Goal: Task Accomplishment & Management: Use online tool/utility

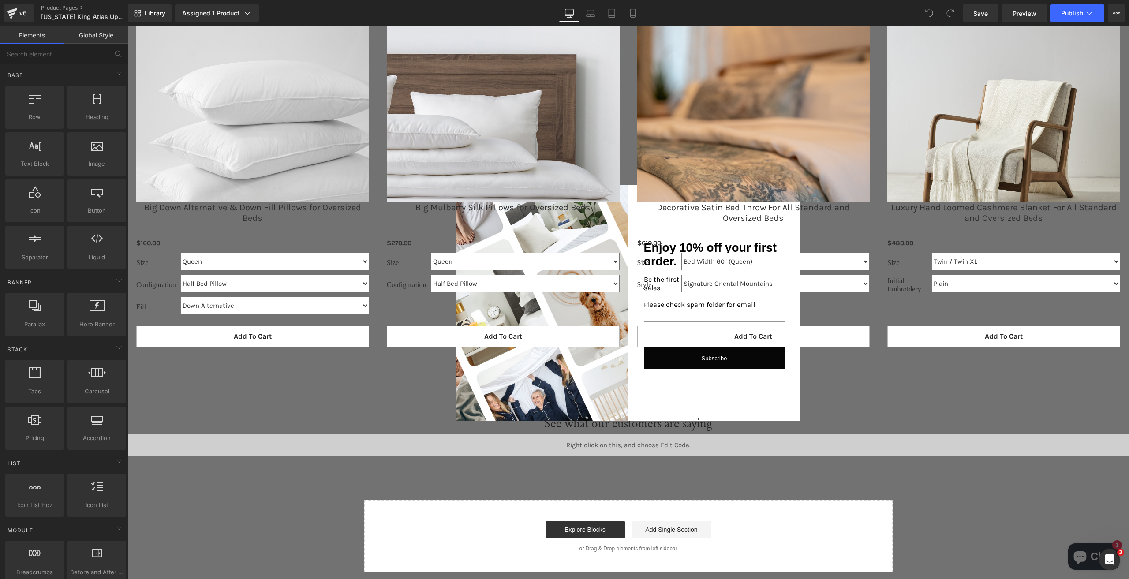
scroll to position [1411, 0]
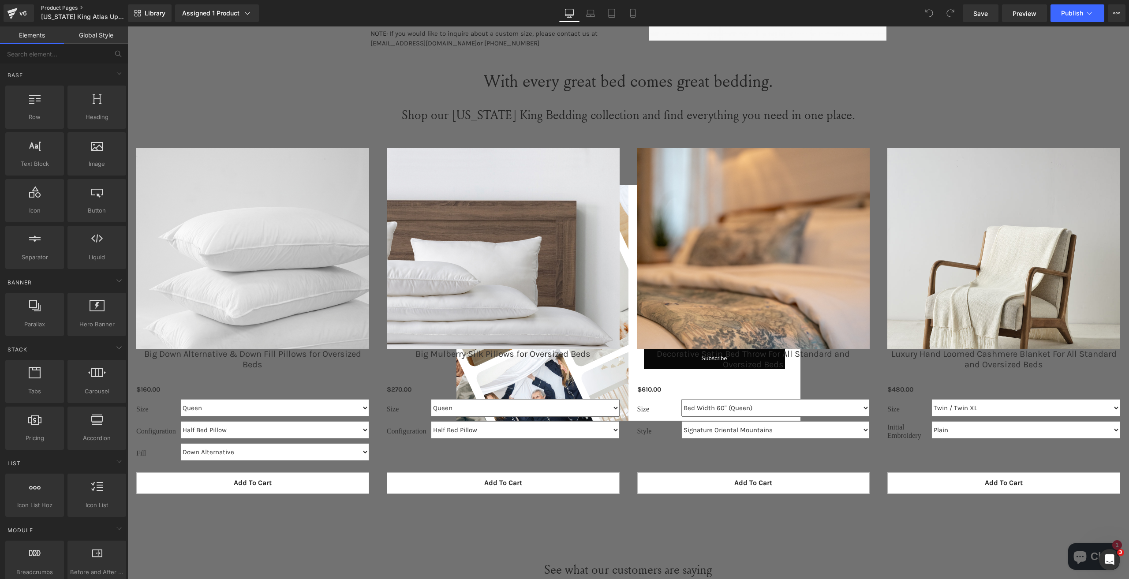
click at [44, 11] on link "Product Pages" at bounding box center [91, 7] width 101 height 7
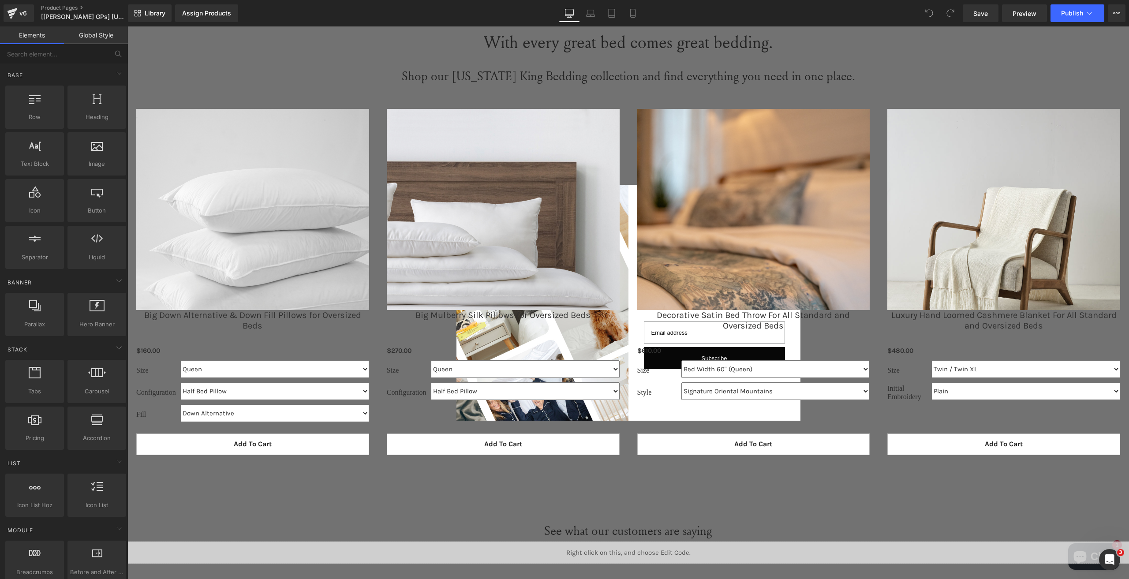
scroll to position [1499, 0]
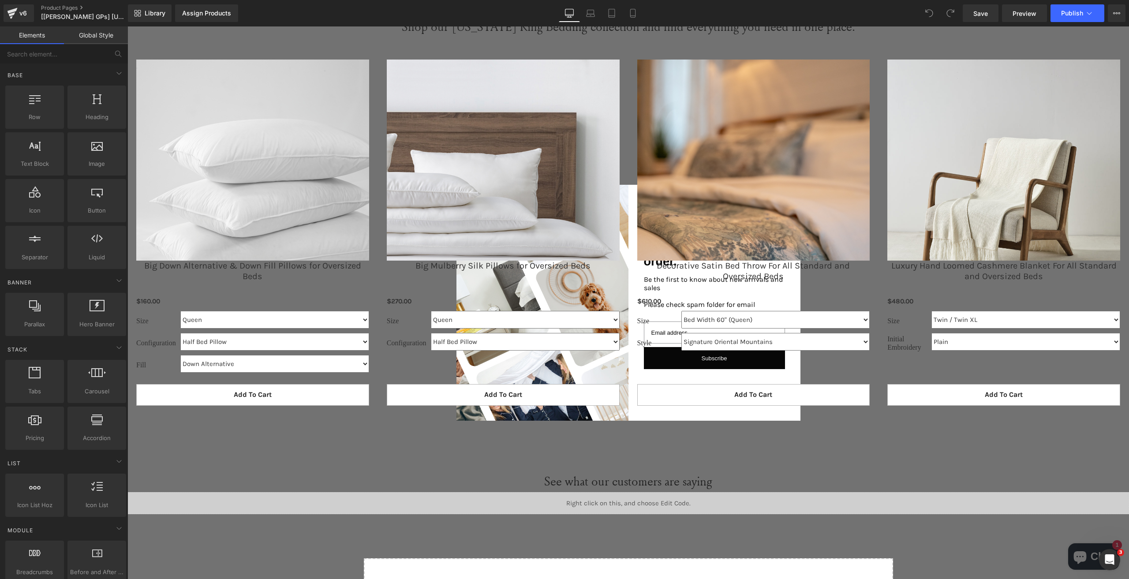
drag, startPoint x: 937, startPoint y: 470, endPoint x: 914, endPoint y: 466, distance: 23.7
click at [937, 471] on div "See what our customers are saying Heading" at bounding box center [627, 481] width 1001 height 21
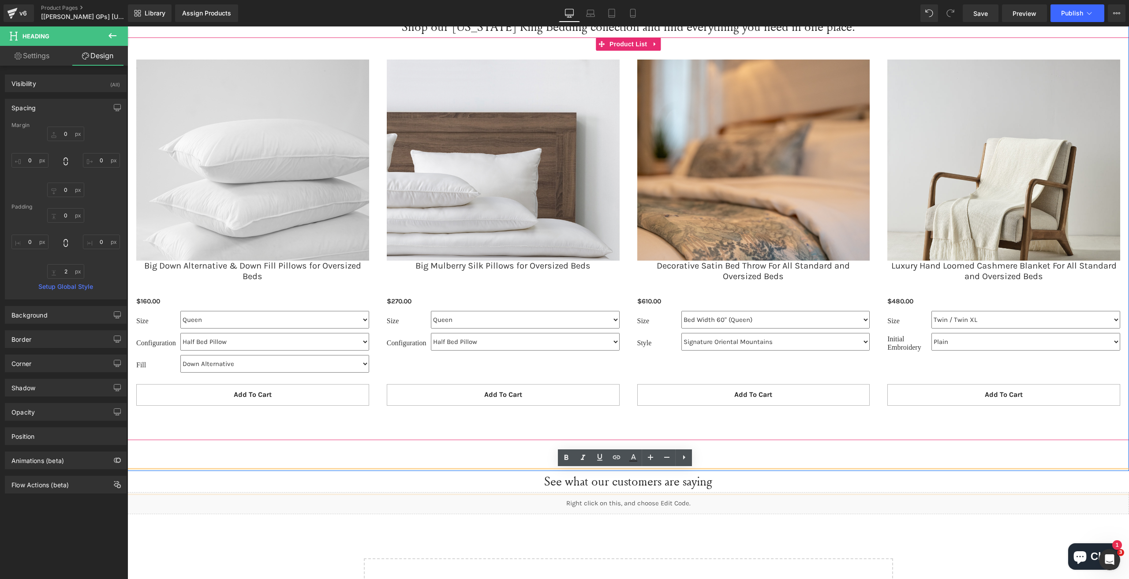
click at [628, 340] on div "Sale Off (P) Image Decorative Satin Bed Throw For All Standard and Oversized Be…" at bounding box center [753, 237] width 250 height 372
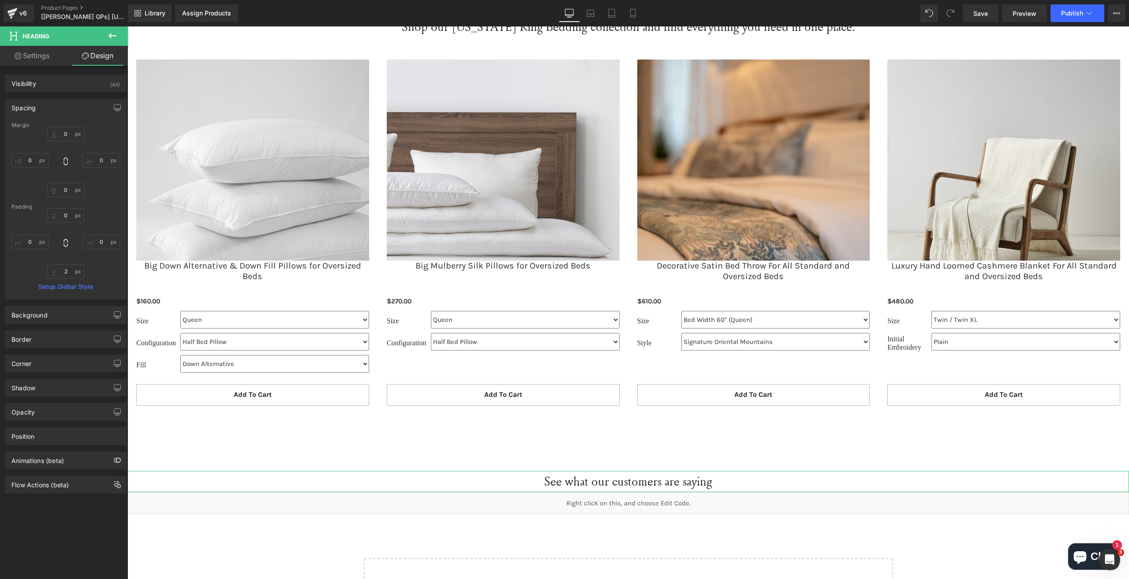
click at [22, 61] on link "Settings" at bounding box center [32, 56] width 64 height 20
type input "100"
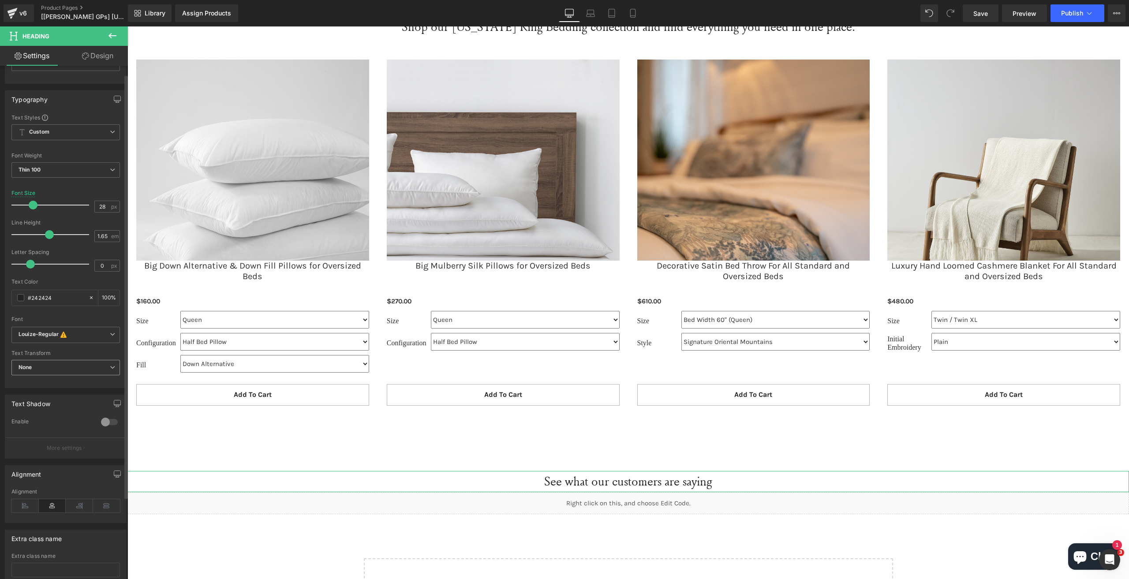
scroll to position [0, 0]
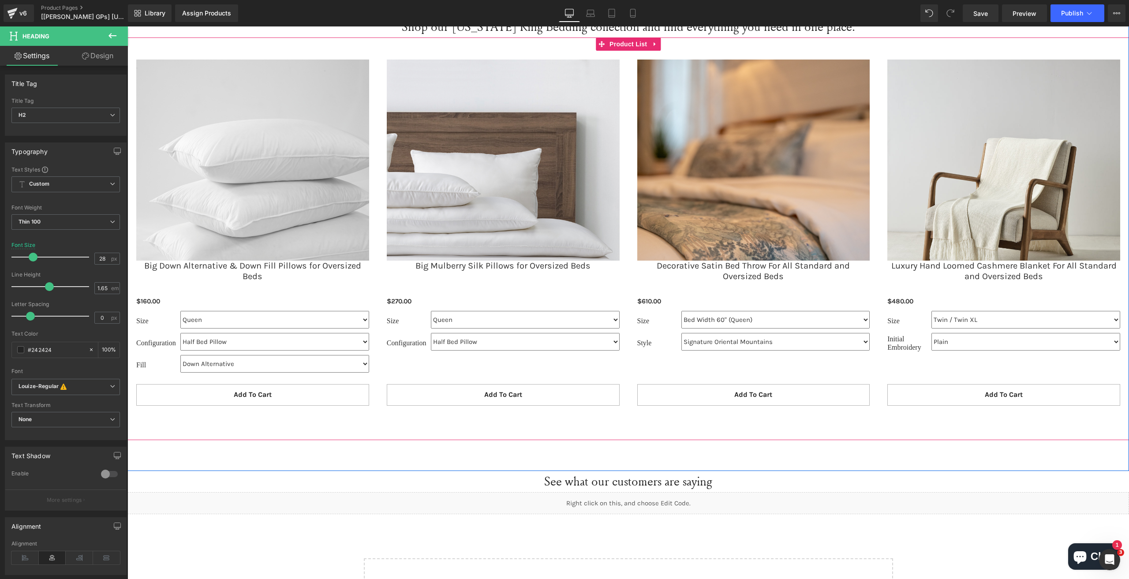
click at [380, 213] on div "Sale Off (P) Image Big Mulberry Silk Pillows for Oversized Beds (P) Title $0 $2…" at bounding box center [503, 237] width 250 height 372
click at [621, 45] on span "Product List" at bounding box center [628, 43] width 42 height 13
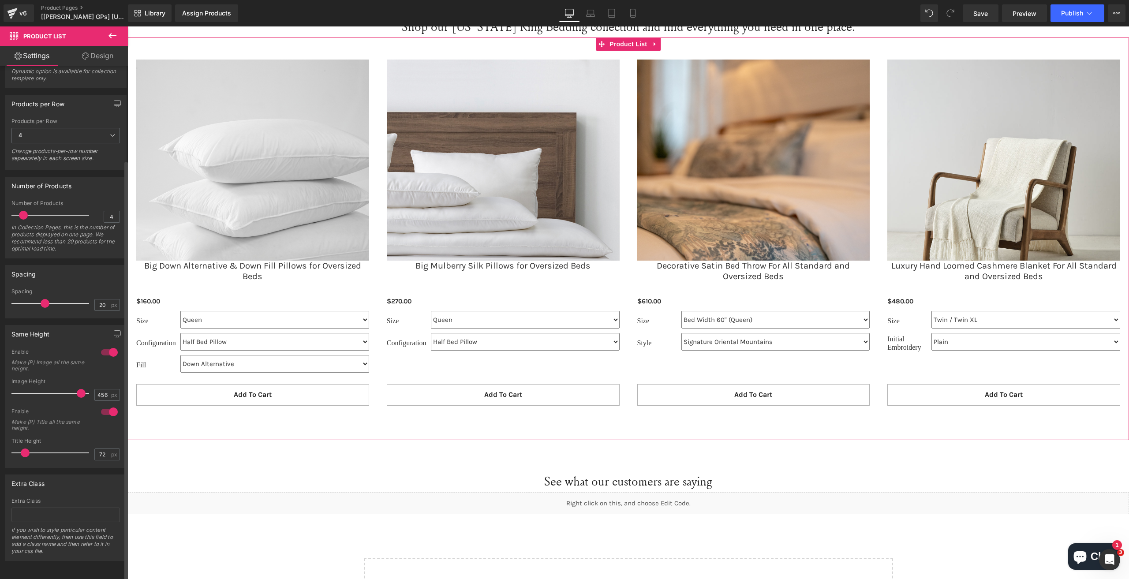
scroll to position [116, 0]
click at [380, 67] on div "Sale Off (P) Image Big Mulberry Silk Pillows for Oversized Beds (P) Title $0 $2…" at bounding box center [503, 237] width 250 height 372
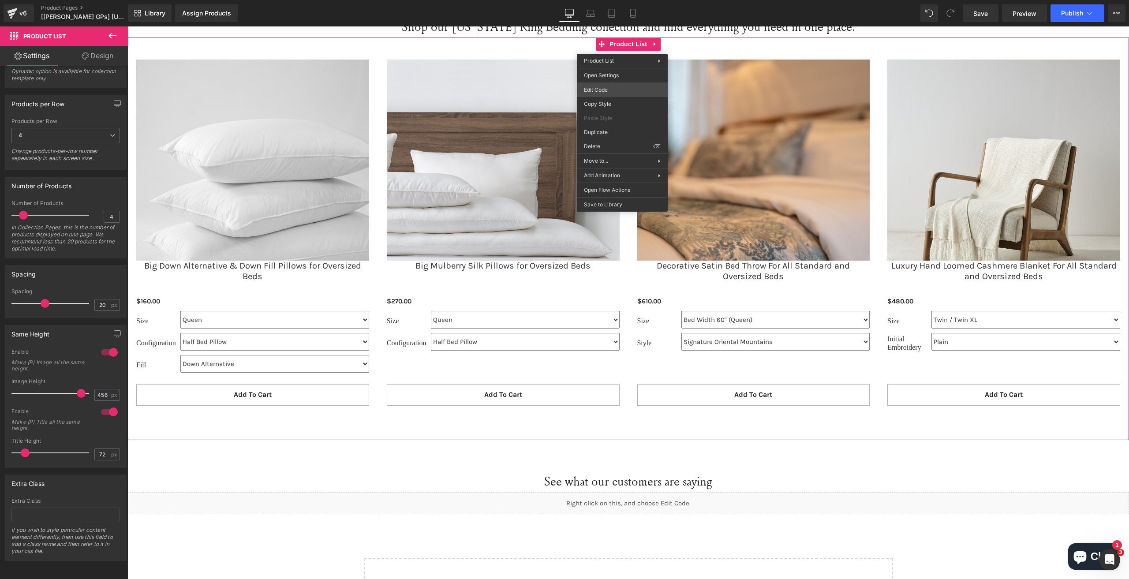
click at [616, 88] on body "Product List You are previewing how the will restyle your page. You can not edi…" at bounding box center [564, 289] width 1129 height 579
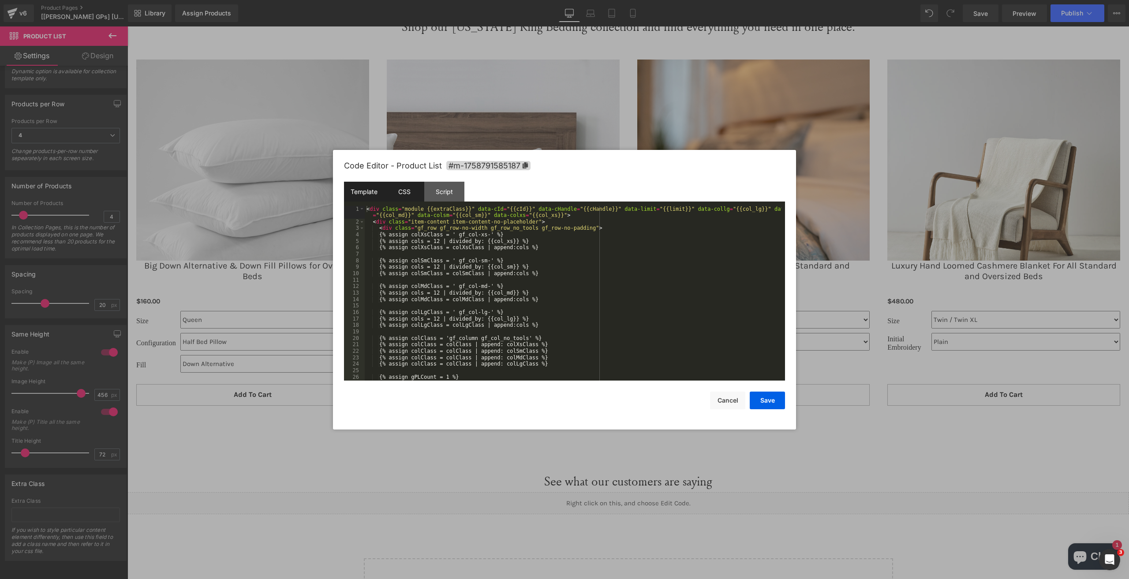
click at [403, 184] on div "CSS" at bounding box center [404, 192] width 40 height 20
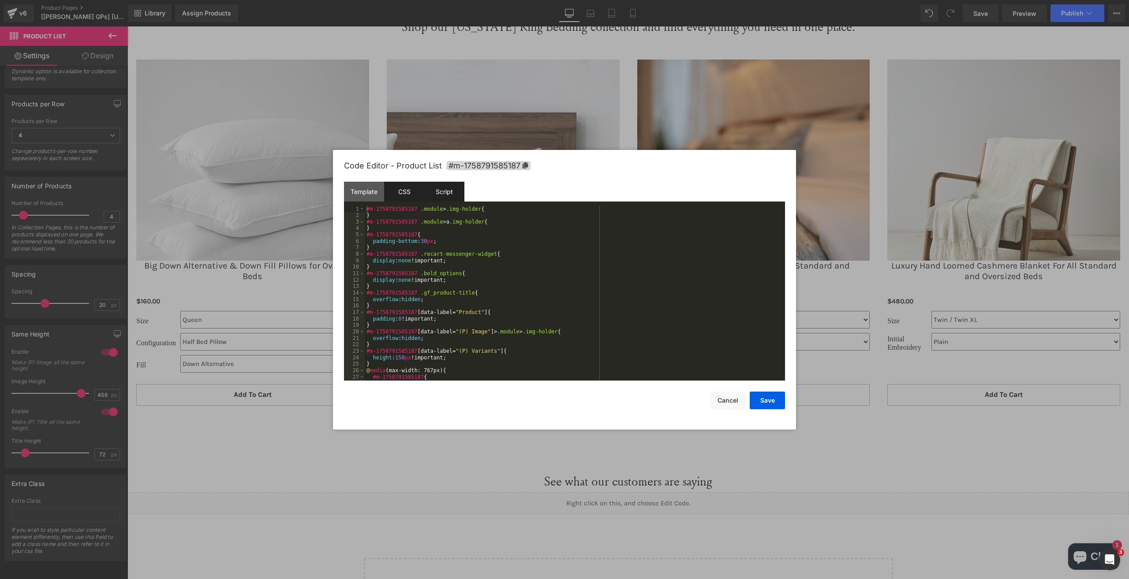
click at [435, 188] on div "Script" at bounding box center [444, 192] width 40 height 20
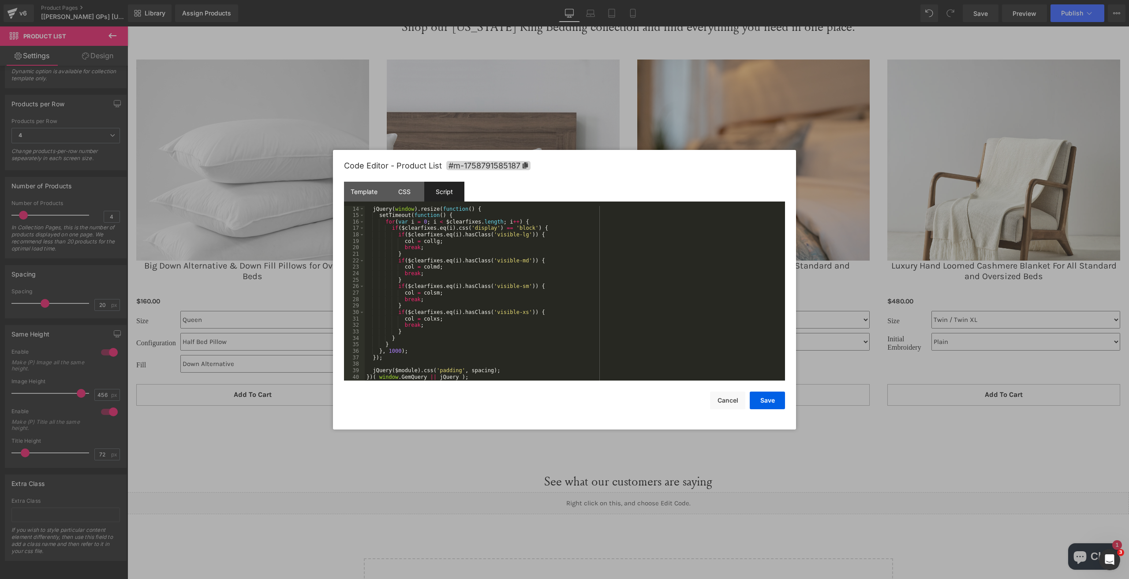
scroll to position [84, 0]
drag, startPoint x: 727, startPoint y: 395, endPoint x: 713, endPoint y: 393, distance: 14.2
click at [724, 395] on button "Cancel" at bounding box center [727, 401] width 35 height 18
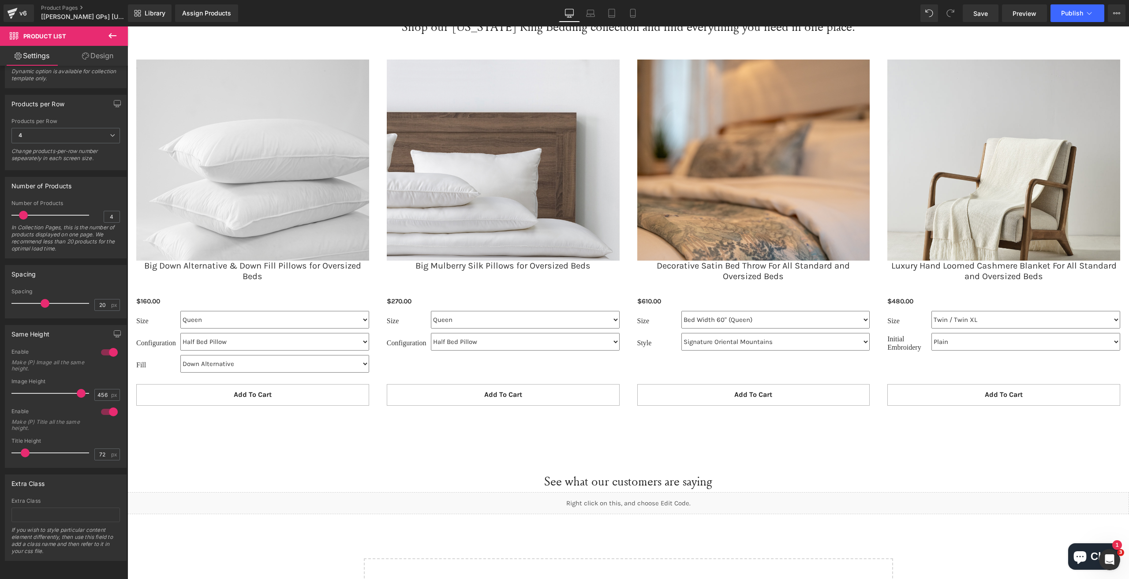
click at [92, 36] on span "Product List" at bounding box center [53, 35] width 88 height 19
click at [103, 38] on button at bounding box center [112, 35] width 31 height 19
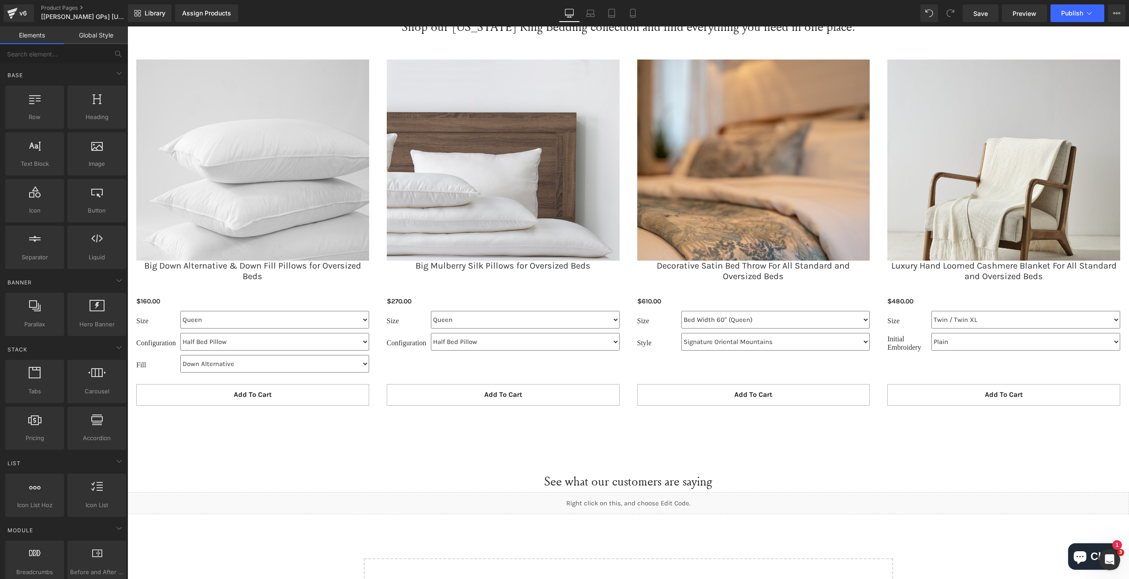
click at [88, 41] on link "Global Style" at bounding box center [96, 35] width 64 height 18
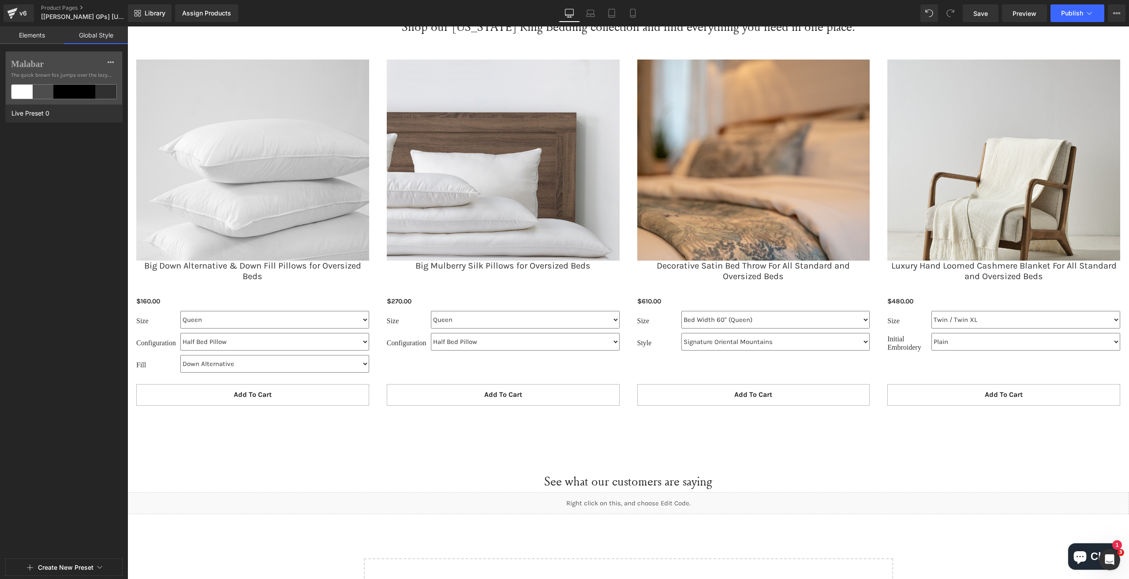
click at [35, 39] on link "Elements" at bounding box center [32, 35] width 64 height 18
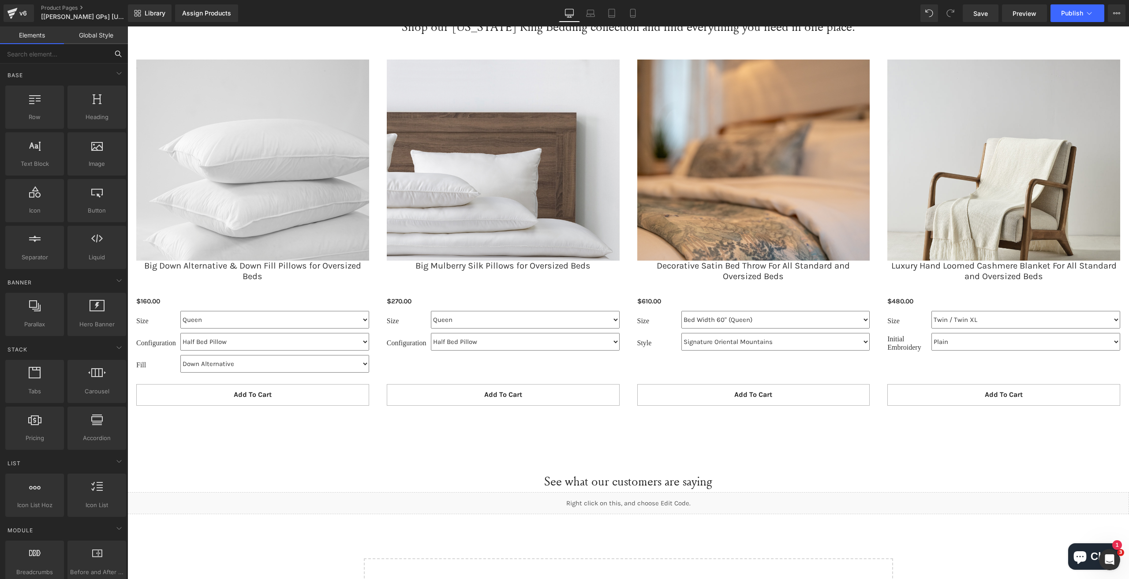
click at [61, 58] on input "text" at bounding box center [54, 53] width 108 height 19
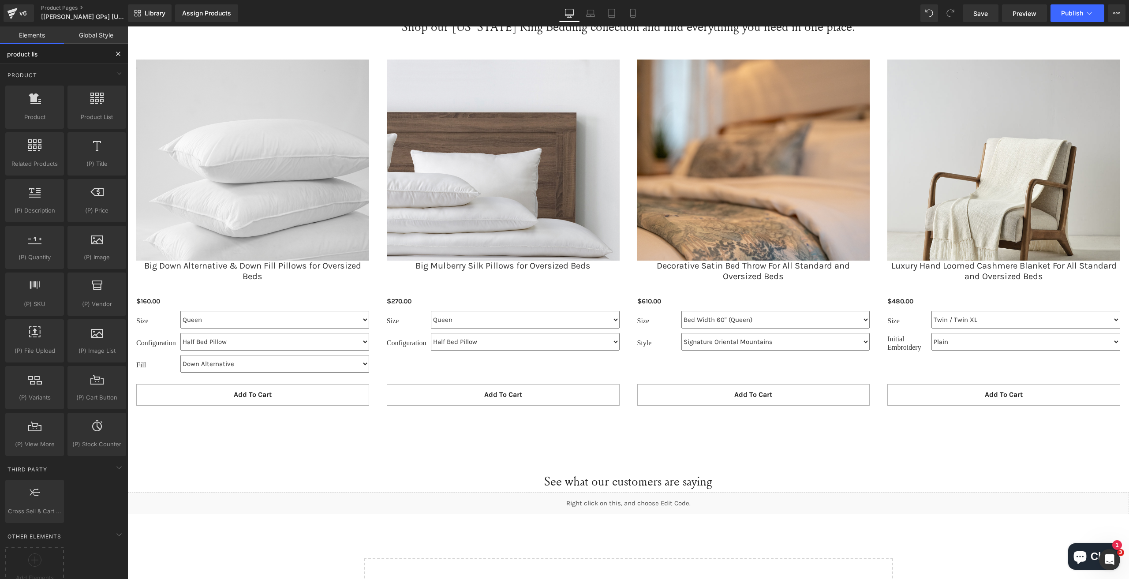
type input "product list"
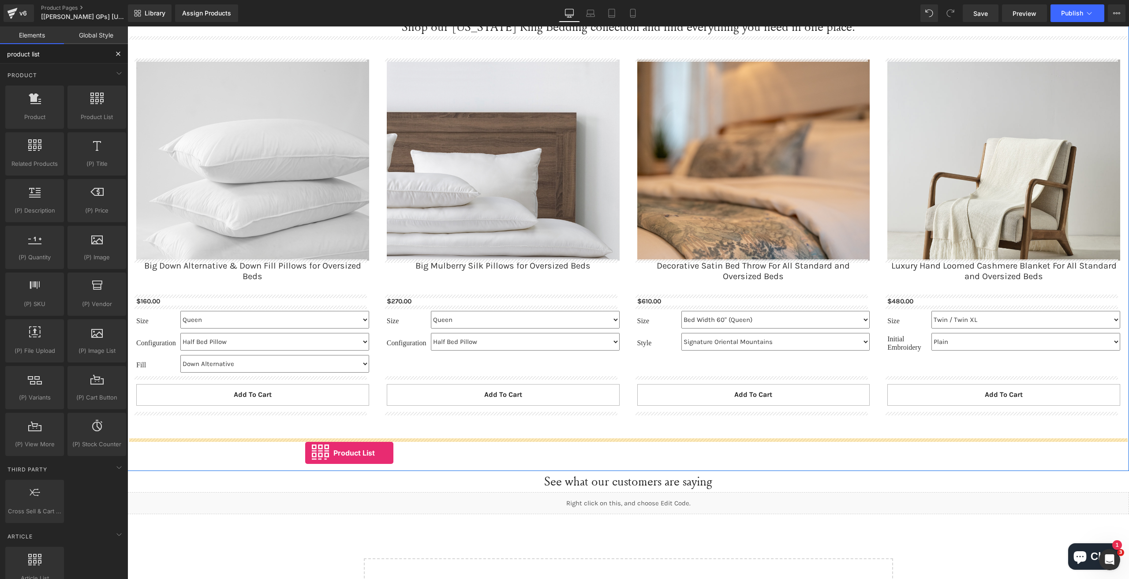
drag, startPoint x: 229, startPoint y: 135, endPoint x: 305, endPoint y: 453, distance: 326.4
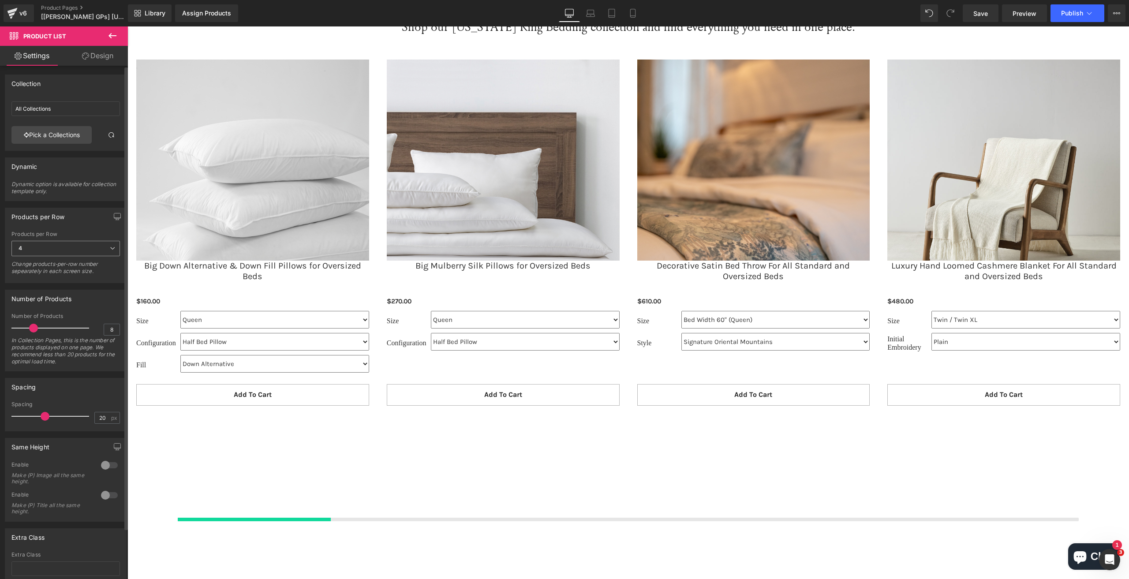
click at [80, 250] on span "4" at bounding box center [65, 248] width 108 height 15
click at [80, 250] on span "4" at bounding box center [63, 248] width 105 height 15
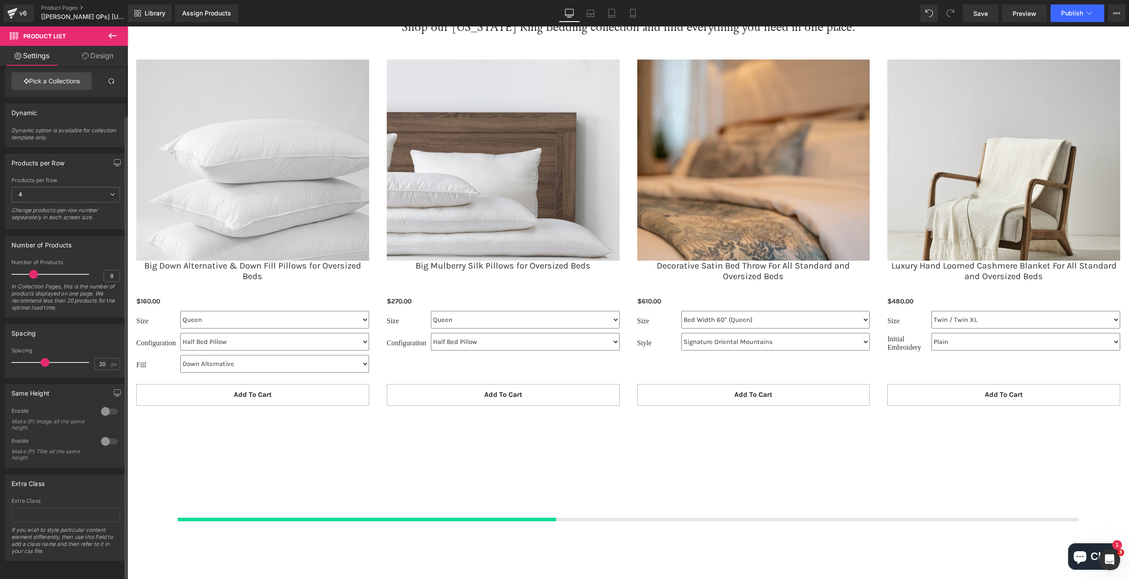
scroll to position [56, 0]
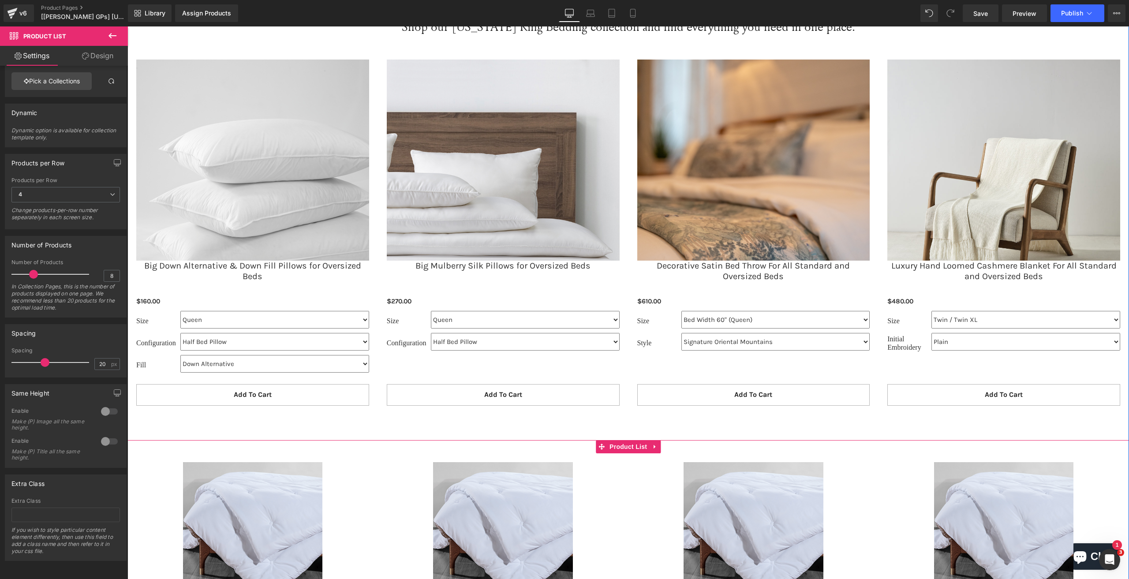
click at [655, 444] on link at bounding box center [654, 446] width 11 height 13
click at [657, 444] on icon at bounding box center [660, 447] width 6 height 6
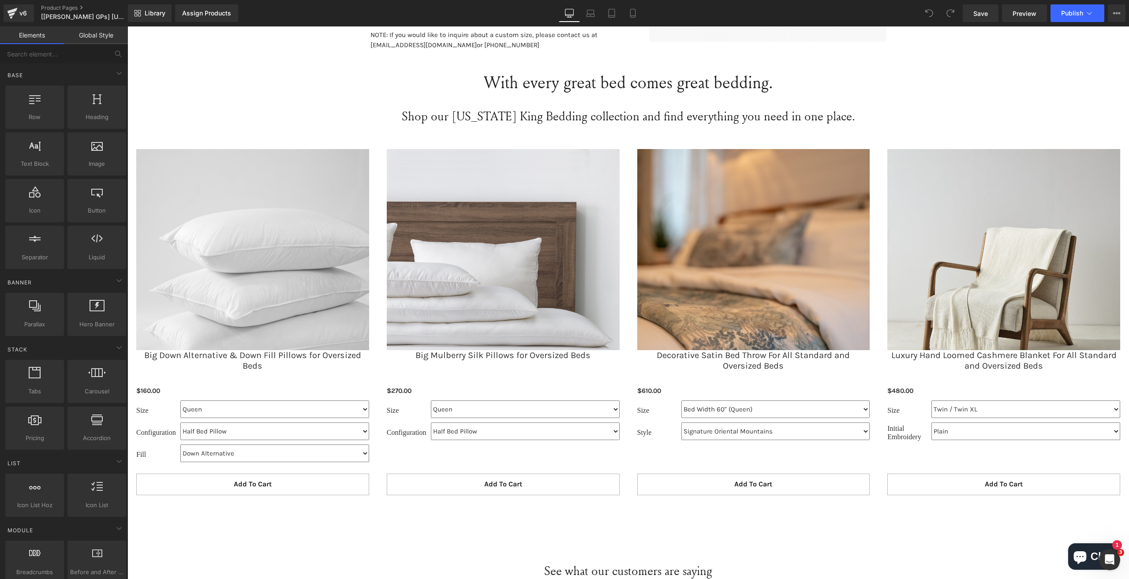
scroll to position [1896, 0]
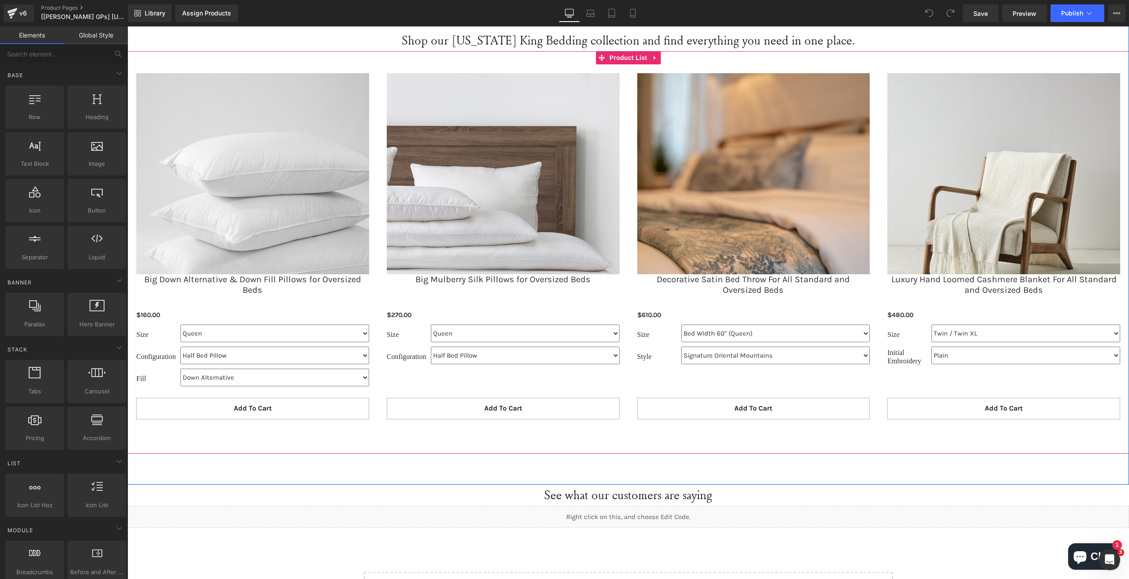
click at [628, 256] on div "Sale Off (P) Image Decorative Satin Bed Throw For All Standard and Oversized Be…" at bounding box center [753, 250] width 250 height 372
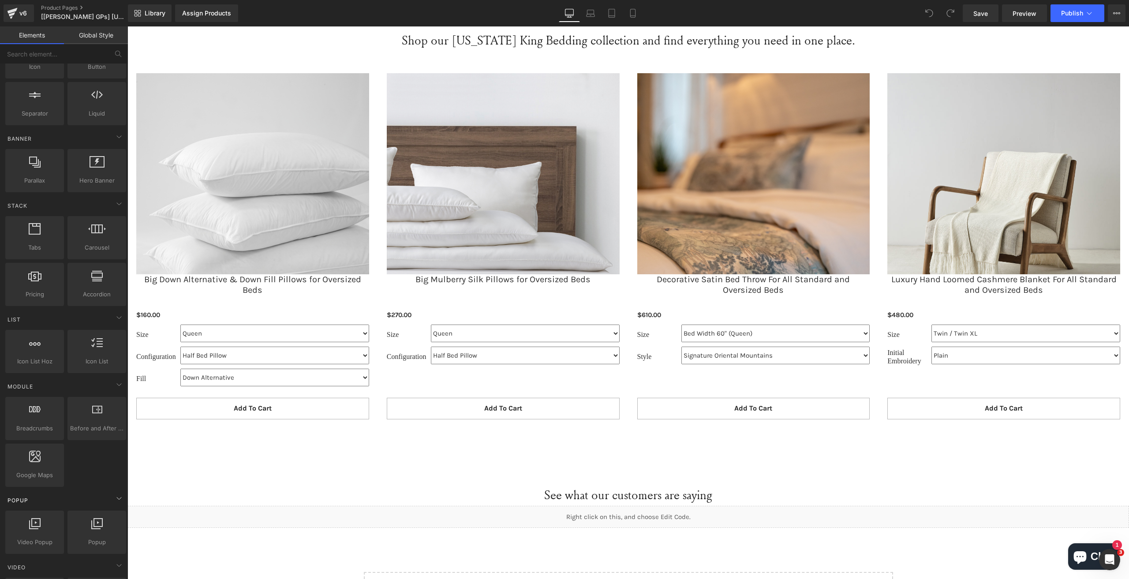
scroll to position [0, 0]
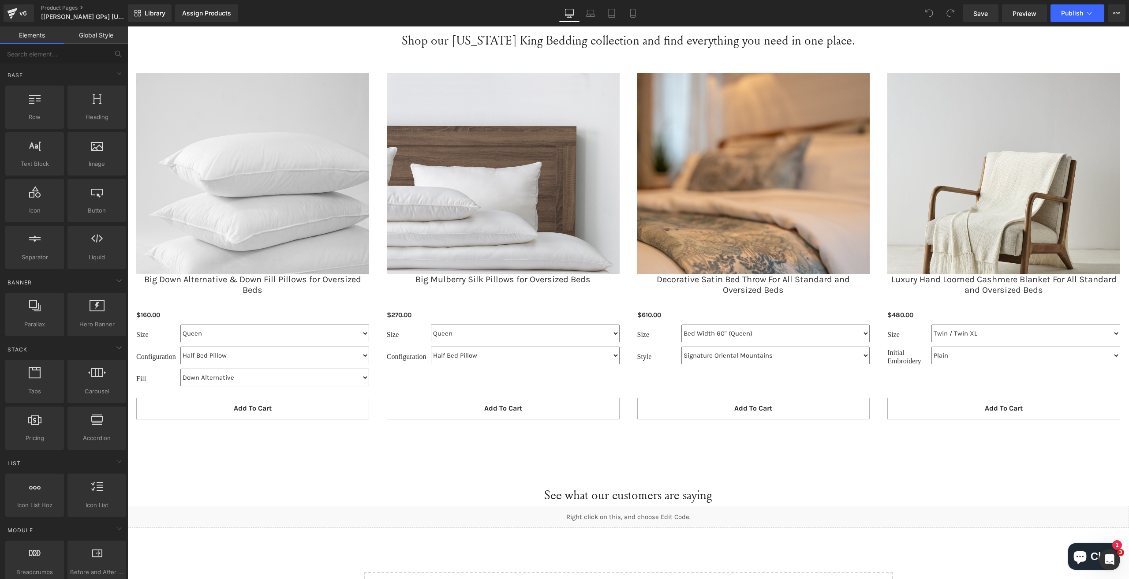
click at [86, 36] on link "Global Style" at bounding box center [96, 35] width 64 height 18
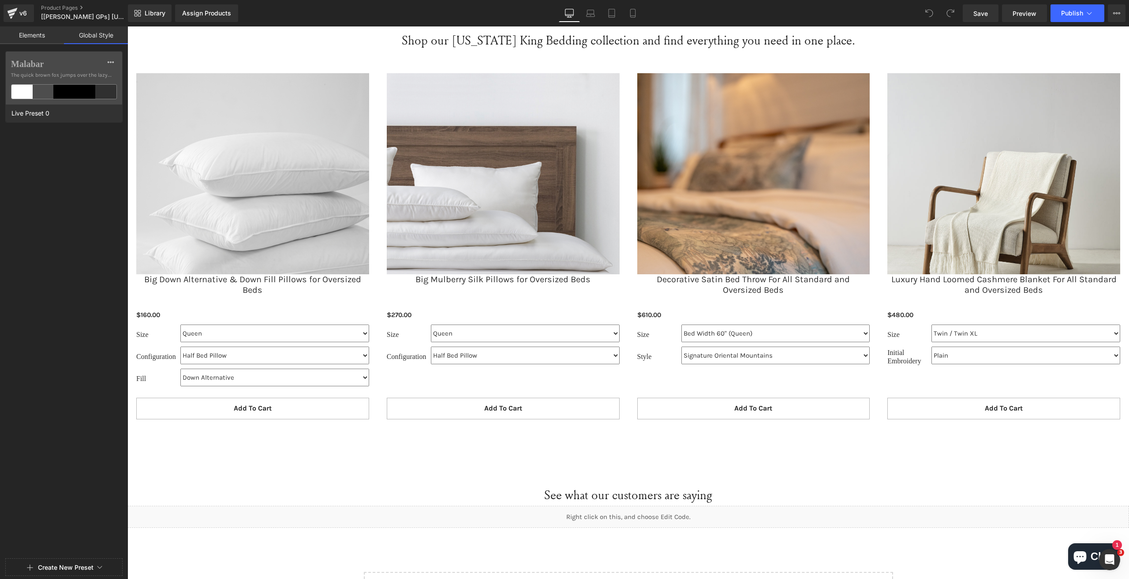
click at [28, 36] on link "Elements" at bounding box center [32, 35] width 64 height 18
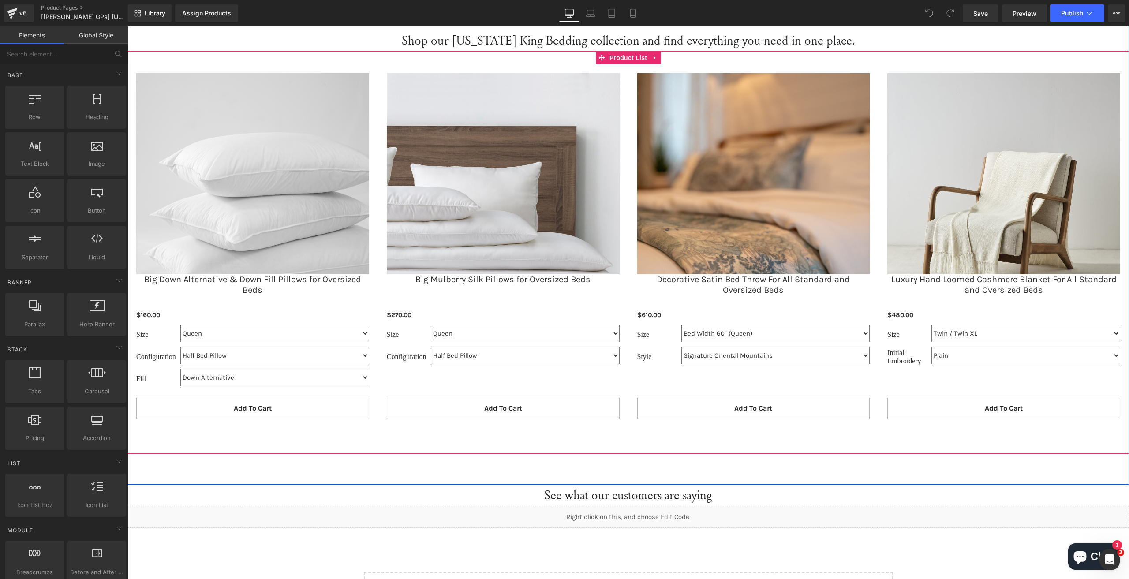
click at [618, 130] on div "Sale Off (P) Image Big Mulberry Silk Pillows for Oversized Beds (P) Title $0 $2…" at bounding box center [503, 250] width 250 height 372
click at [624, 34] on span "Heading" at bounding box center [624, 36] width 24 height 11
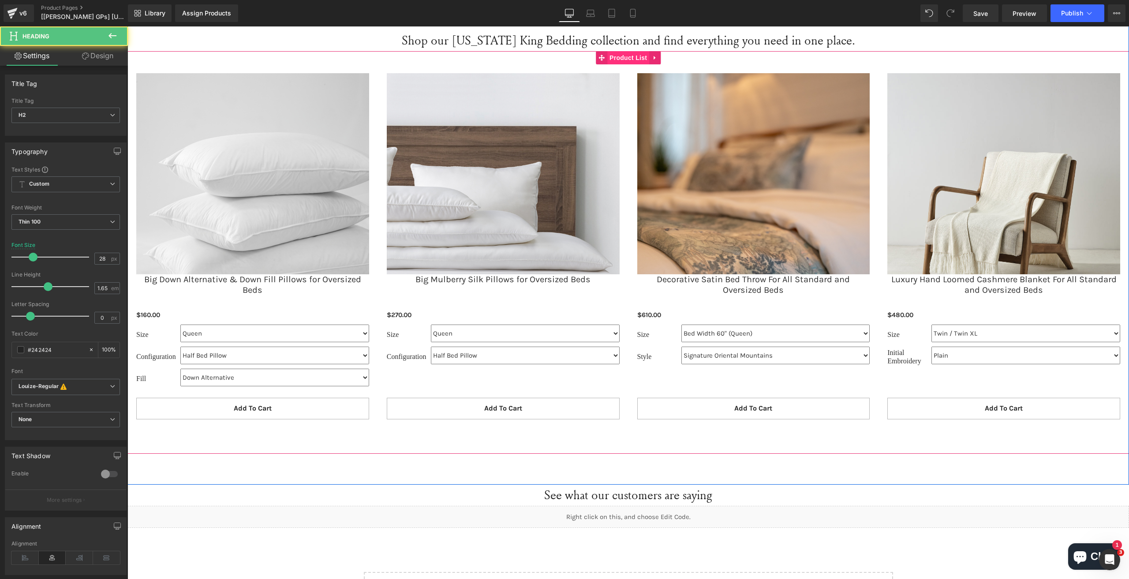
click at [626, 60] on span "Product List" at bounding box center [628, 57] width 42 height 13
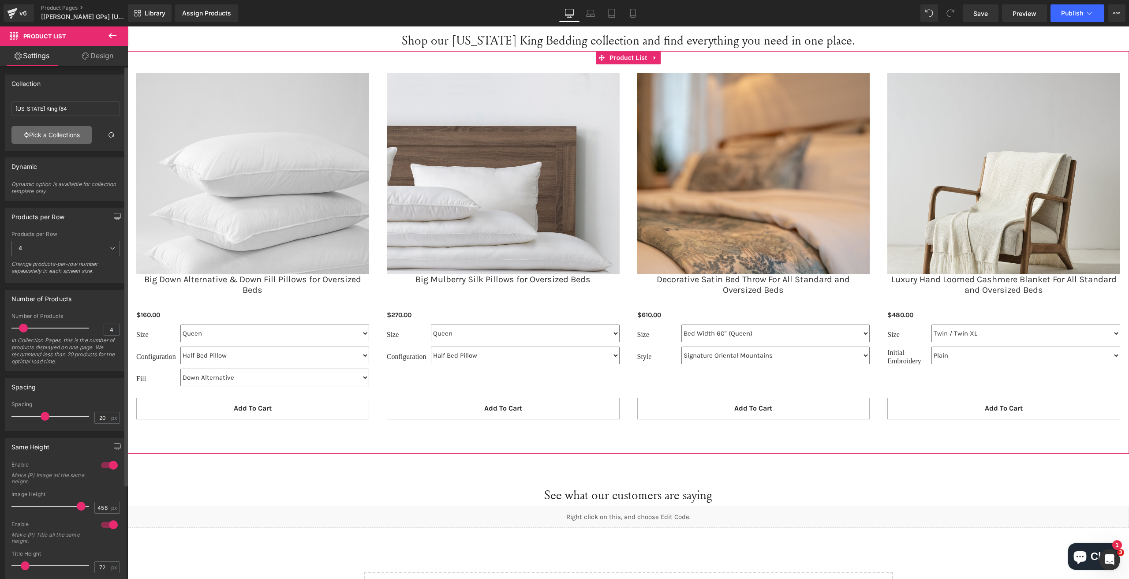
click at [53, 138] on link "Pick a Collections" at bounding box center [51, 135] width 80 height 18
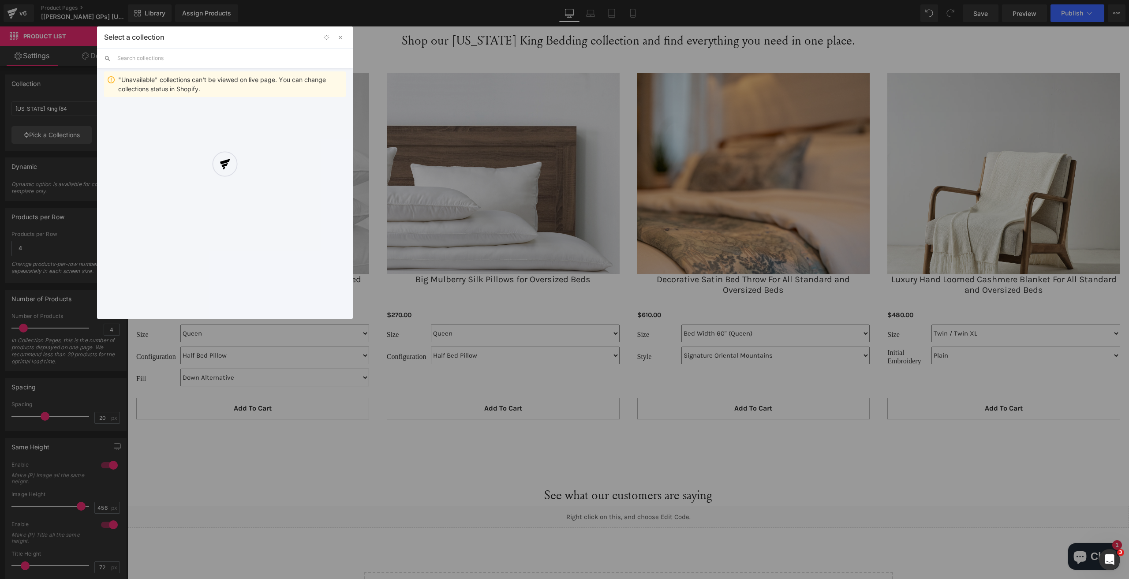
click at [340, 37] on div at bounding box center [225, 172] width 256 height 292
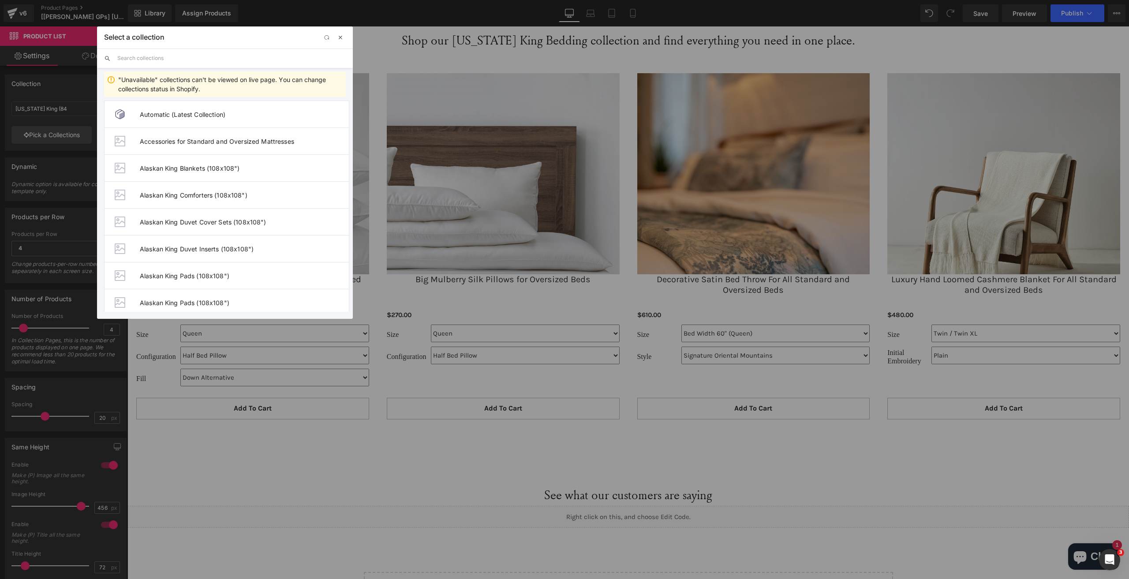
click at [343, 38] on span "button" at bounding box center [340, 37] width 7 height 7
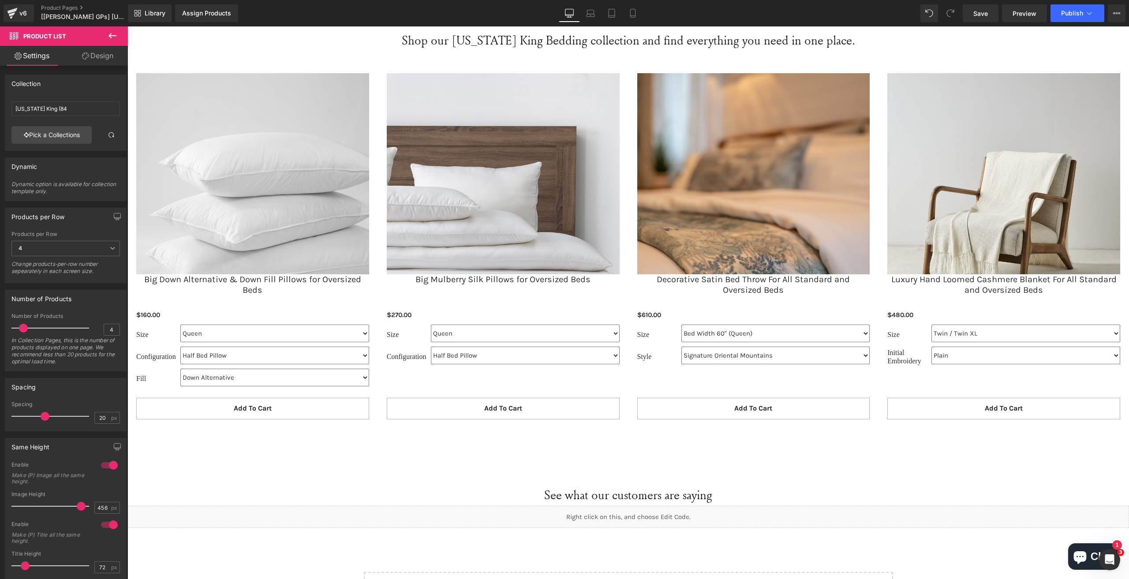
click at [108, 36] on icon at bounding box center [112, 35] width 8 height 5
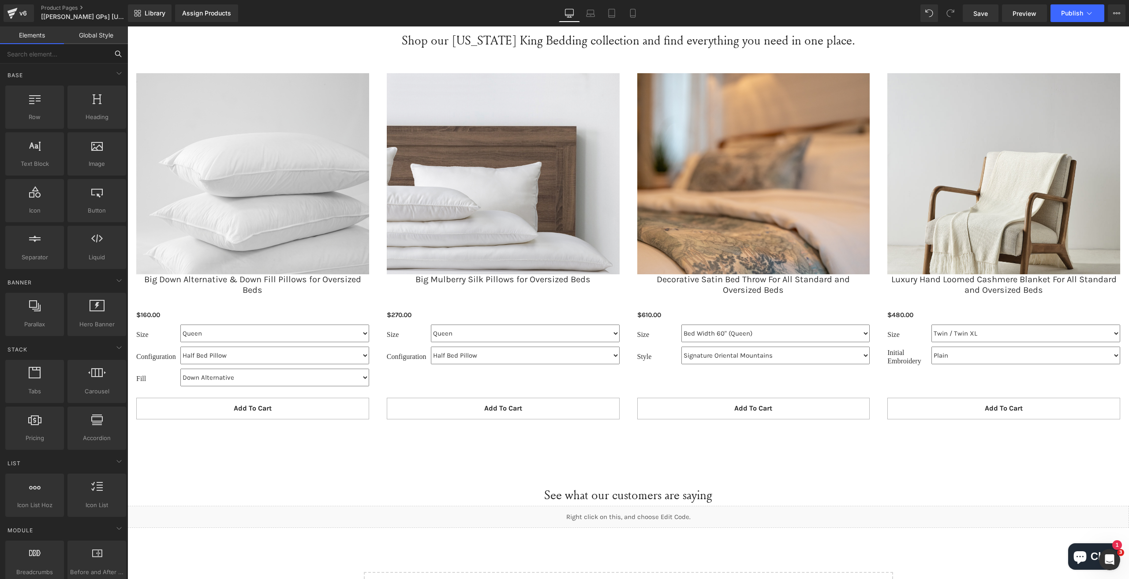
click at [71, 55] on input "text" at bounding box center [54, 53] width 108 height 19
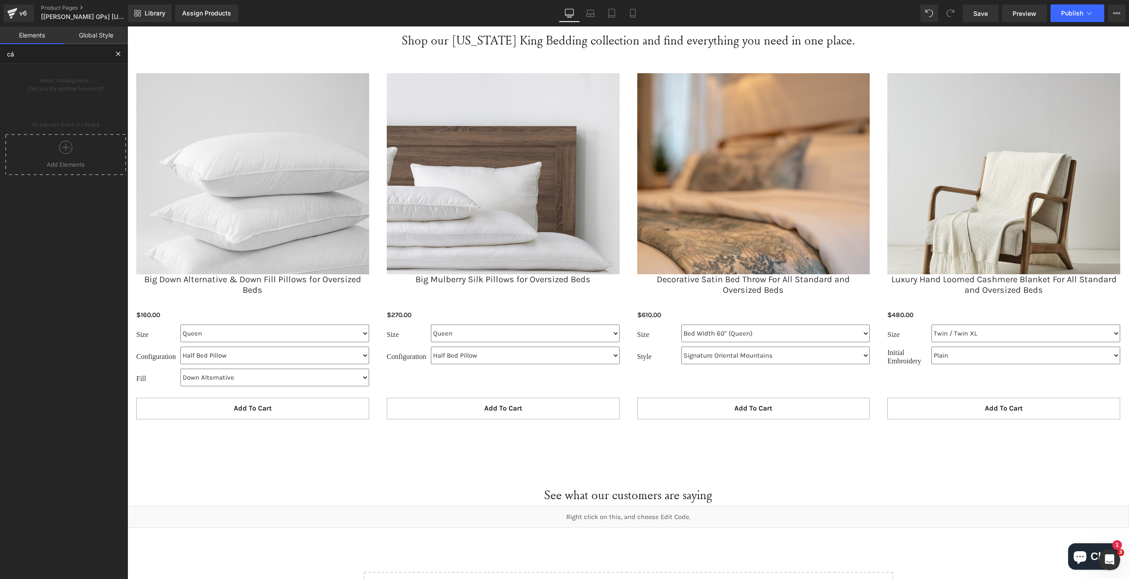
type input "c"
type input "carousel"
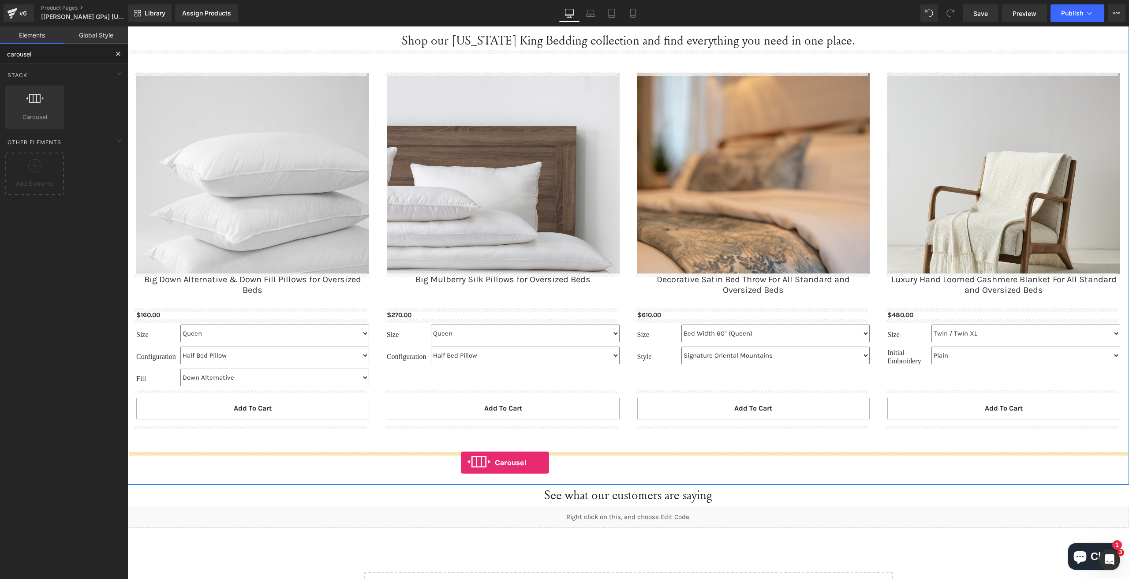
drag, startPoint x: 171, startPoint y: 134, endPoint x: 461, endPoint y: 463, distance: 438.9
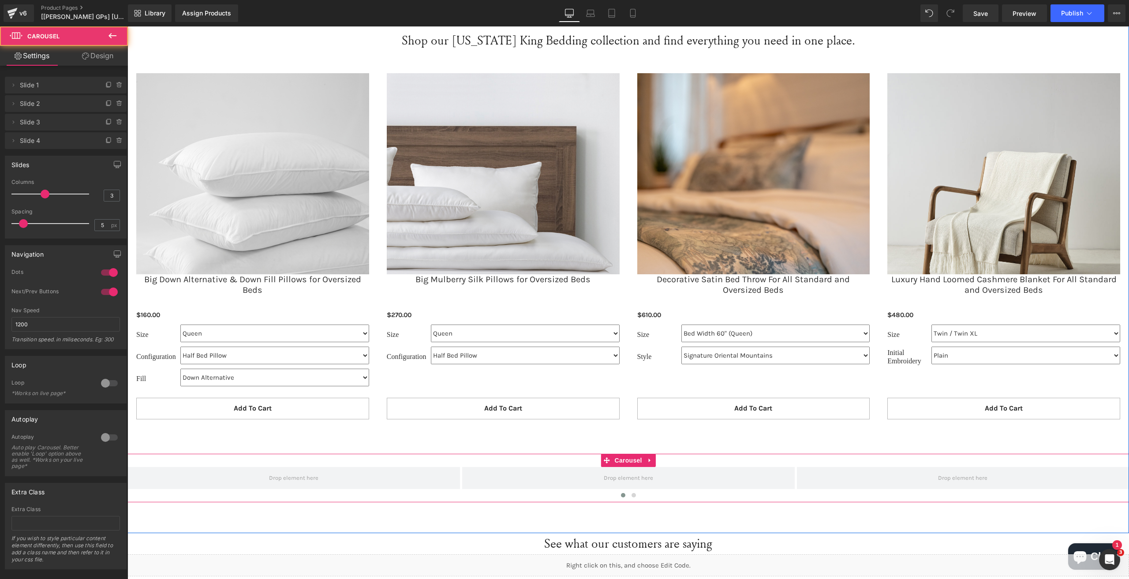
scroll to position [1485, 0]
drag, startPoint x: 41, startPoint y: 199, endPoint x: 48, endPoint y: 198, distance: 6.2
click at [48, 198] on div at bounding box center [52, 194] width 73 height 18
type input "4"
drag, startPoint x: 46, startPoint y: 193, endPoint x: 61, endPoint y: 194, distance: 15.1
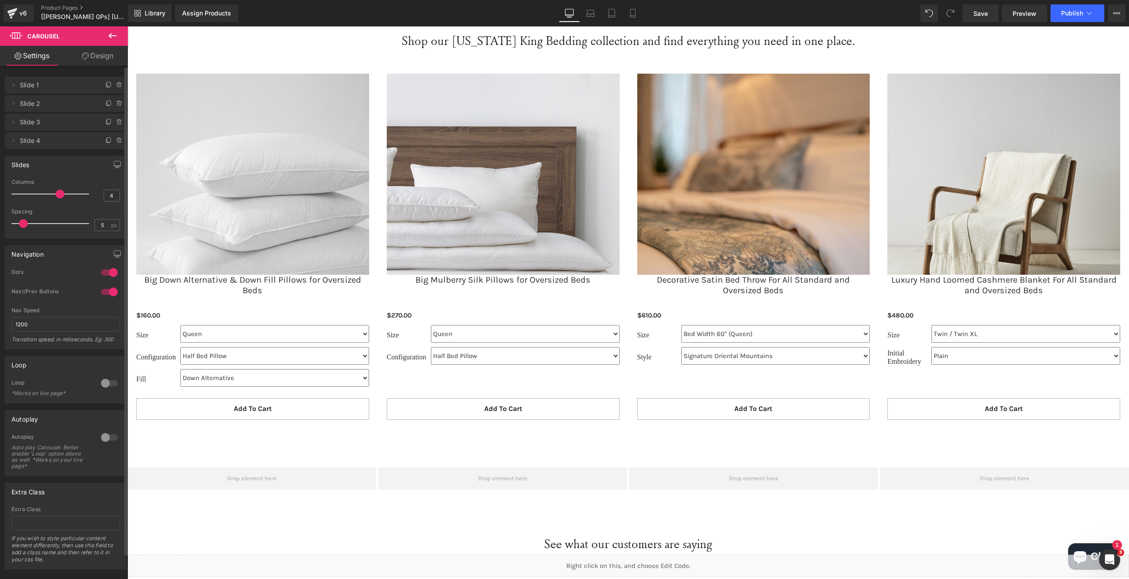
click at [61, 194] on span at bounding box center [60, 194] width 9 height 9
type input "41"
drag, startPoint x: 24, startPoint y: 223, endPoint x: 75, endPoint y: 228, distance: 51.0
click at [75, 228] on div at bounding box center [52, 224] width 73 height 18
click at [179, 428] on div "Sale Off (P) Image Big Down Alternative & Down Fill Pillows for Oversized Beds …" at bounding box center [252, 251] width 250 height 372
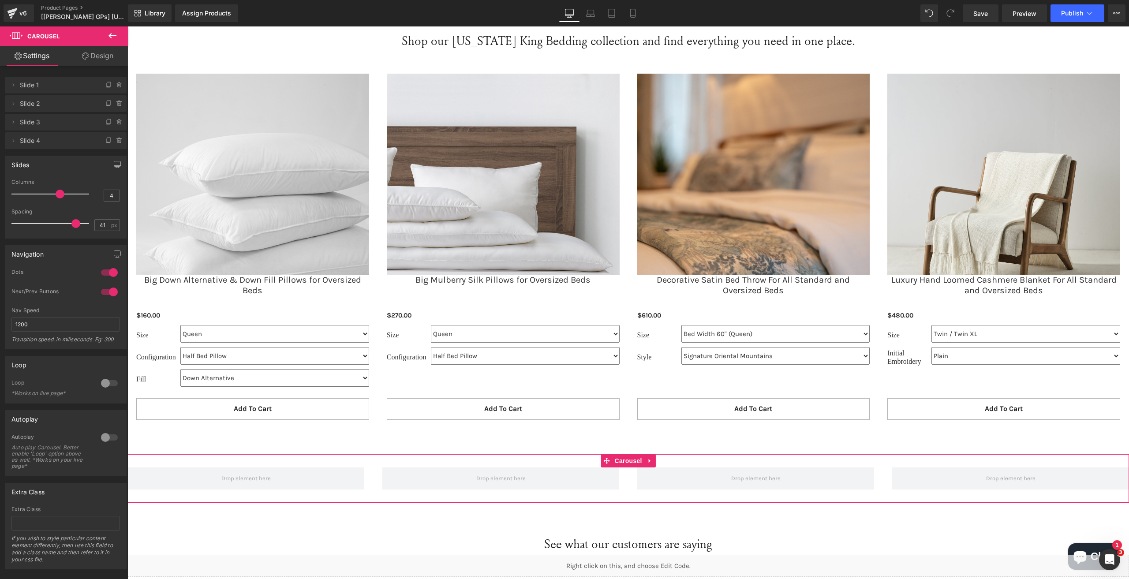
click at [91, 65] on link "Design" at bounding box center [98, 56] width 64 height 20
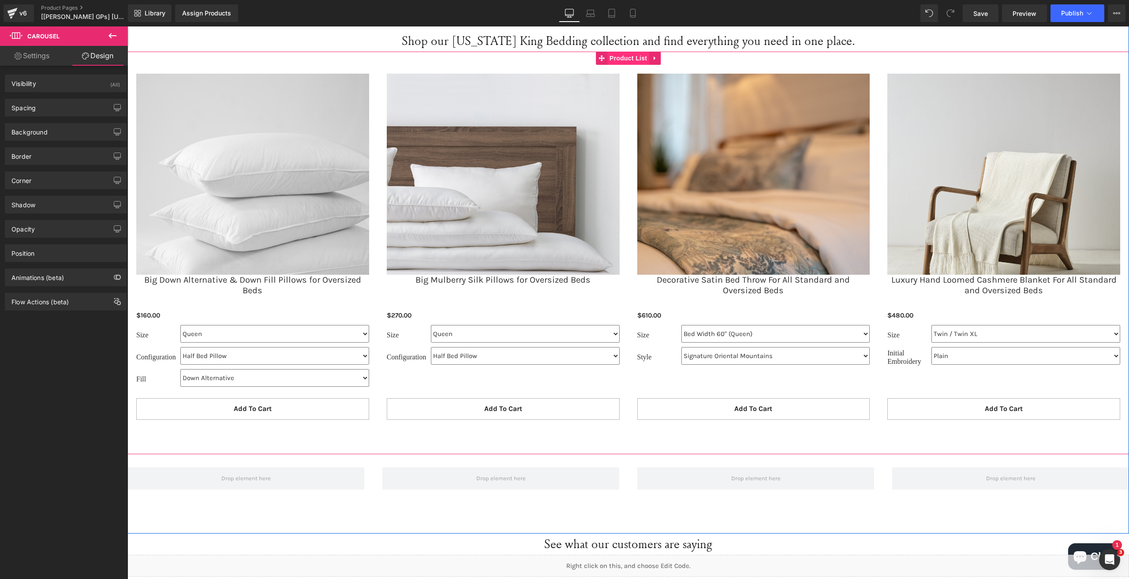
click at [633, 54] on span "Product List" at bounding box center [628, 58] width 42 height 13
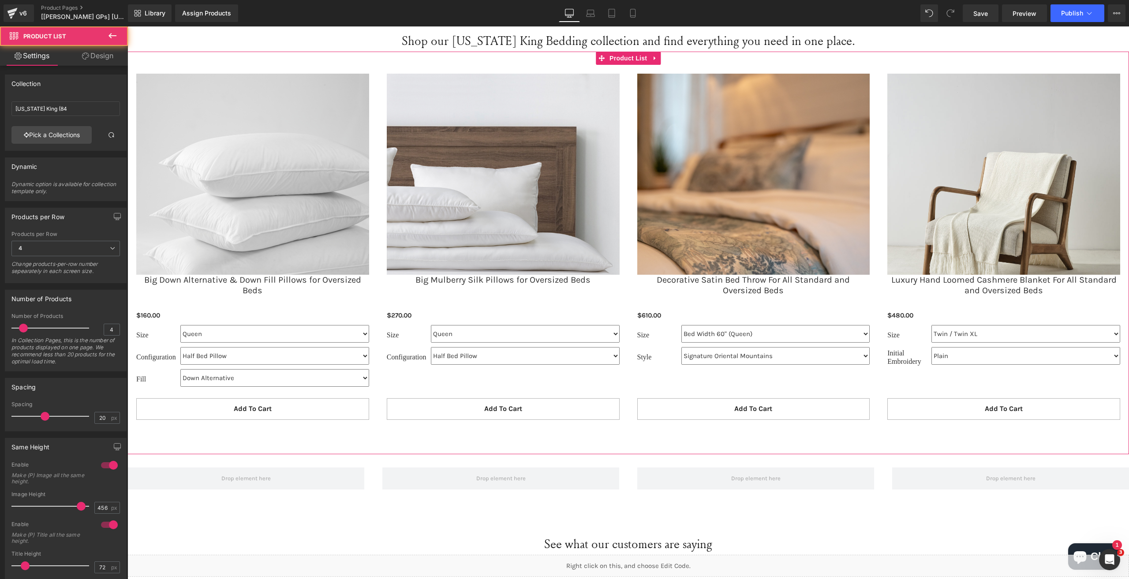
click at [90, 63] on link "Design" at bounding box center [98, 56] width 64 height 20
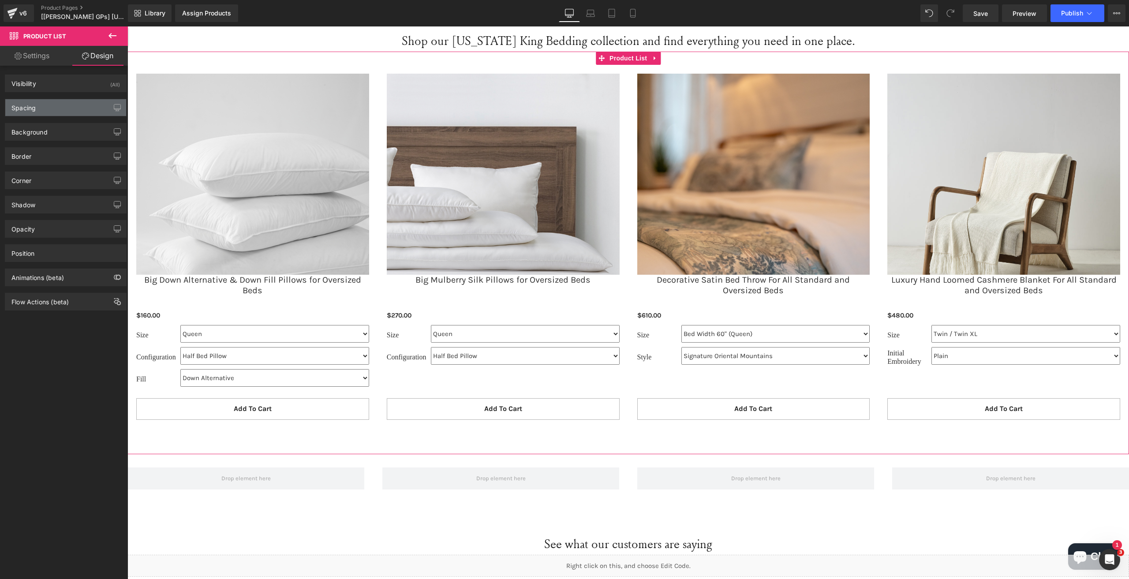
click at [41, 110] on div "Spacing" at bounding box center [65, 107] width 121 height 17
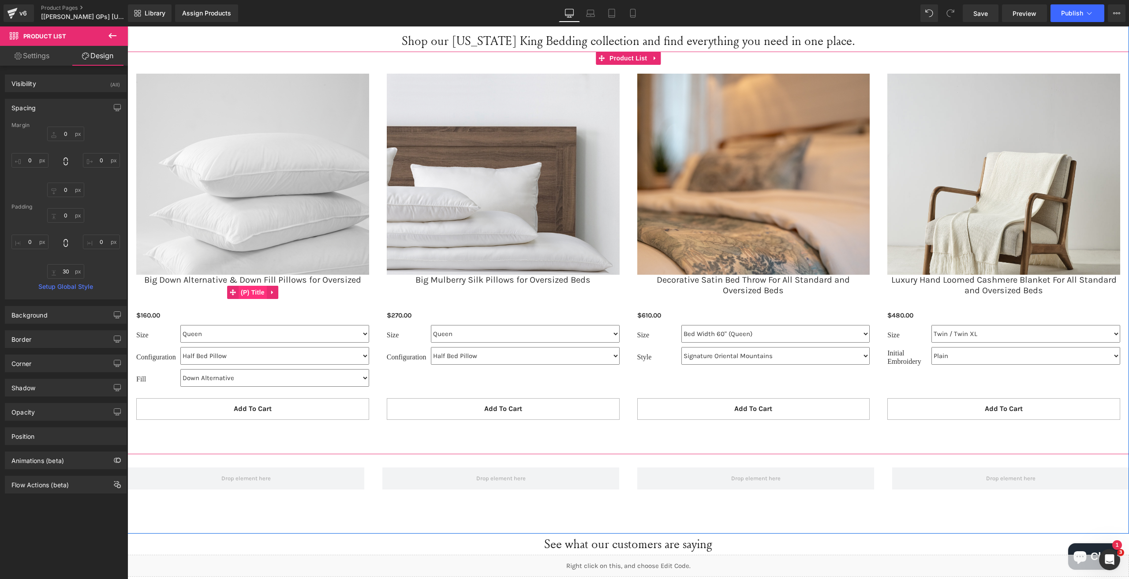
click at [242, 290] on span "(P) Title" at bounding box center [253, 292] width 28 height 13
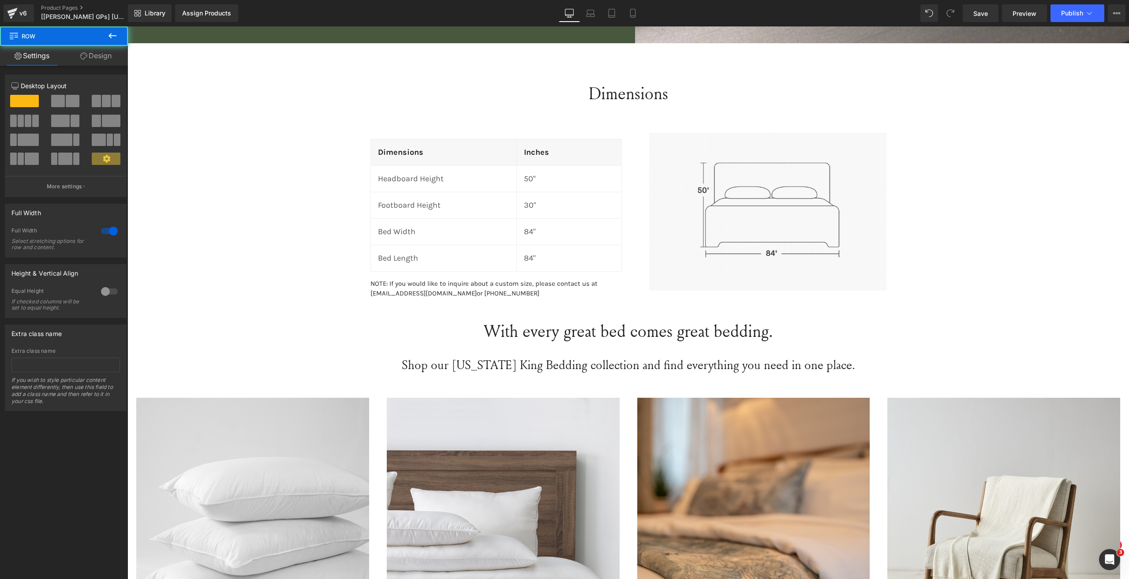
scroll to position [1143, 0]
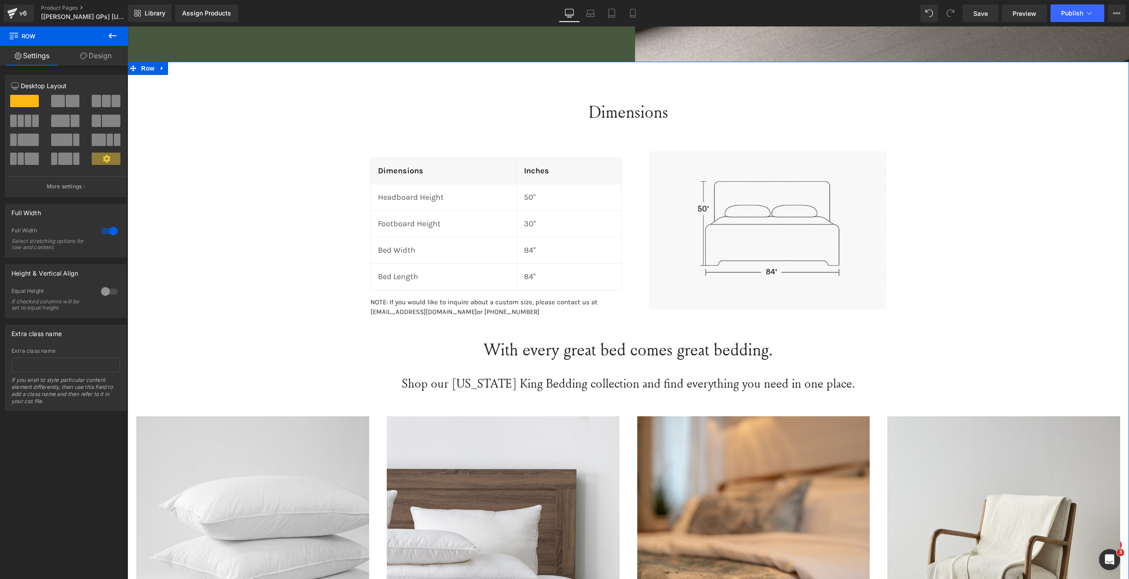
click at [105, 57] on link "Design" at bounding box center [96, 56] width 64 height 20
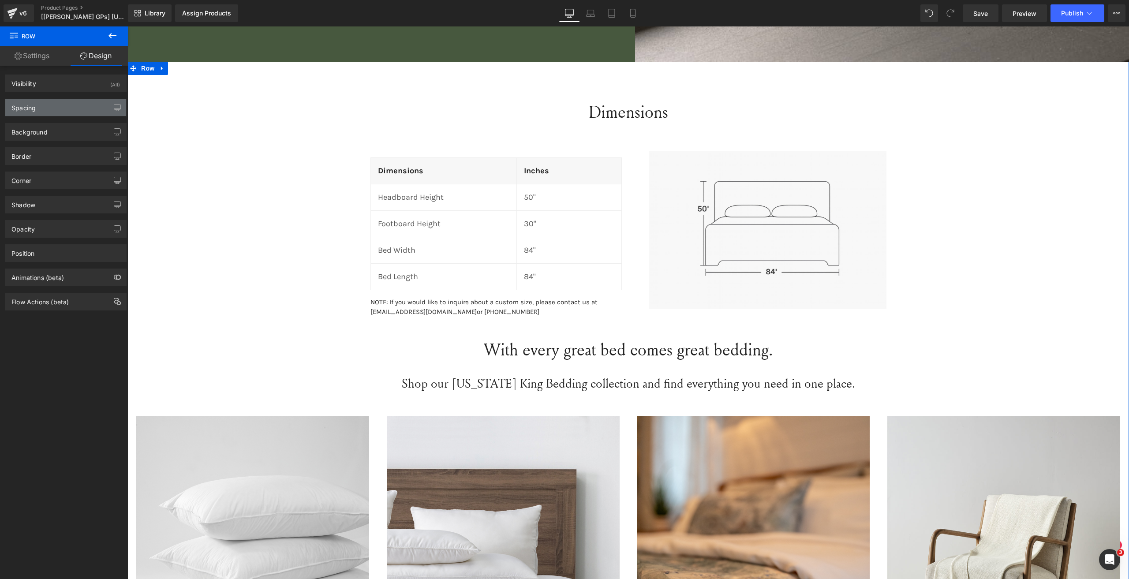
click at [38, 109] on div "Spacing" at bounding box center [65, 107] width 121 height 17
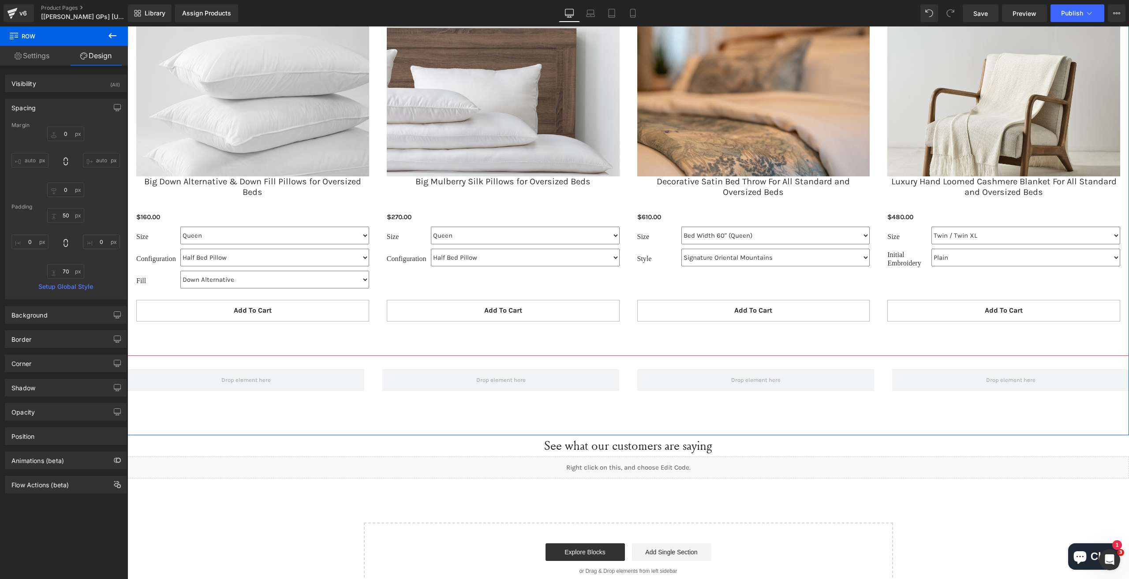
scroll to position [1407, 0]
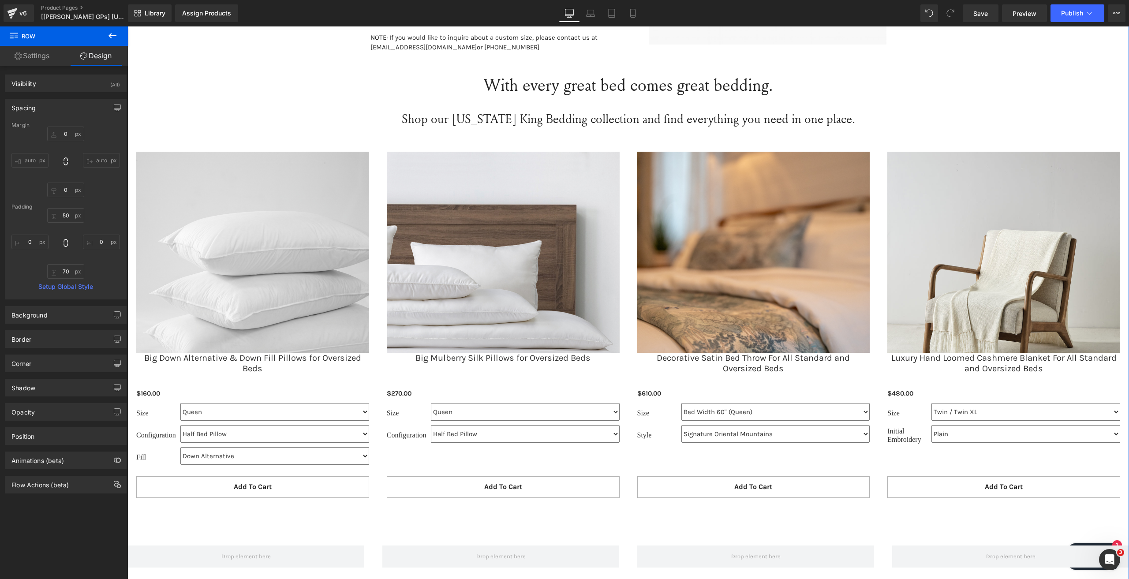
click at [610, 127] on div "Shop our [US_STATE] King Bedding collection and find everything you need in one…" at bounding box center [627, 115] width 1001 height 30
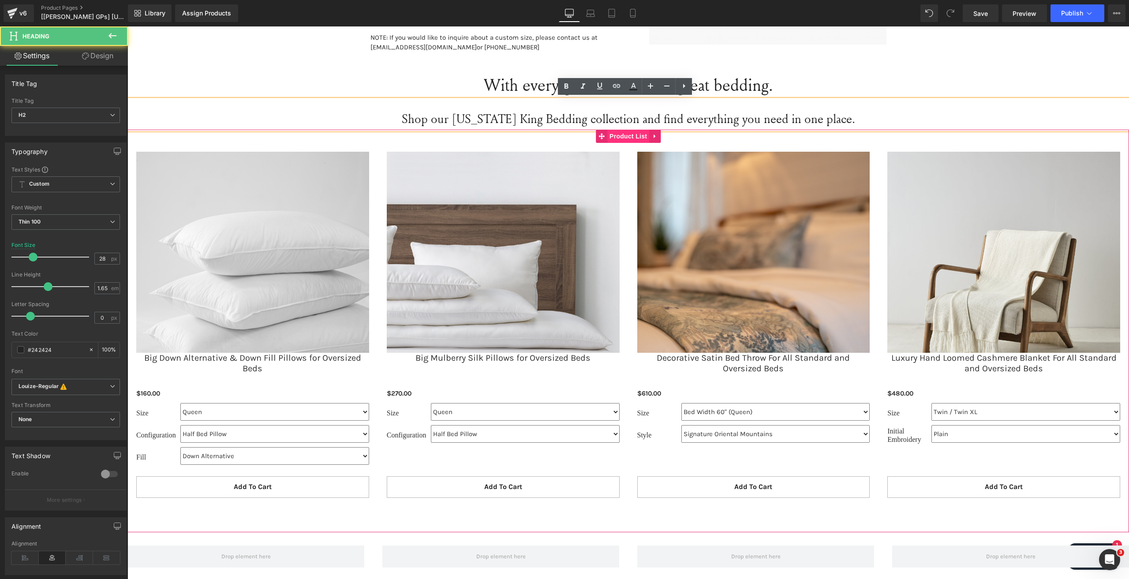
click at [619, 141] on span "Product List" at bounding box center [628, 136] width 42 height 13
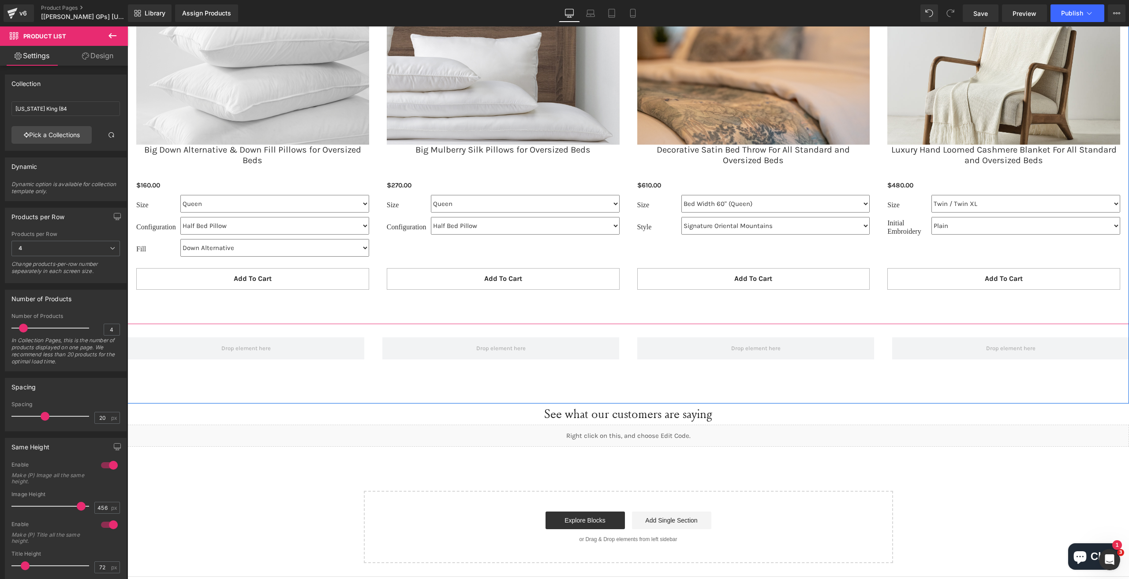
scroll to position [1628, 0]
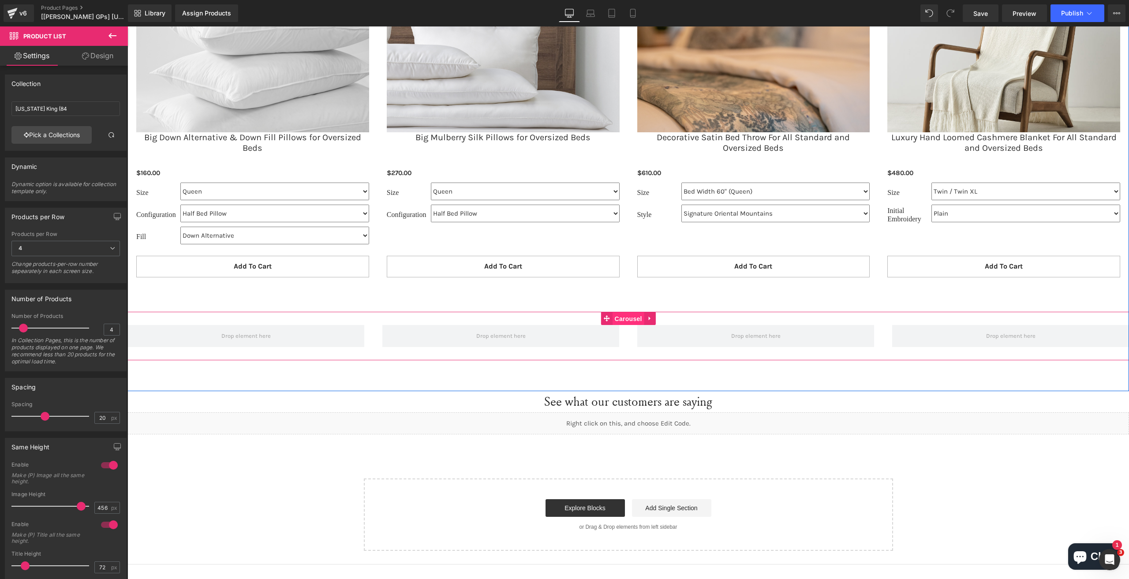
click at [631, 316] on span "Carousel" at bounding box center [629, 318] width 32 height 13
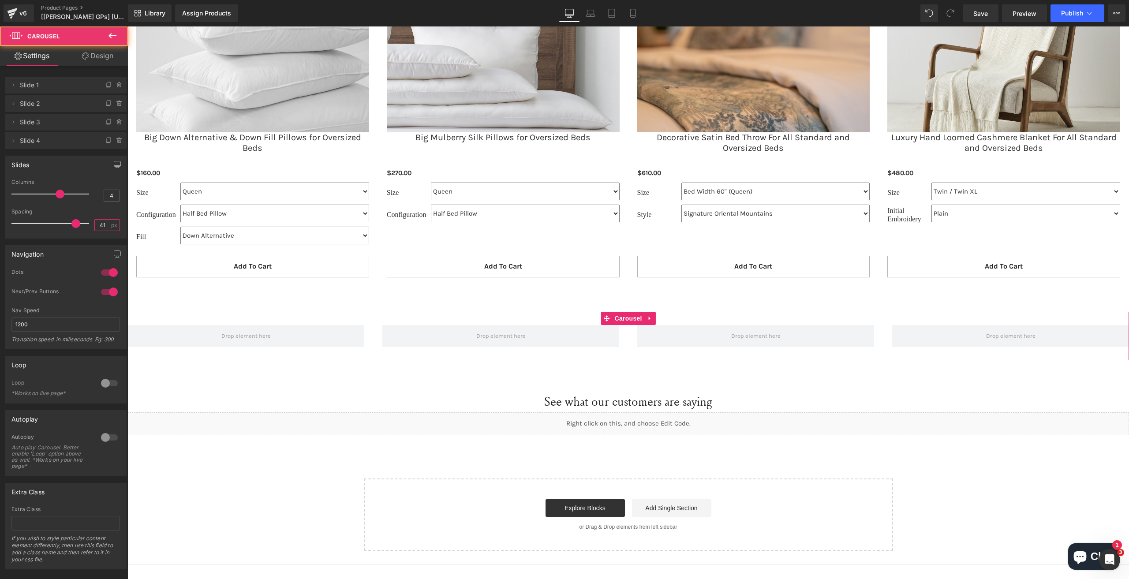
click at [97, 222] on input "41" at bounding box center [102, 225] width 15 height 11
type input "35"
click at [65, 217] on div at bounding box center [52, 224] width 73 height 18
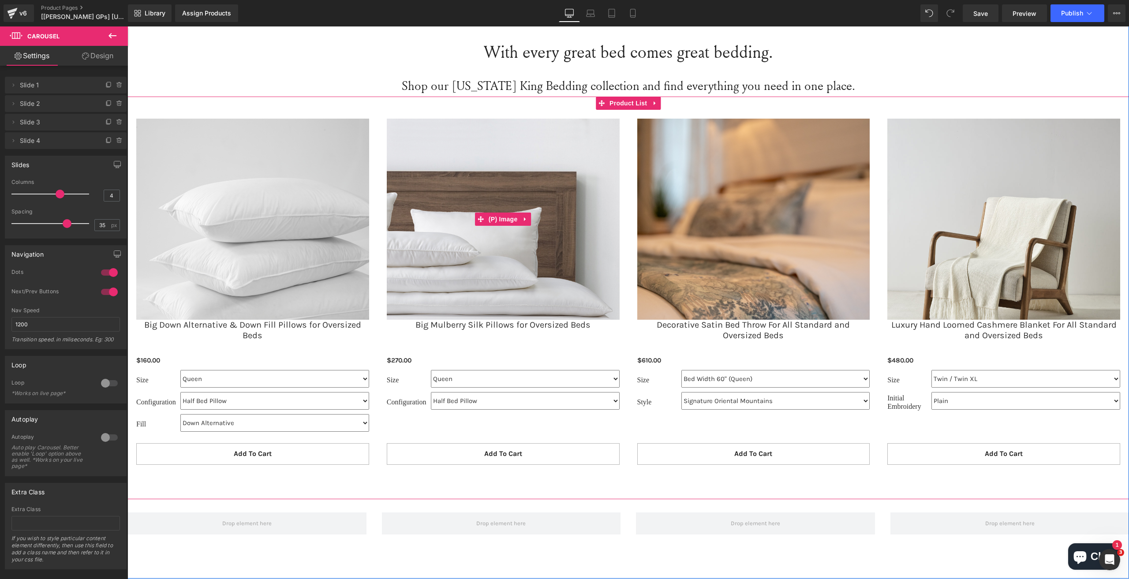
scroll to position [1451, 0]
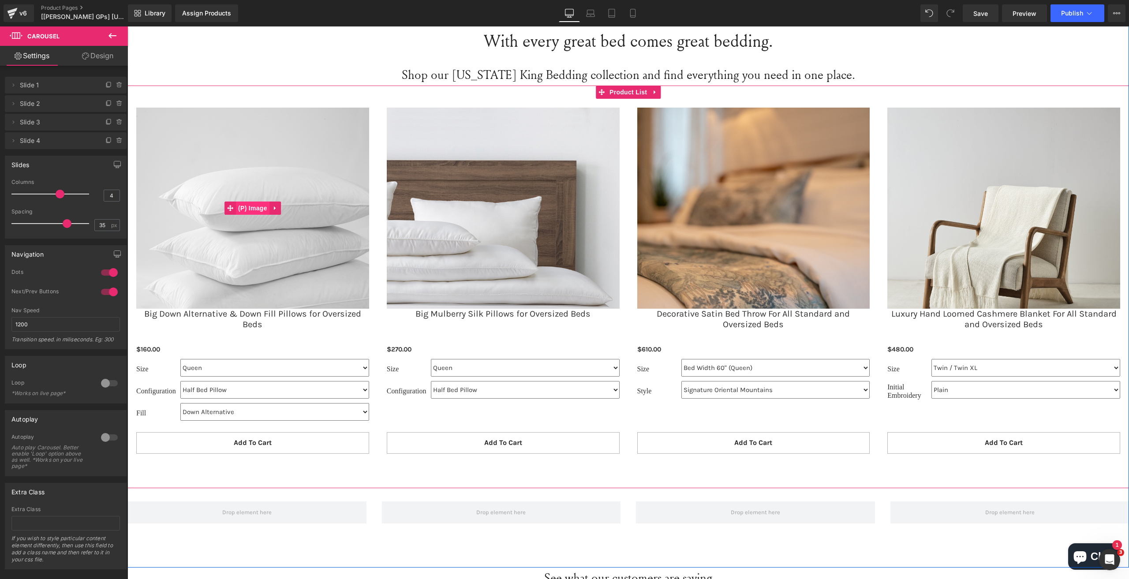
click at [250, 207] on span "(P) Image" at bounding box center [253, 208] width 34 height 13
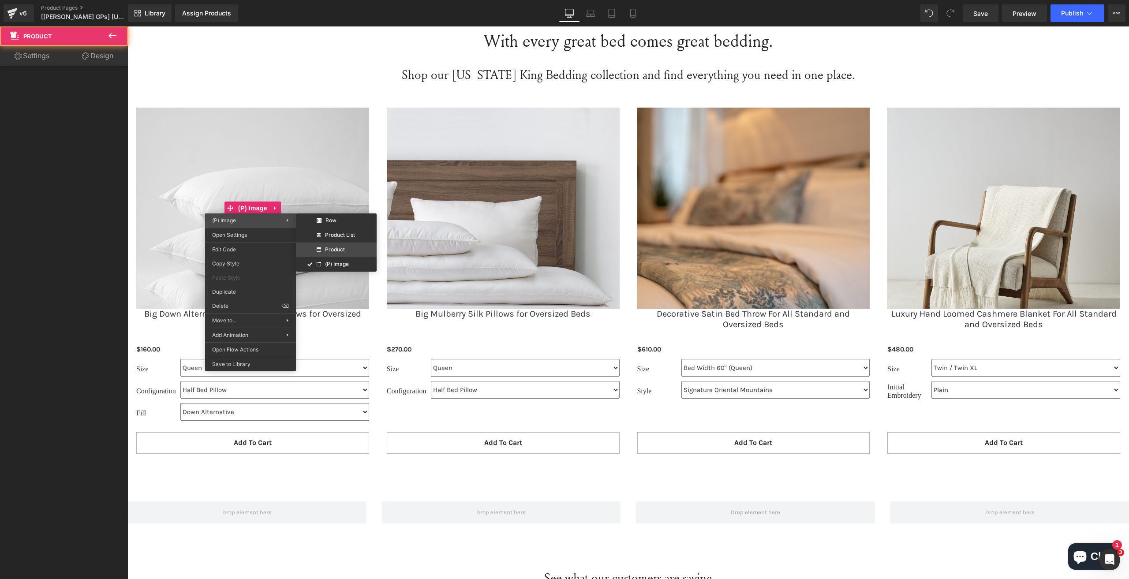
click at [332, 253] on div "Product" at bounding box center [330, 250] width 29 height 8
click at [332, 250] on span "Product" at bounding box center [335, 249] width 20 height 5
drag, startPoint x: 343, startPoint y: 250, endPoint x: 335, endPoint y: 247, distance: 8.5
click at [335, 247] on div "Product" at bounding box center [330, 250] width 29 height 8
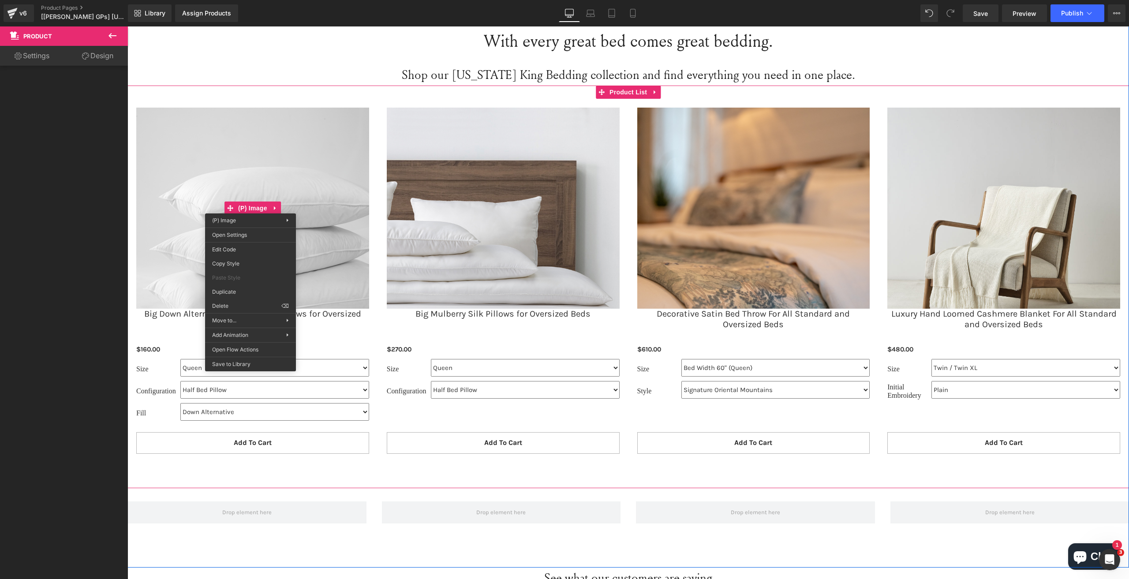
click at [332, 171] on img at bounding box center [252, 224] width 233 height 232
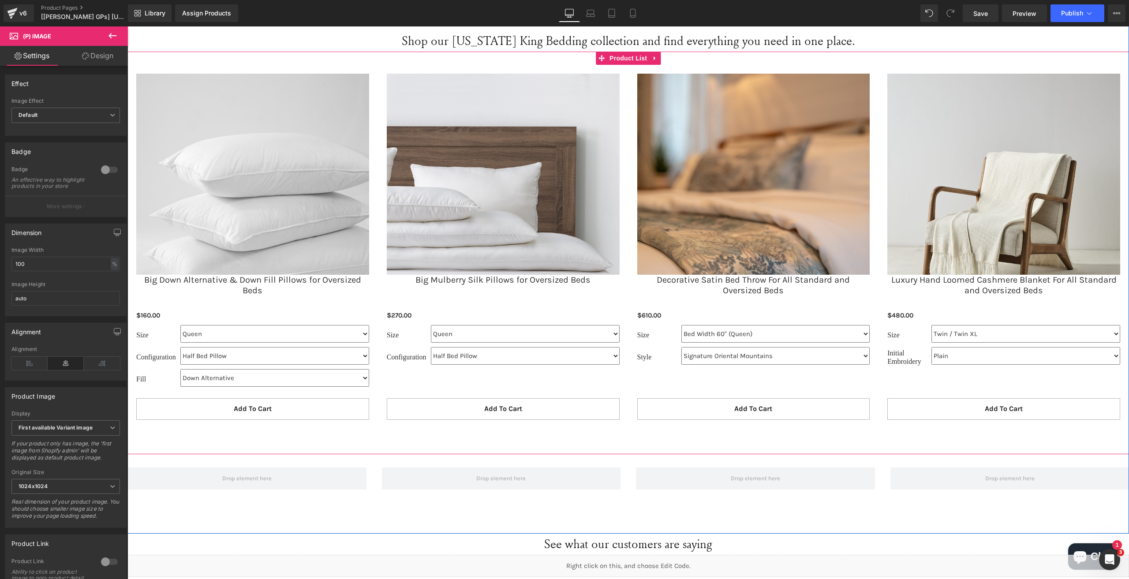
scroll to position [1584, 0]
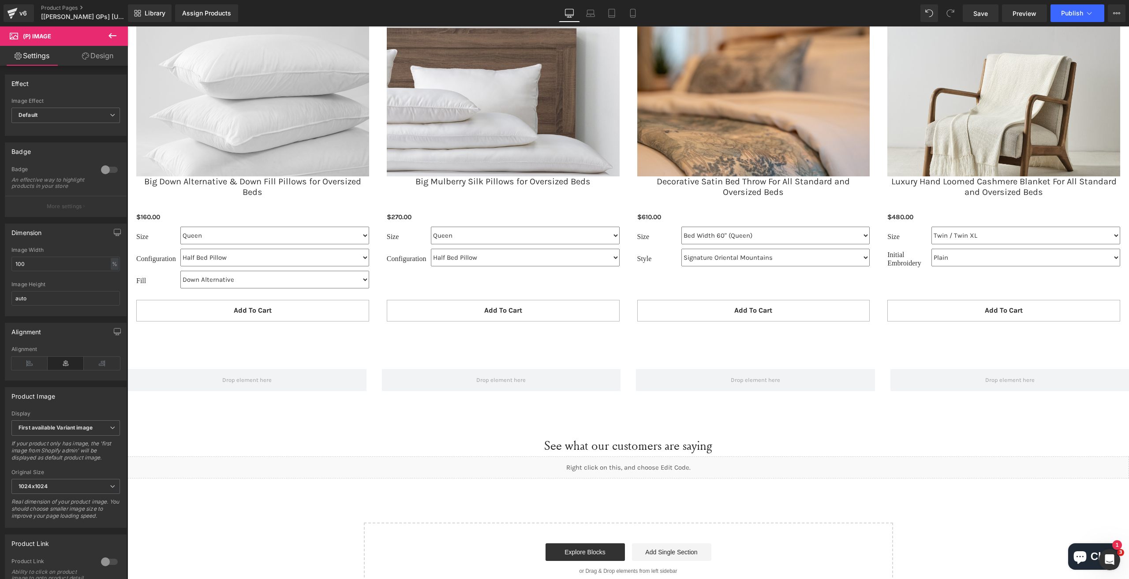
click at [116, 35] on icon at bounding box center [112, 35] width 11 height 11
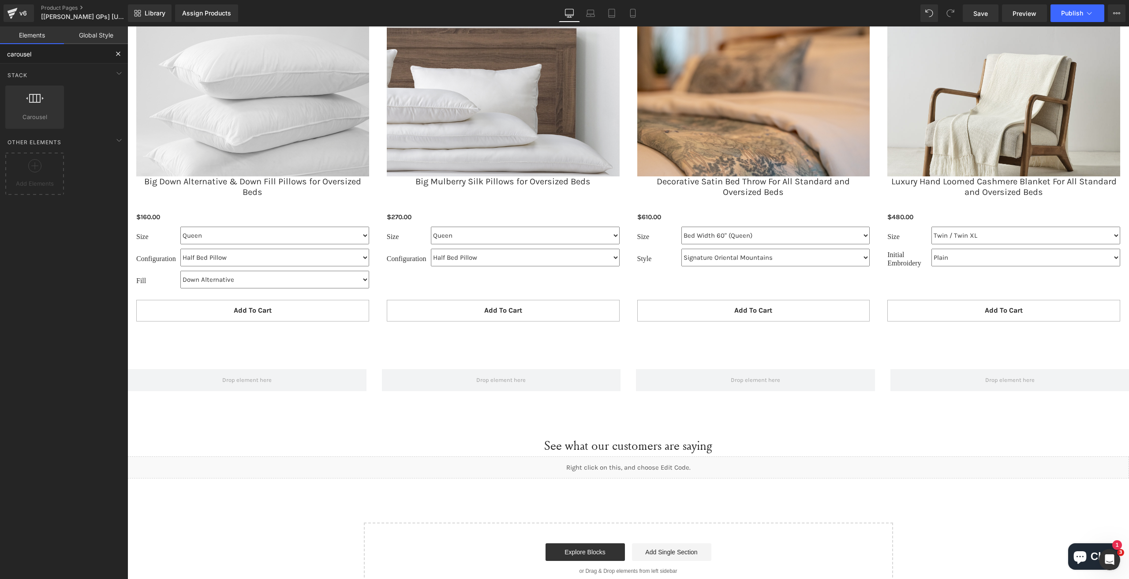
click at [56, 59] on input "carousel" at bounding box center [54, 53] width 108 height 19
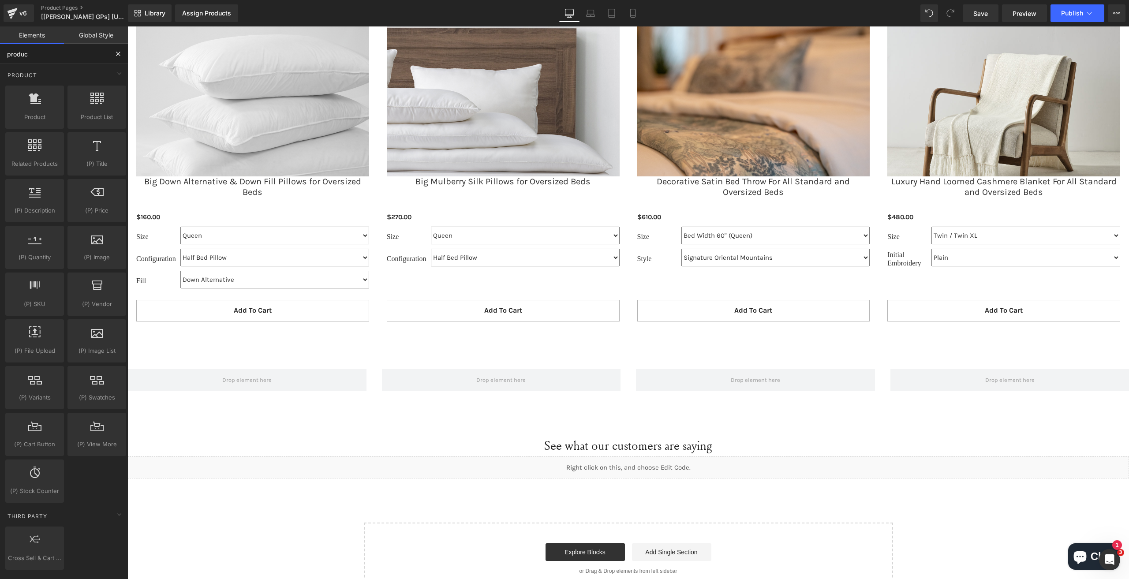
type input "product"
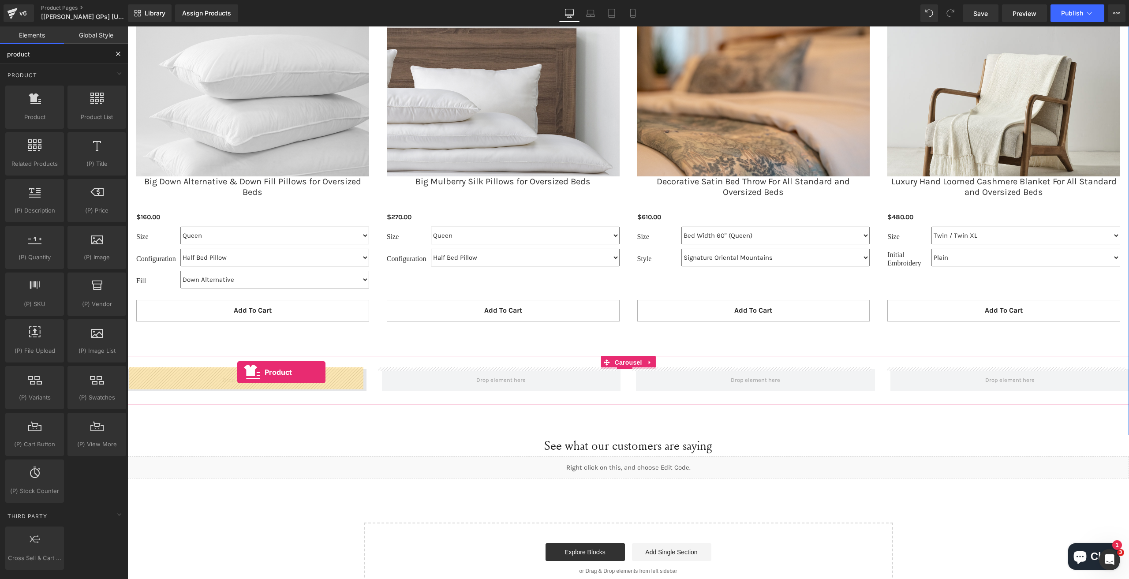
drag, startPoint x: 165, startPoint y: 145, endPoint x: 237, endPoint y: 372, distance: 238.6
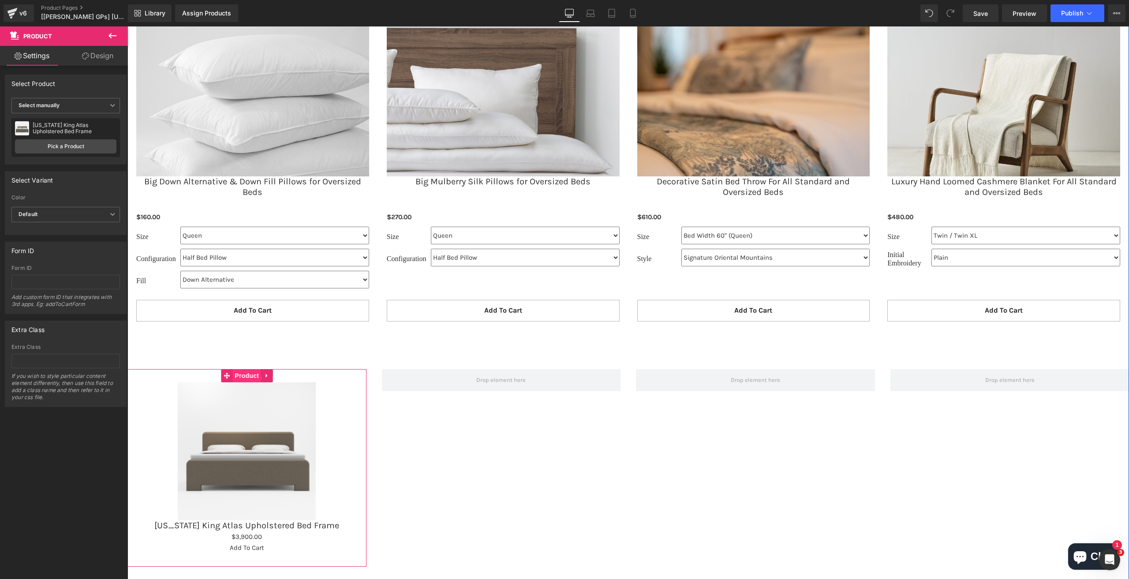
click at [236, 376] on span "Product" at bounding box center [246, 375] width 29 height 13
click at [54, 142] on link "Pick a Product" at bounding box center [65, 146] width 101 height 14
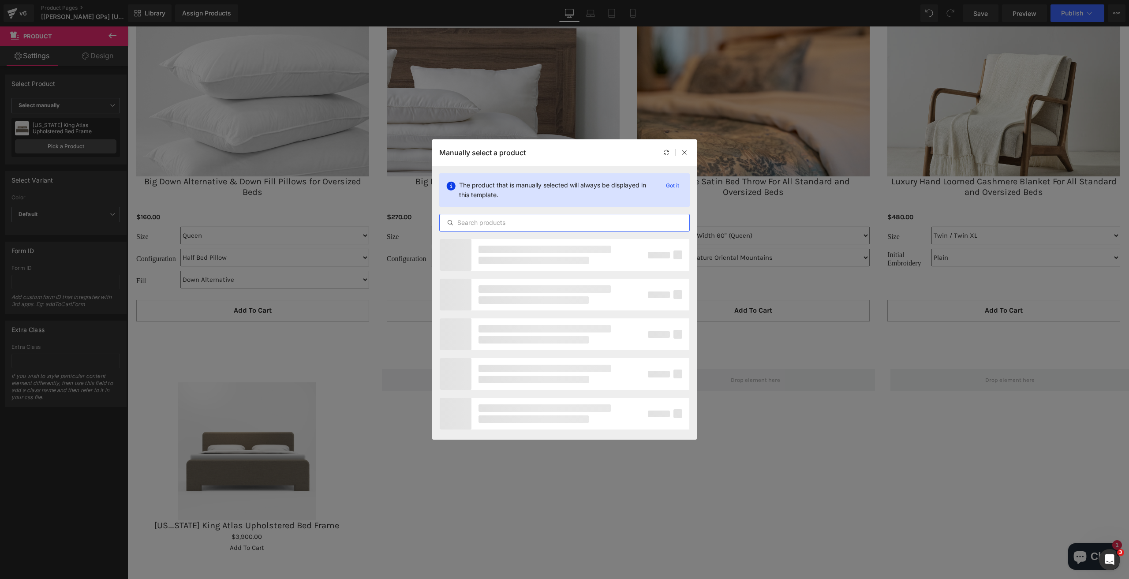
click at [498, 228] on input "text" at bounding box center [565, 222] width 250 height 11
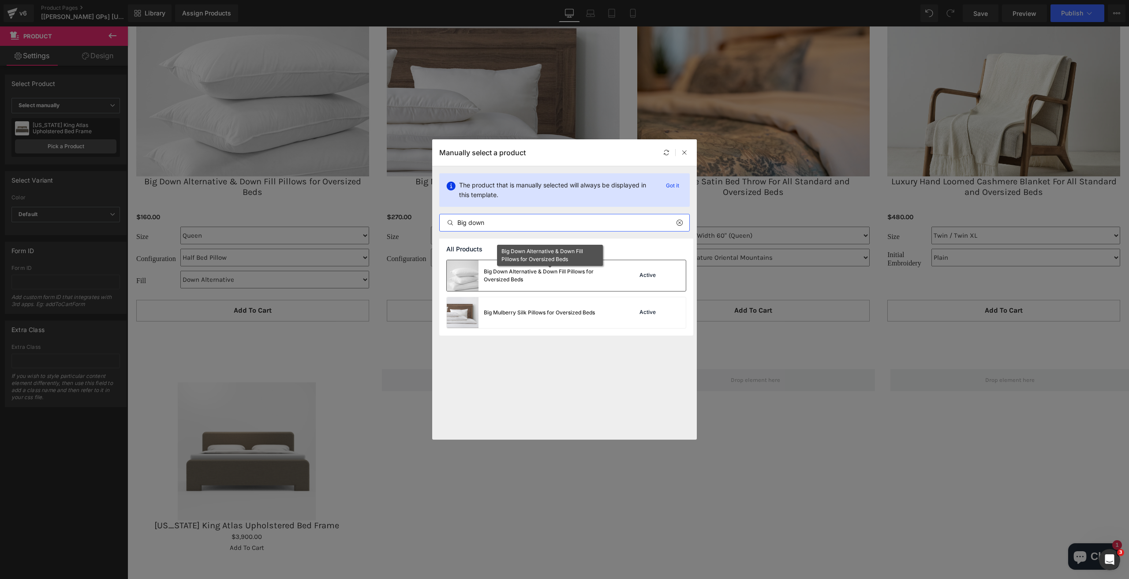
type input "Big down"
click at [514, 278] on div "Big Down Alternative & Down Fill Pillows for Oversized Beds" at bounding box center [550, 276] width 132 height 16
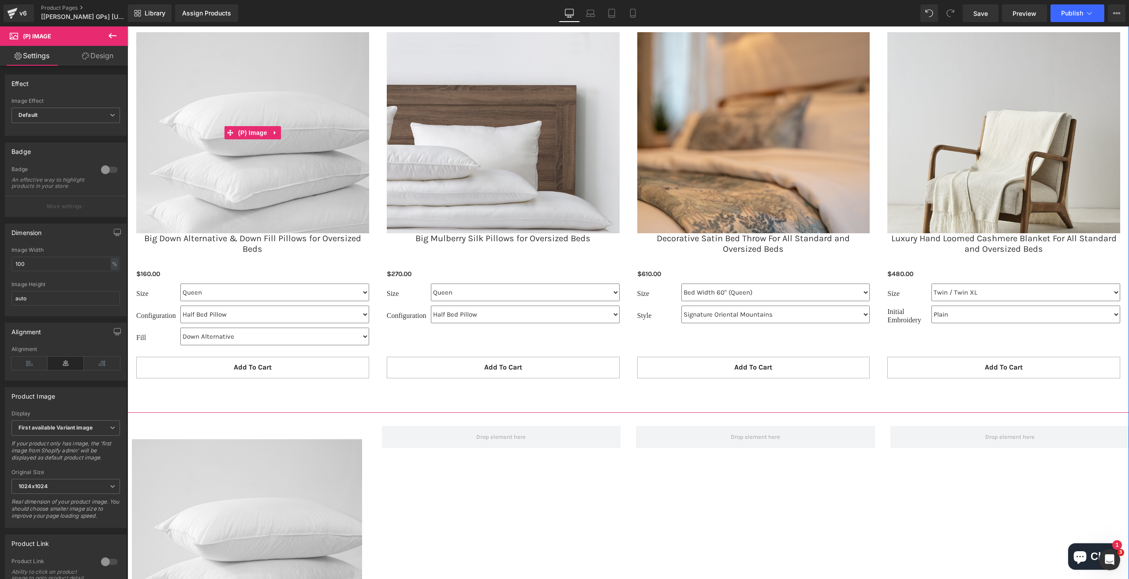
scroll to position [1451, 0]
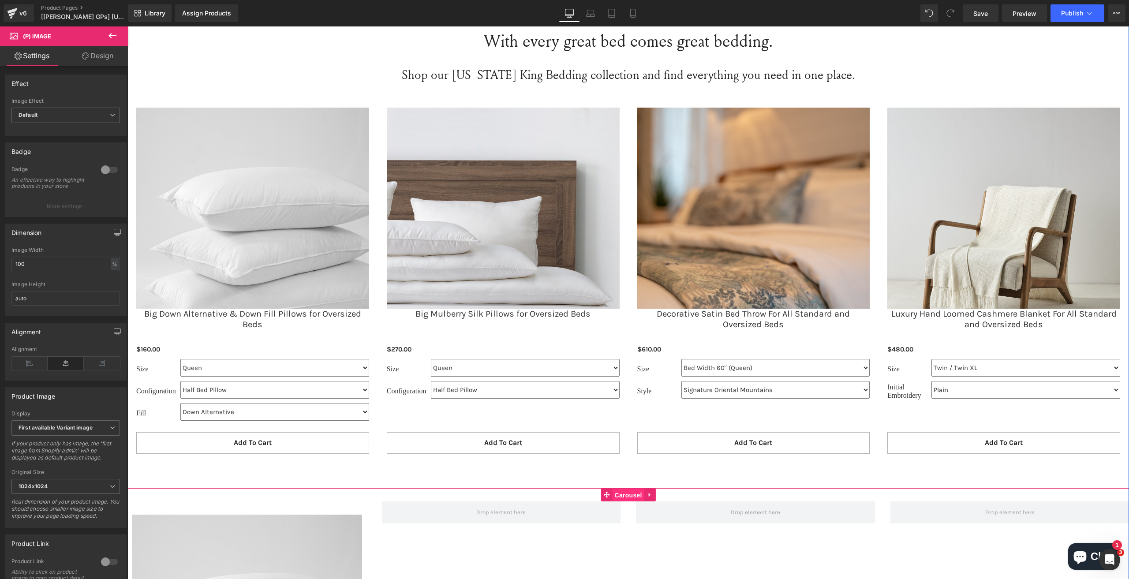
click at [618, 489] on span "Carousel" at bounding box center [629, 495] width 32 height 13
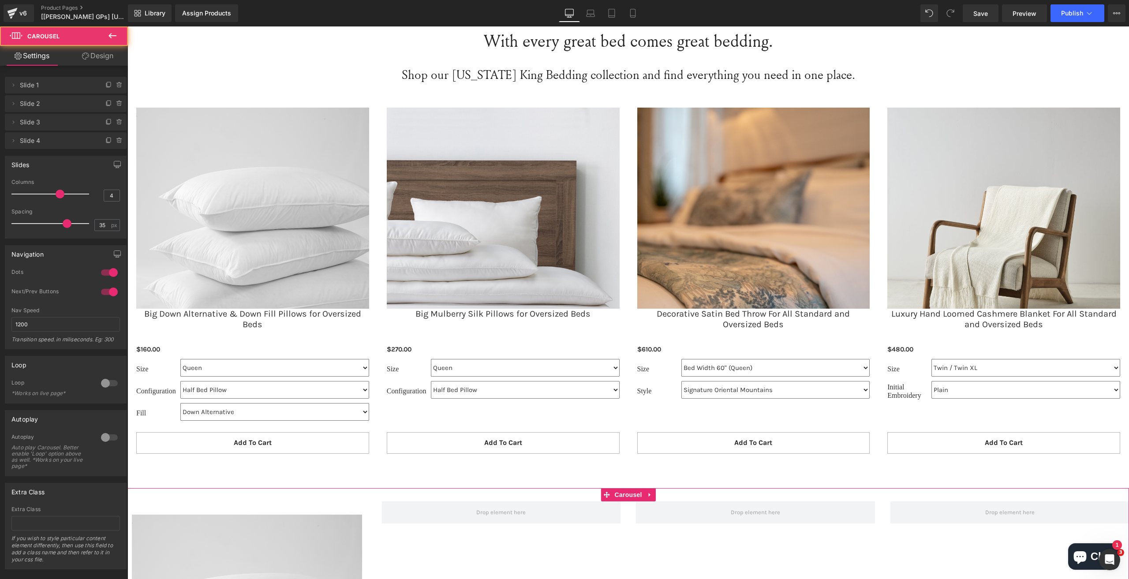
click at [83, 53] on icon at bounding box center [85, 55] width 7 height 7
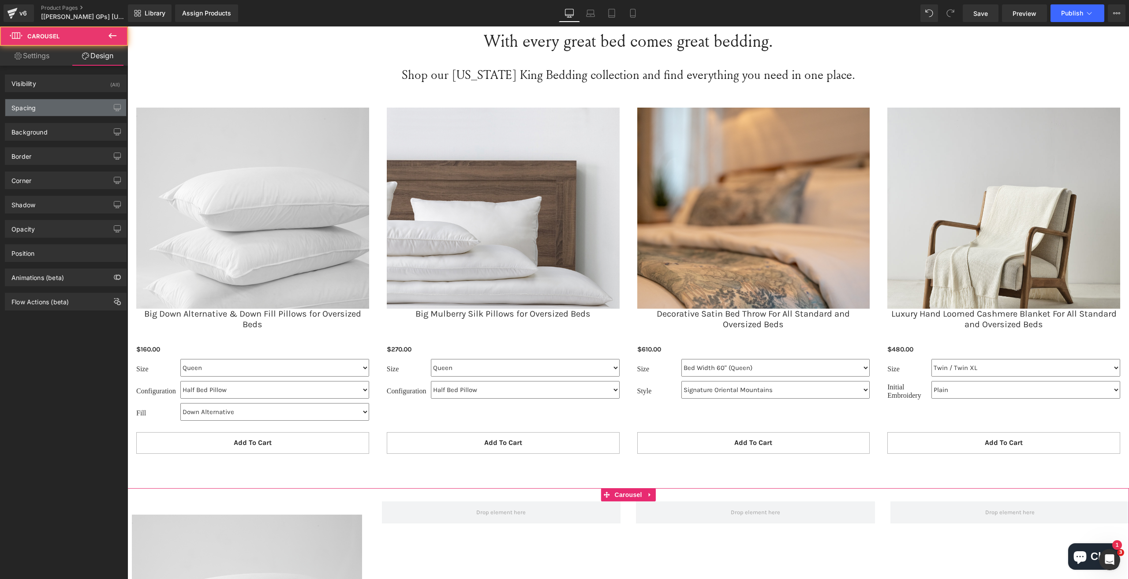
click at [22, 105] on div "Spacing" at bounding box center [23, 105] width 24 height 12
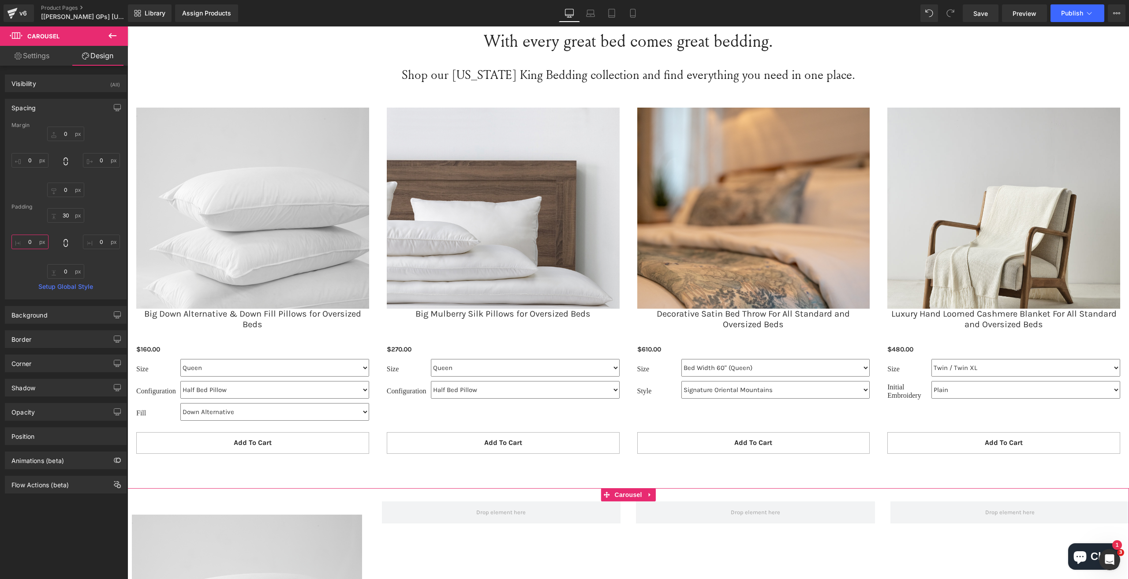
click at [25, 240] on input "0" at bounding box center [29, 242] width 37 height 15
type input "10"
click at [95, 238] on input "0" at bounding box center [101, 242] width 37 height 15
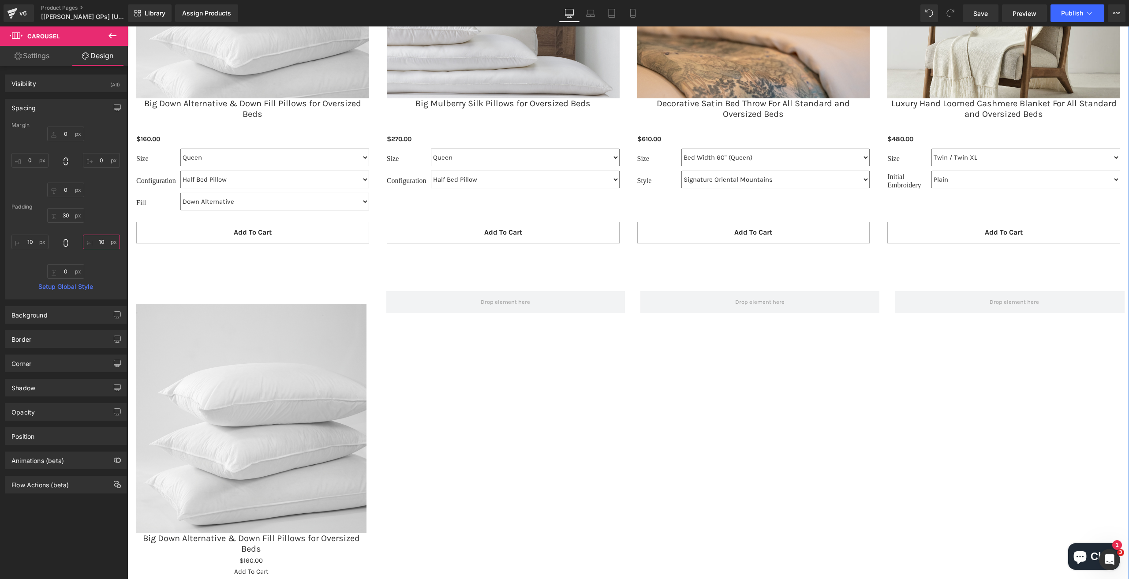
scroll to position [1584, 0]
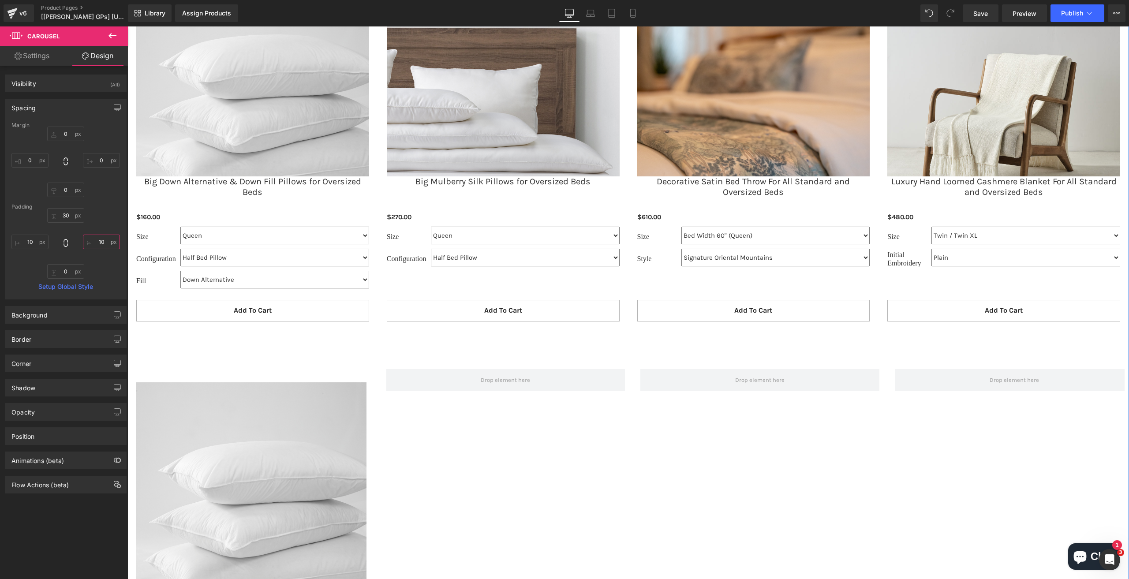
type input "10"
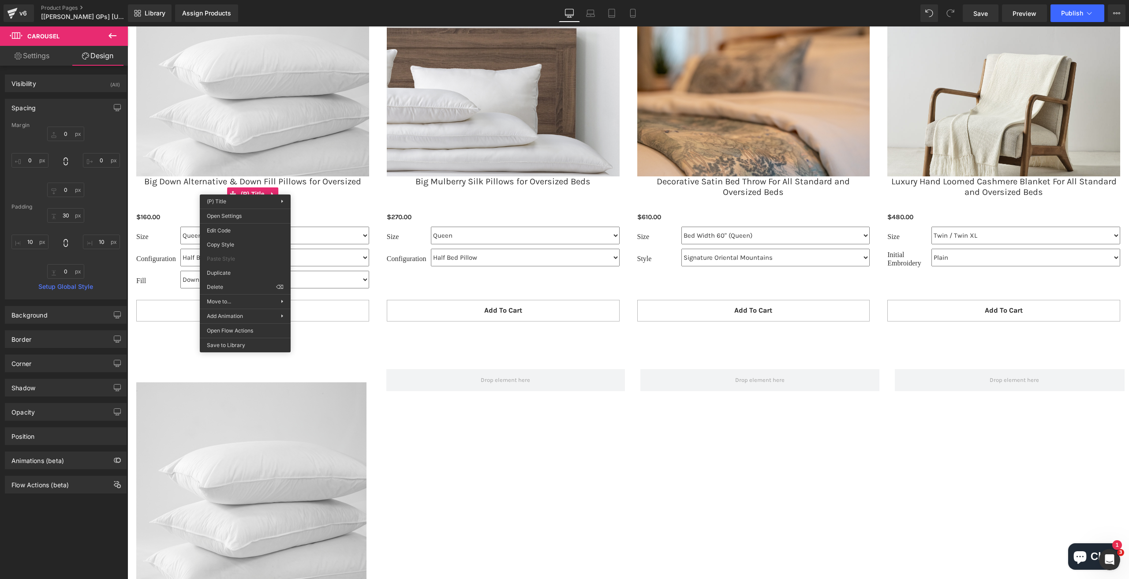
click at [492, 446] on div "Sale Off (P) Image Big Down Alternative & Down Fill Pillows for Oversized Beds …" at bounding box center [640, 518] width 1017 height 299
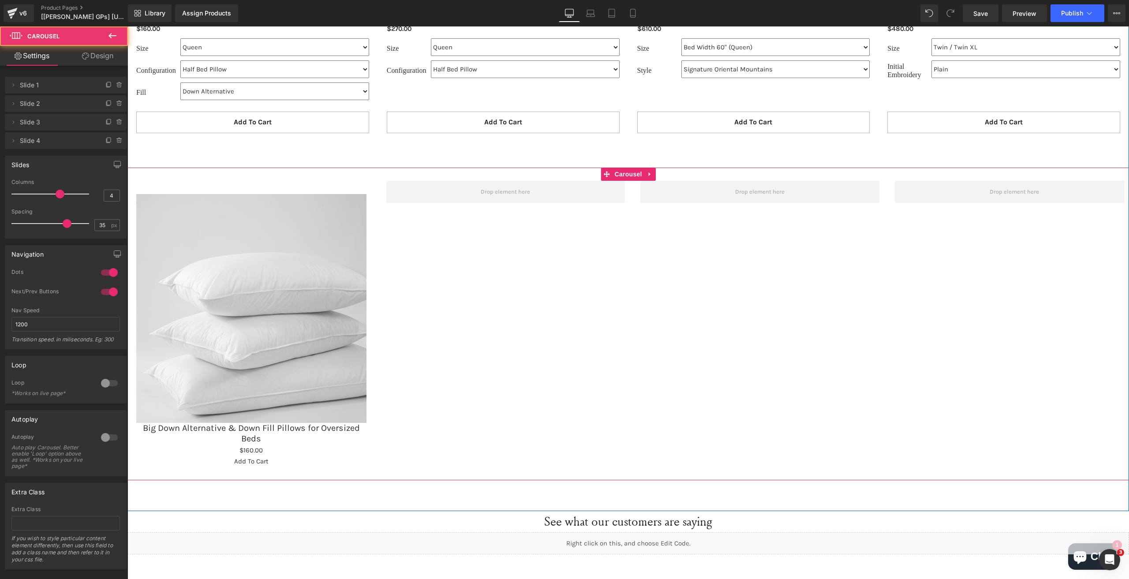
scroll to position [1804, 0]
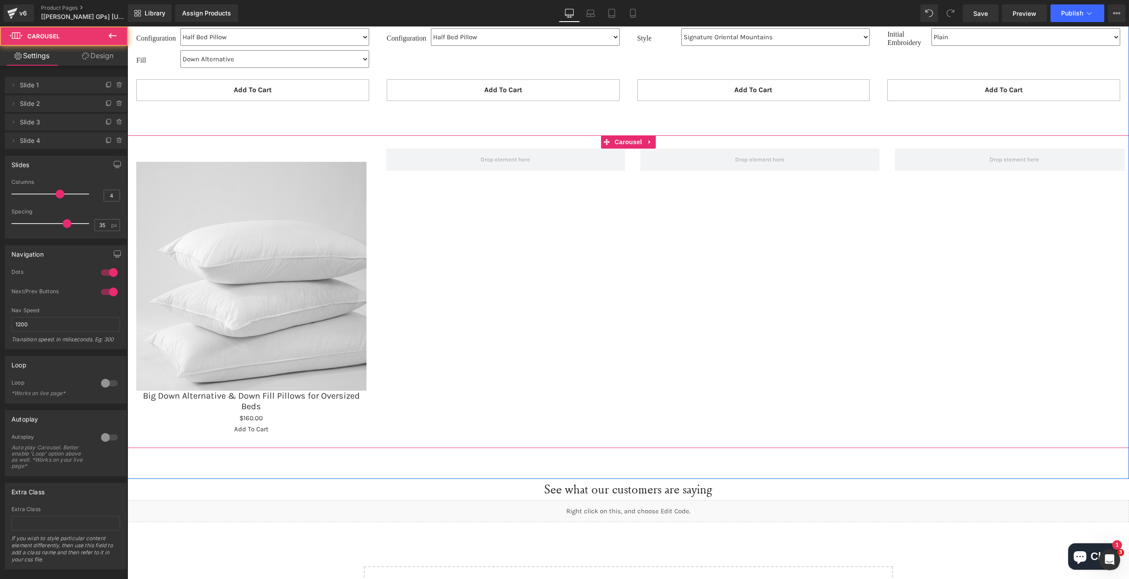
click at [284, 394] on link "Big Down Alternative & Down Fill Pillows for Oversized Beds" at bounding box center [251, 401] width 230 height 21
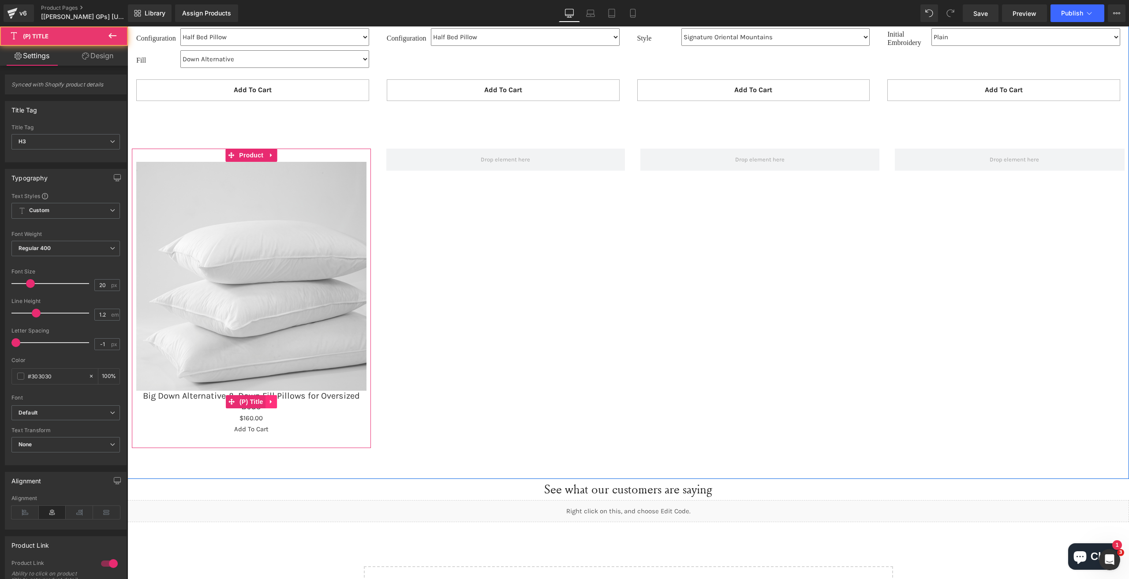
click at [269, 400] on icon at bounding box center [270, 402] width 2 height 4
click at [278, 401] on link at bounding box center [276, 401] width 11 height 13
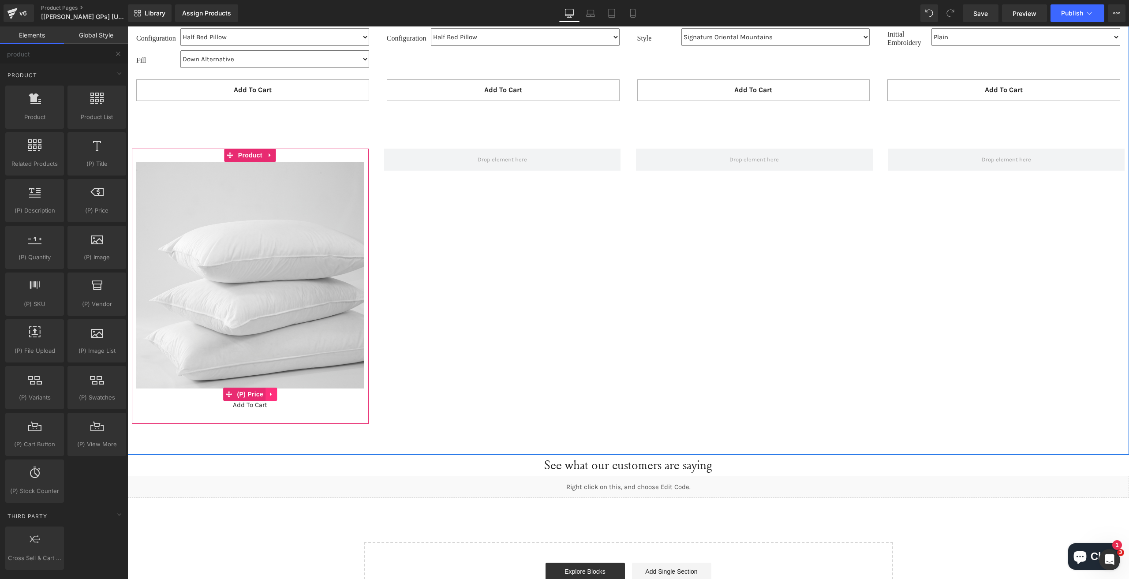
click at [271, 396] on icon at bounding box center [271, 394] width 6 height 7
click at [274, 394] on icon at bounding box center [277, 394] width 6 height 6
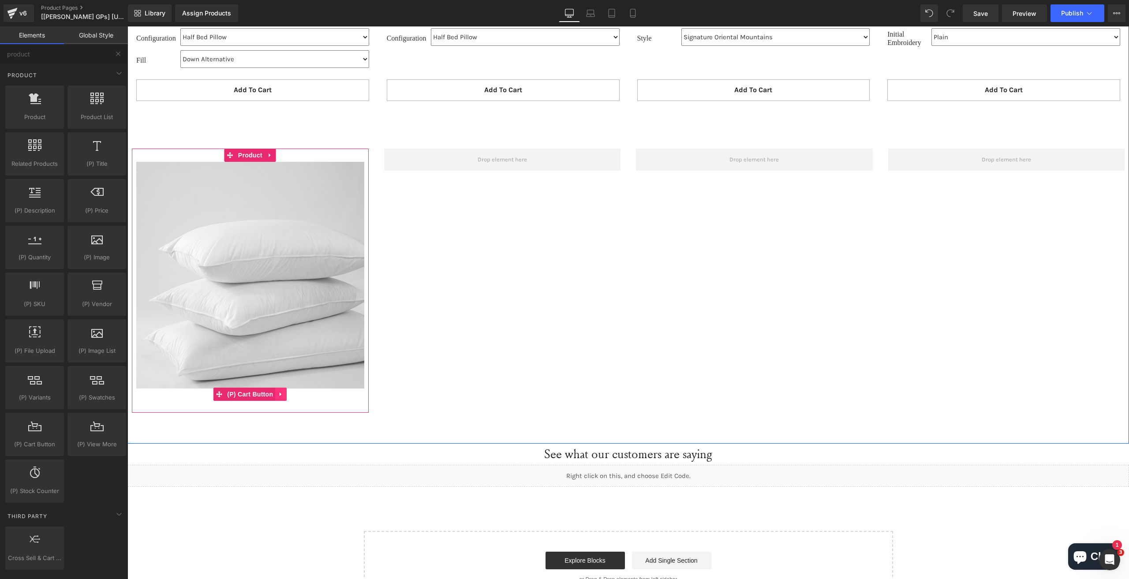
click at [278, 392] on icon at bounding box center [281, 394] width 6 height 7
click at [284, 392] on icon at bounding box center [287, 394] width 6 height 6
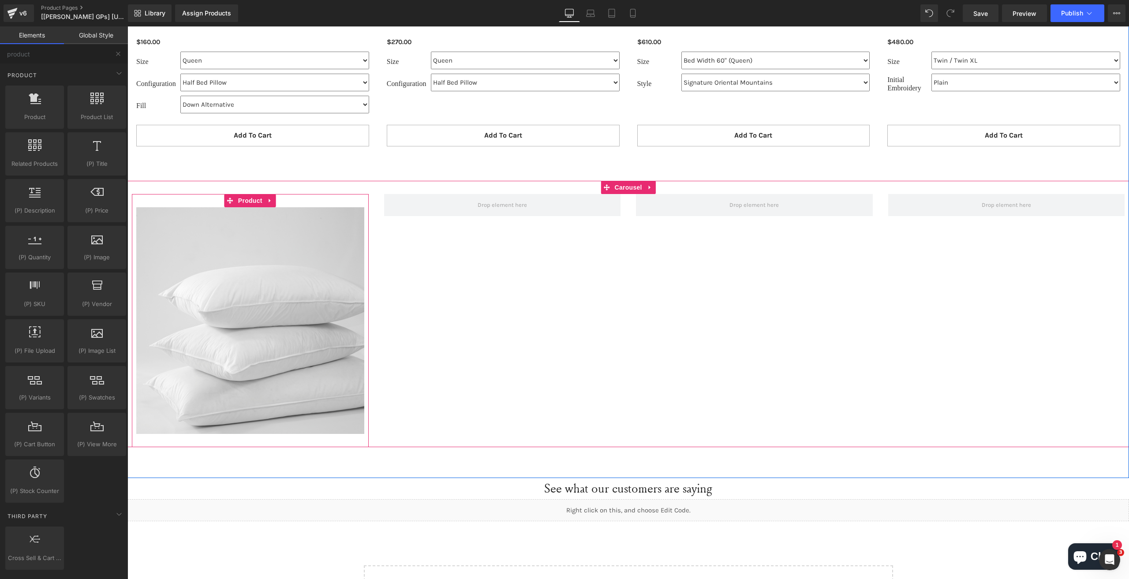
scroll to position [1628, 0]
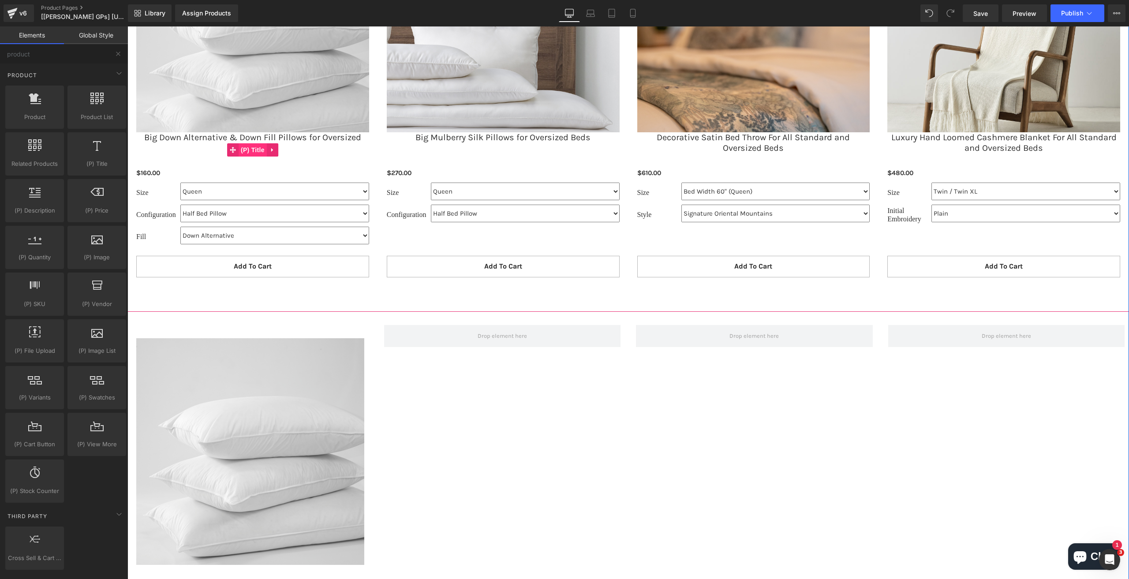
click at [261, 143] on span "(P) Title" at bounding box center [253, 149] width 28 height 13
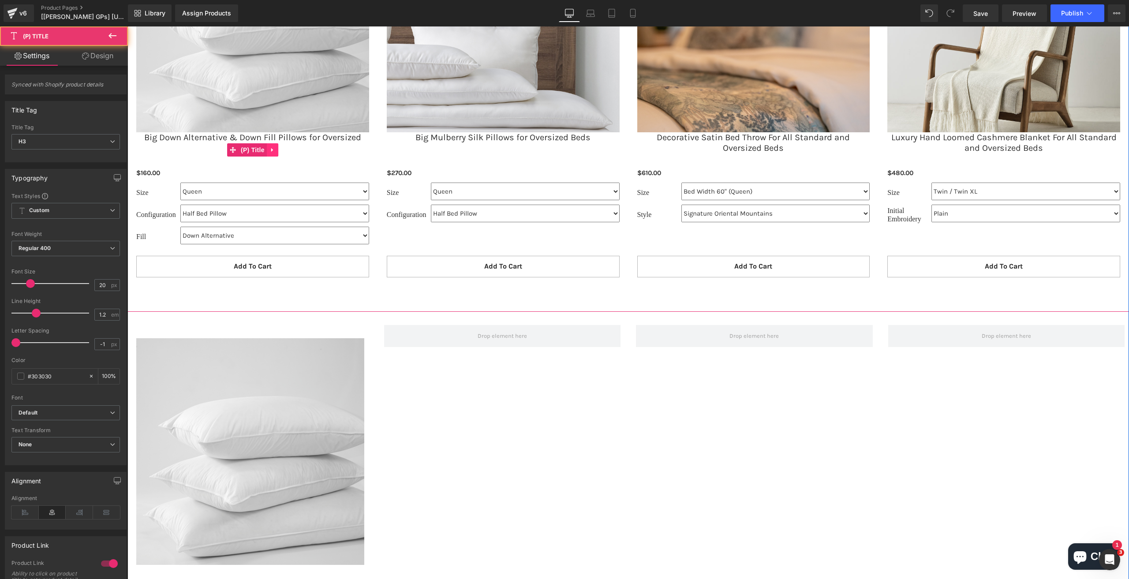
click at [273, 150] on link at bounding box center [272, 149] width 11 height 13
click at [266, 147] on icon at bounding box center [267, 149] width 6 height 7
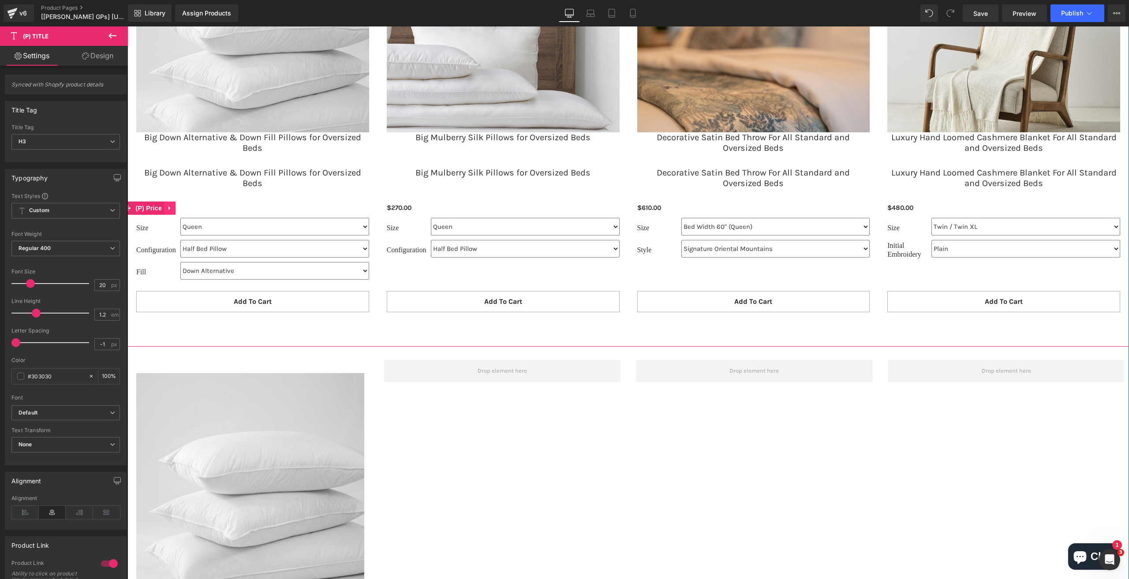
click at [168, 208] on icon at bounding box center [170, 208] width 6 height 7
click at [164, 207] on icon at bounding box center [164, 208] width 6 height 6
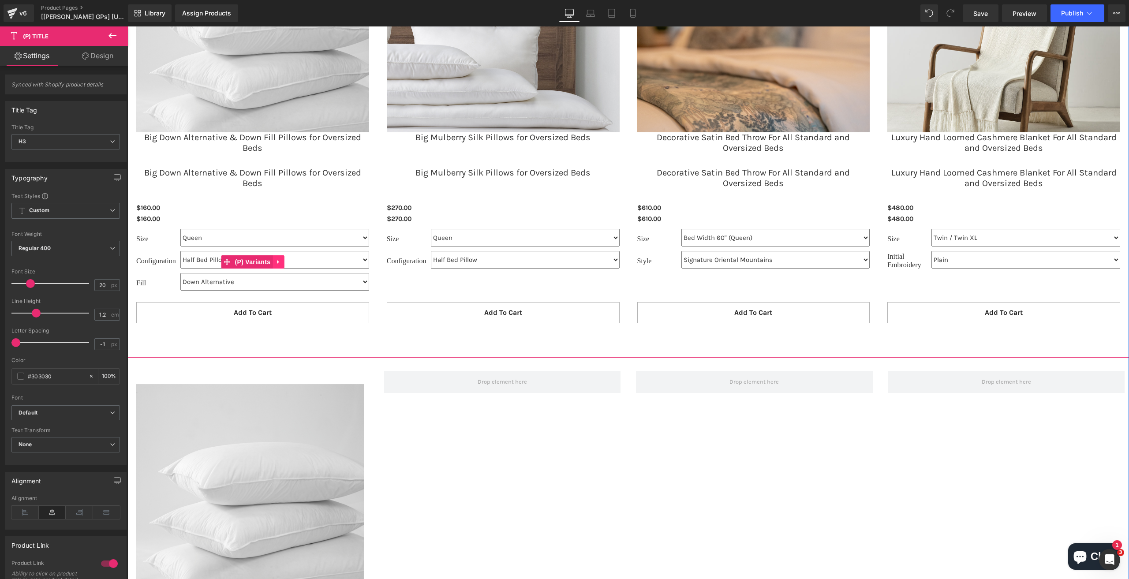
click at [275, 257] on link at bounding box center [278, 261] width 11 height 13
click at [269, 259] on icon at bounding box center [272, 262] width 6 height 6
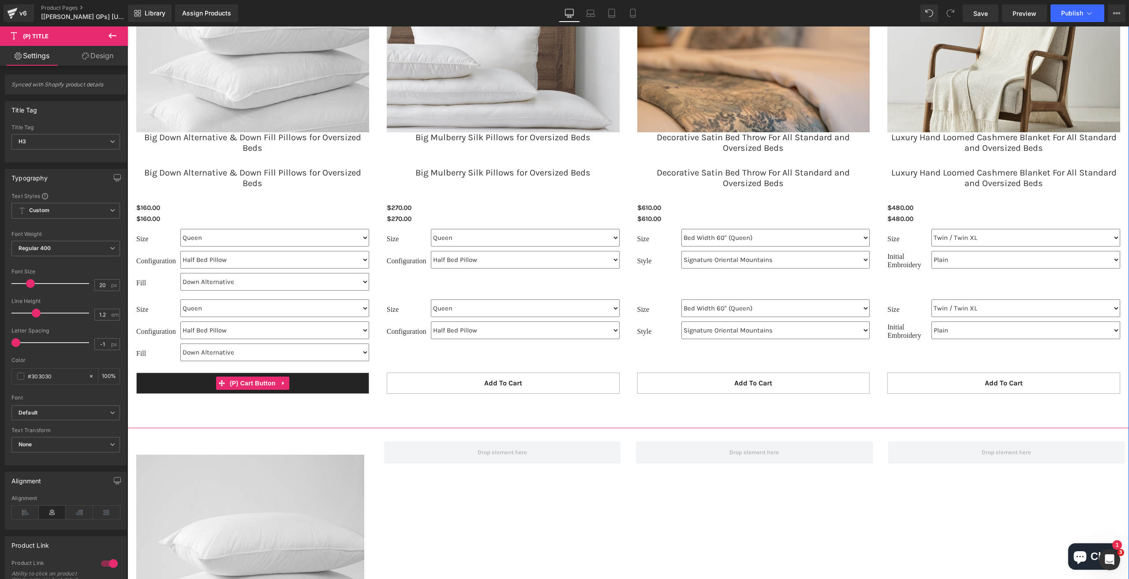
click at [276, 374] on button "Add To Cart" at bounding box center [252, 383] width 233 height 21
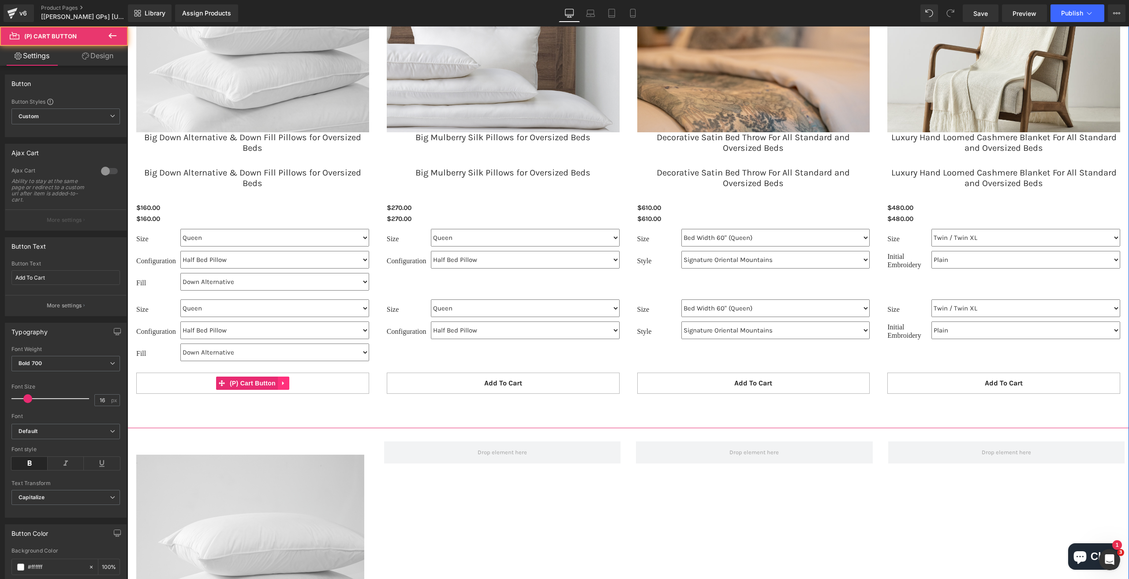
click at [283, 380] on icon at bounding box center [283, 383] width 6 height 7
click at [279, 386] on link at bounding box center [277, 383] width 11 height 13
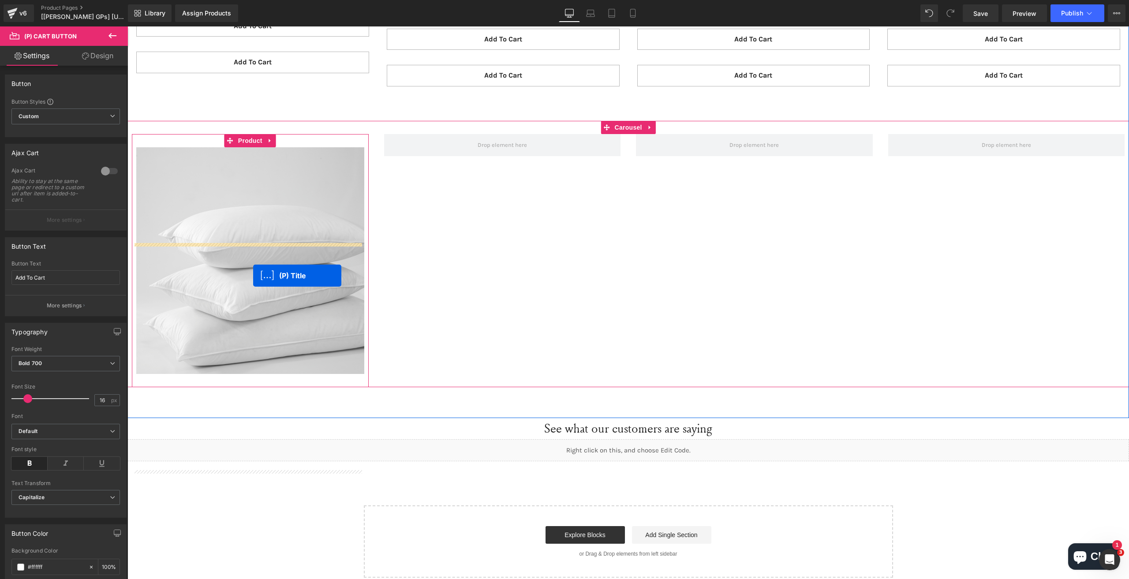
scroll to position [1980, 0]
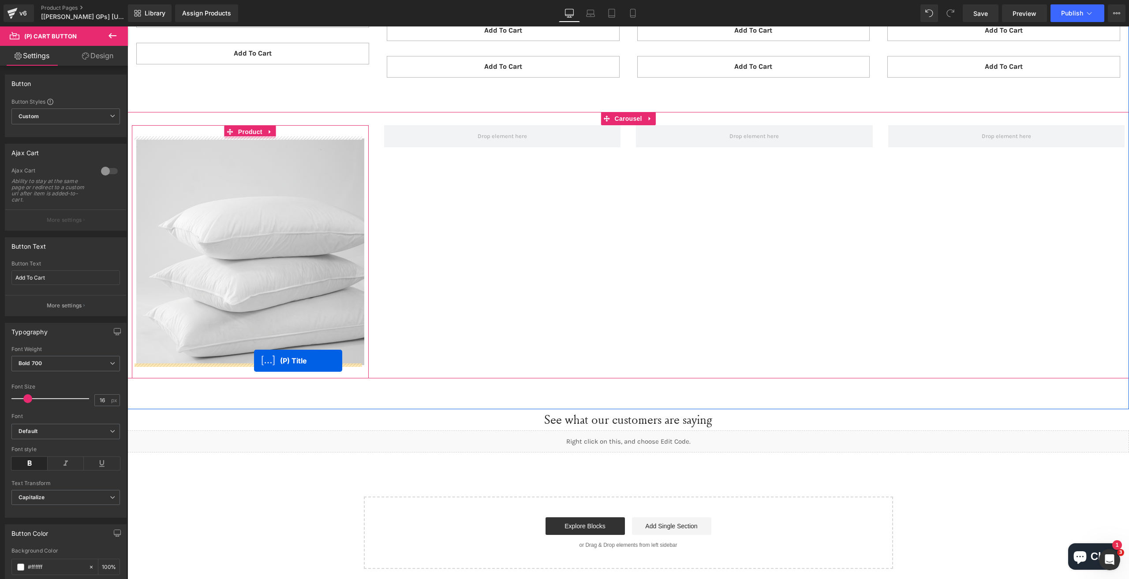
drag, startPoint x: 243, startPoint y: 179, endPoint x: 254, endPoint y: 360, distance: 181.2
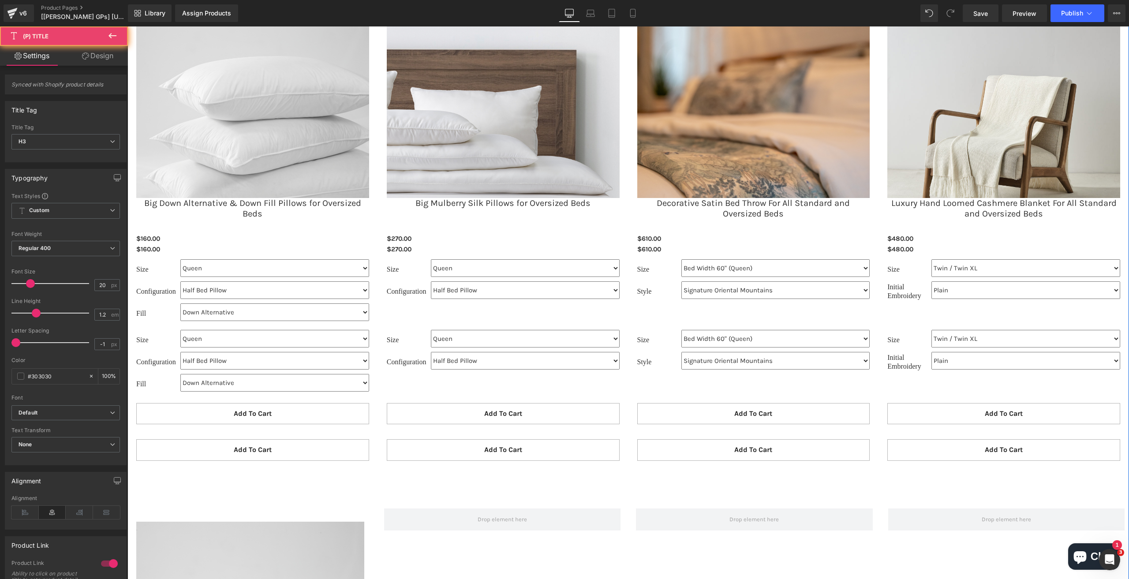
scroll to position [1561, 0]
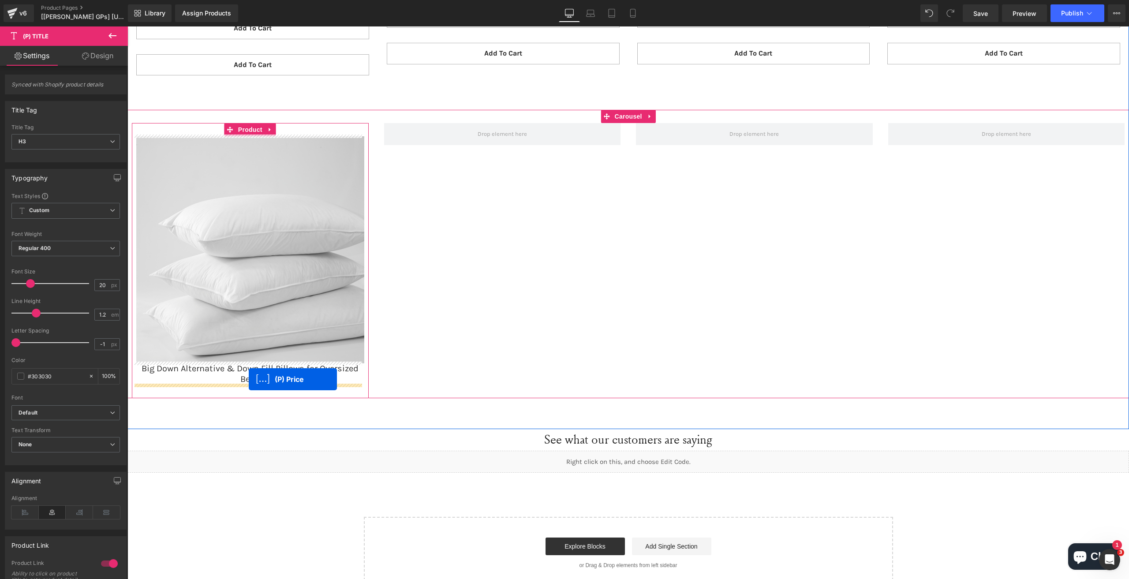
drag, startPoint x: 140, startPoint y: 239, endPoint x: 249, endPoint y: 379, distance: 177.9
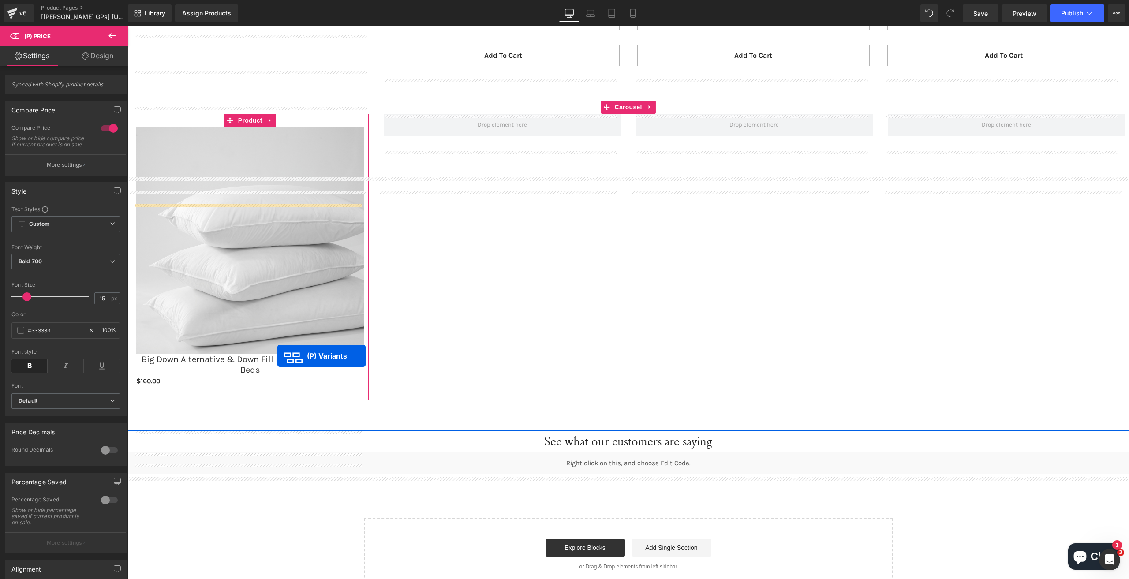
scroll to position [1980, 0]
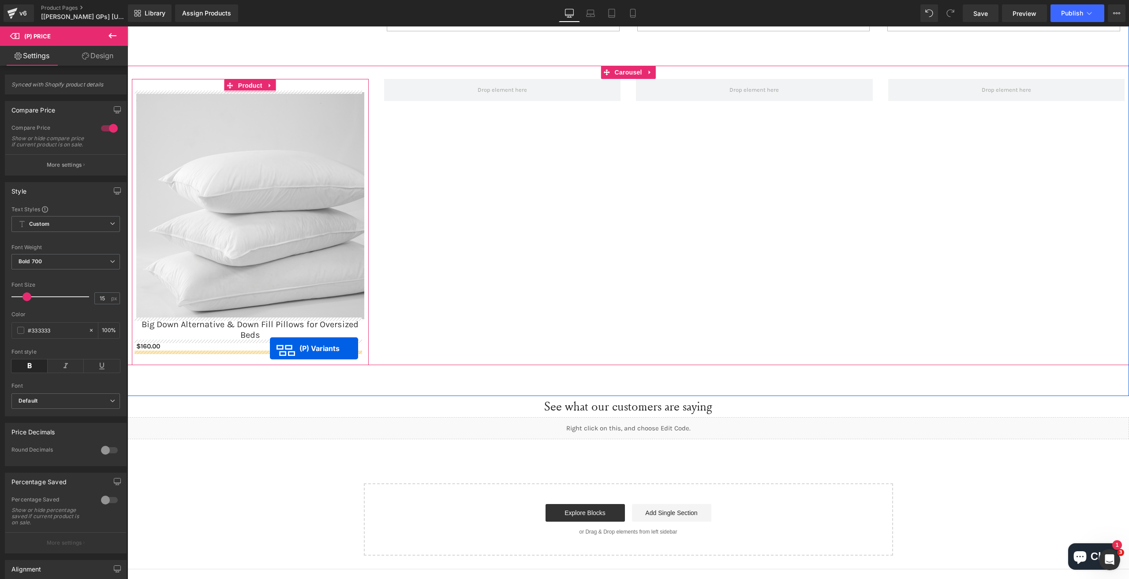
drag, startPoint x: 237, startPoint y: 306, endPoint x: 270, endPoint y: 348, distance: 53.7
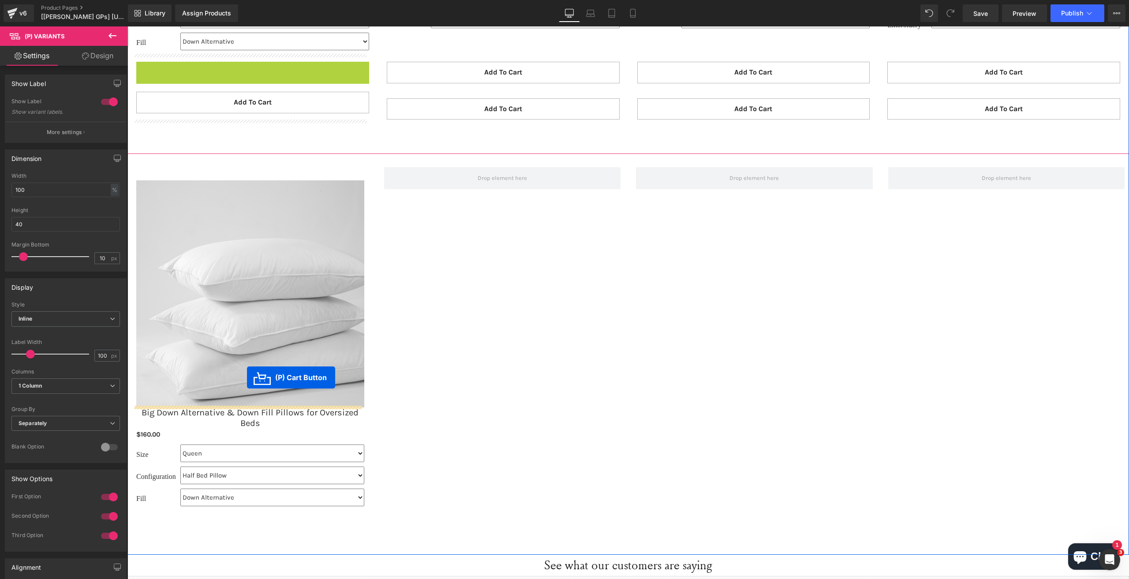
scroll to position [1954, 0]
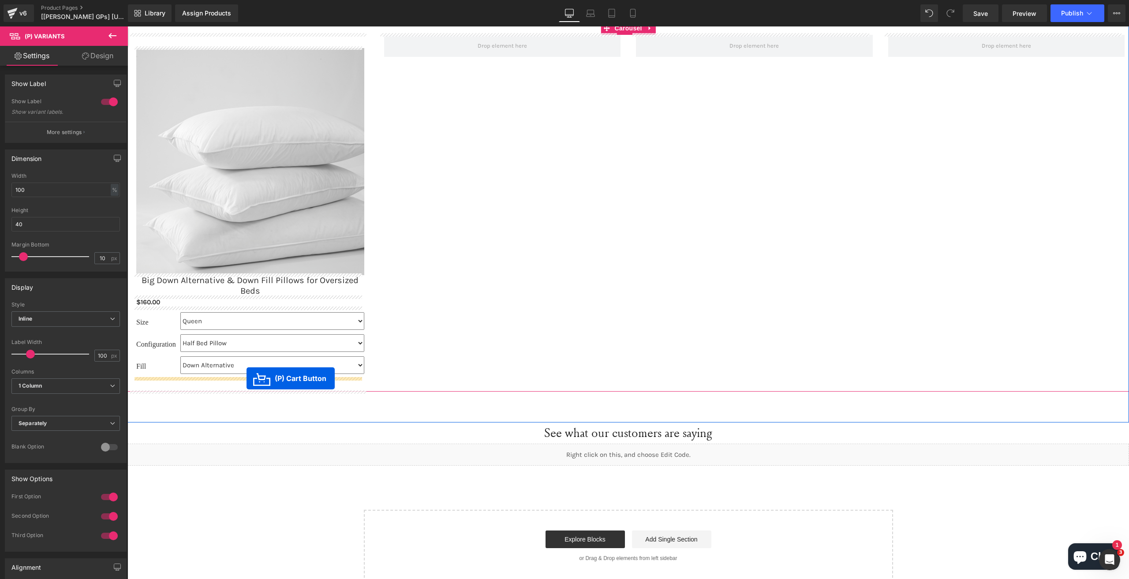
drag, startPoint x: 247, startPoint y: 335, endPoint x: 247, endPoint y: 378, distance: 43.7
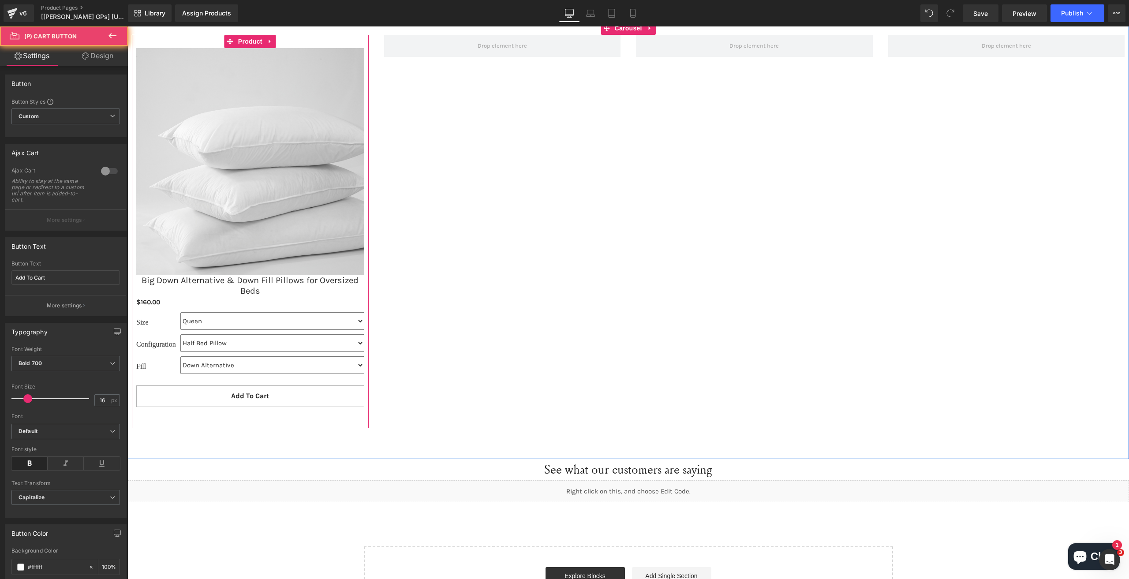
scroll to position [1918, 0]
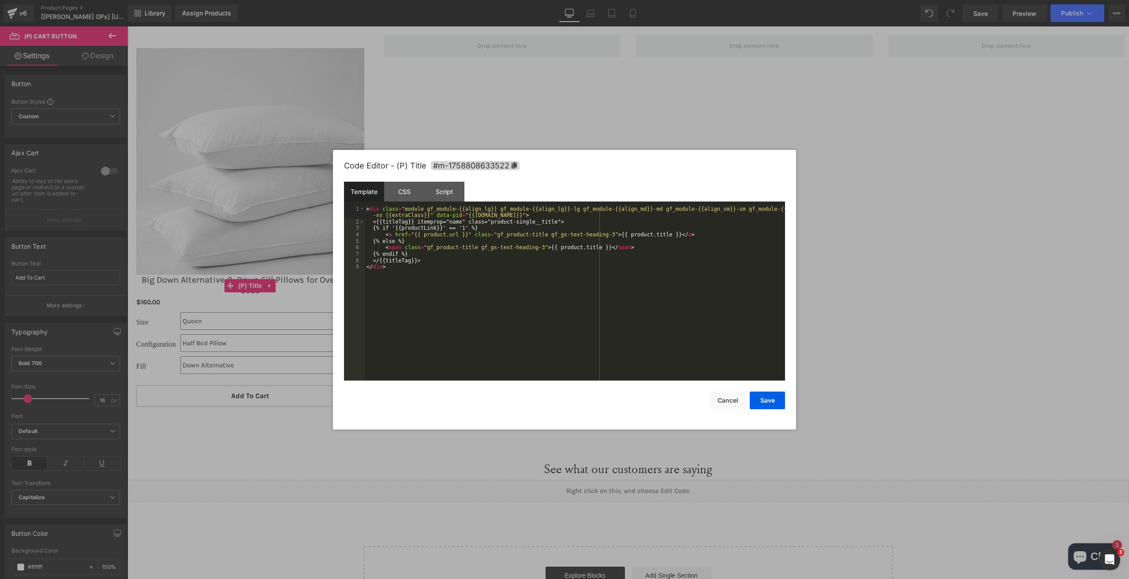
click at [228, 329] on body "(P) Cart Button You are previewing how the will restyle your page. You can not …" at bounding box center [564, 289] width 1129 height 579
click at [439, 190] on div "Script" at bounding box center [444, 192] width 40 height 20
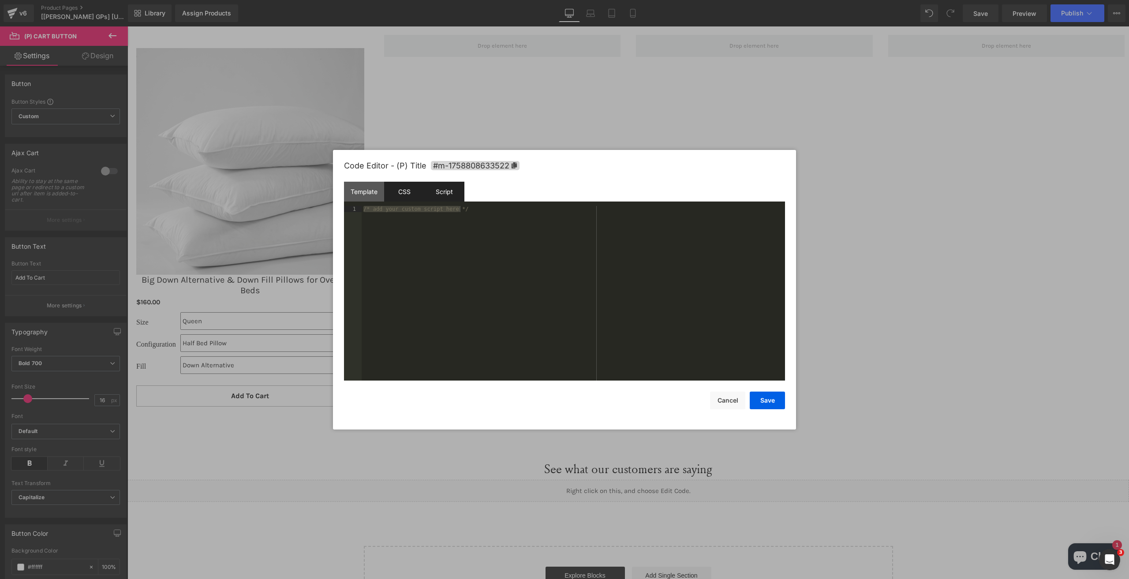
click at [414, 191] on div "CSS" at bounding box center [404, 192] width 40 height 20
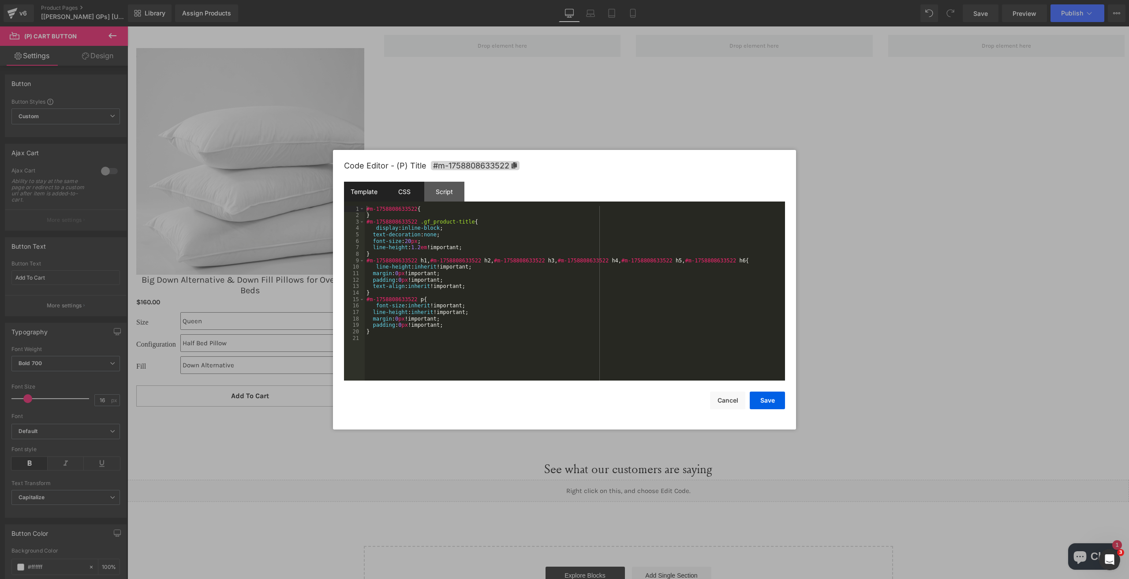
click at [370, 194] on div "Template" at bounding box center [364, 192] width 40 height 20
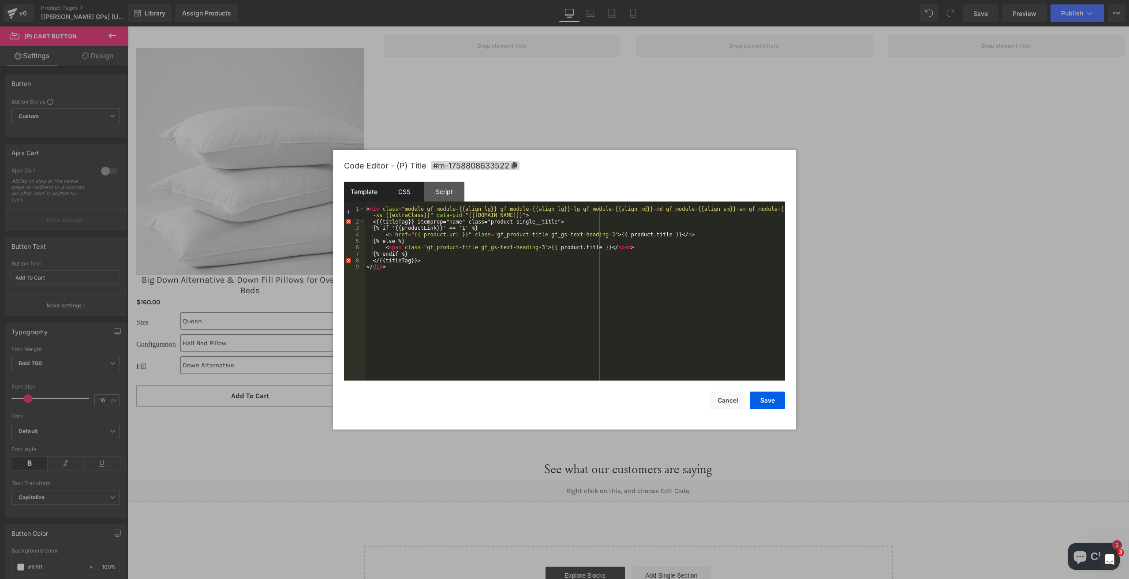
click at [400, 189] on div "CSS" at bounding box center [404, 192] width 40 height 20
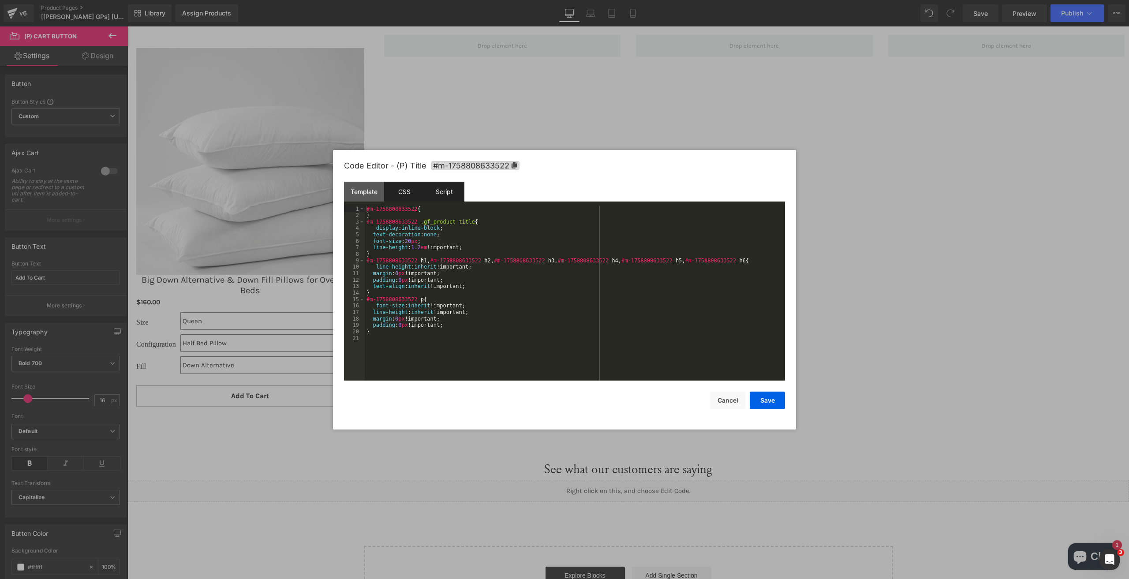
click at [448, 188] on div "Script" at bounding box center [444, 192] width 40 height 20
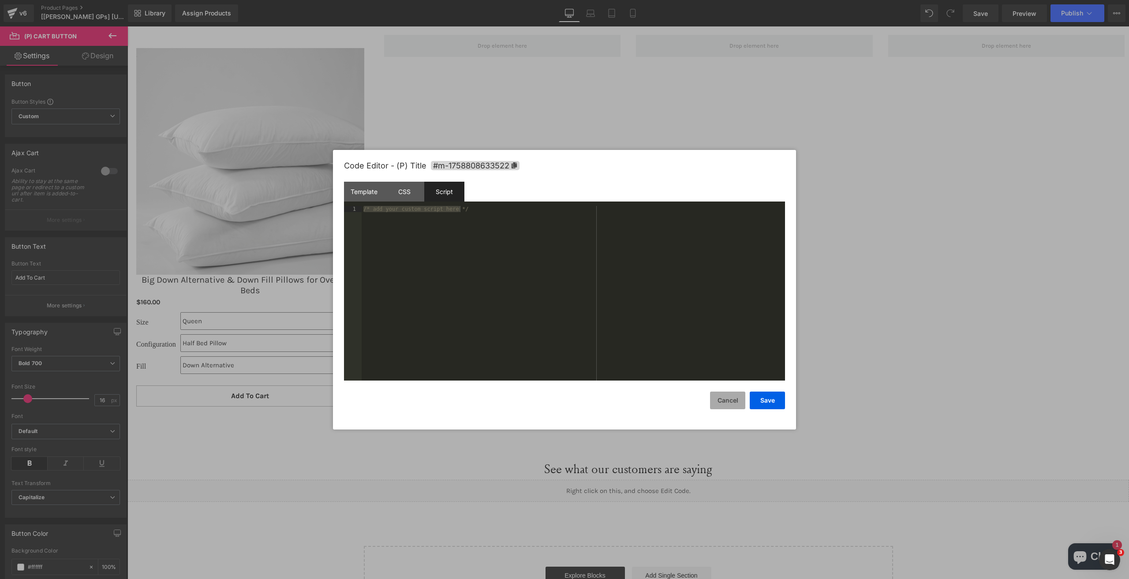
drag, startPoint x: 726, startPoint y: 405, endPoint x: 554, endPoint y: 374, distance: 174.7
click at [726, 405] on button "Cancel" at bounding box center [727, 401] width 35 height 18
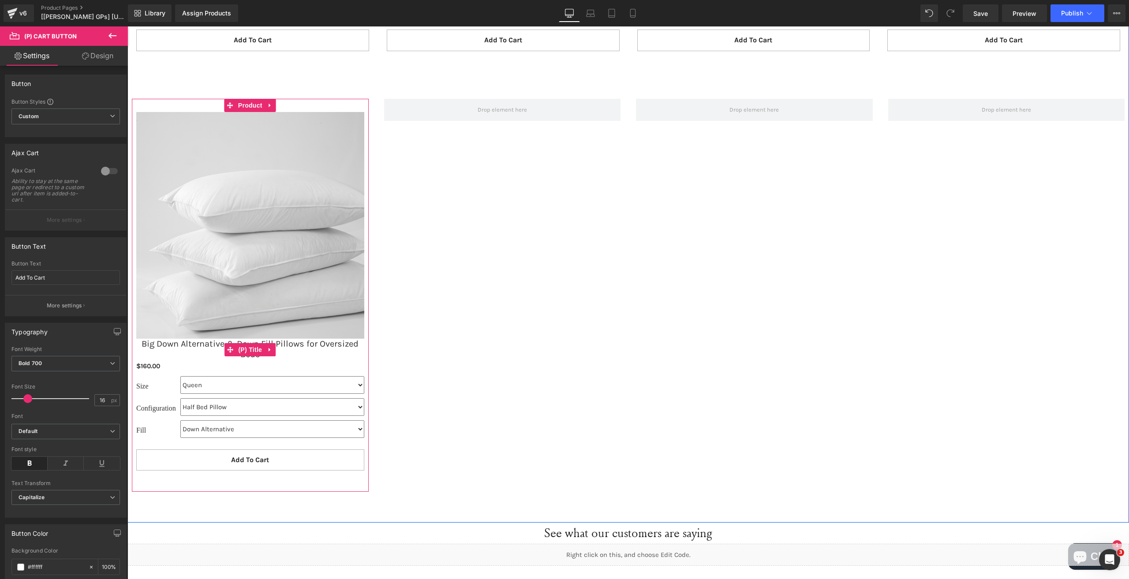
scroll to position [1785, 0]
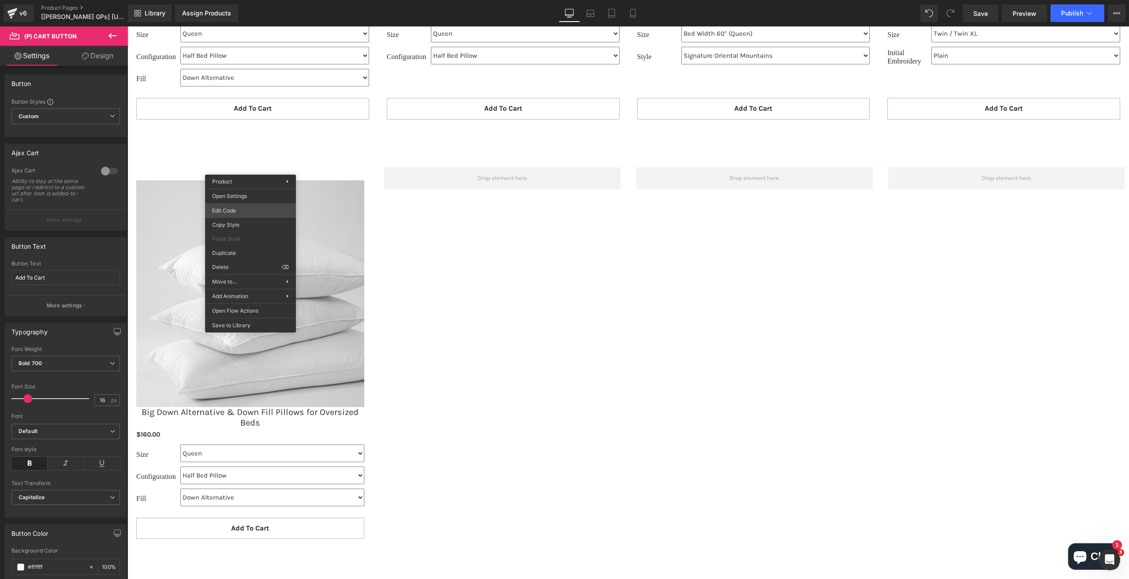
click at [244, 205] on body "(P) Cart Button You are previewing how the will restyle your page. You can not …" at bounding box center [564, 289] width 1129 height 579
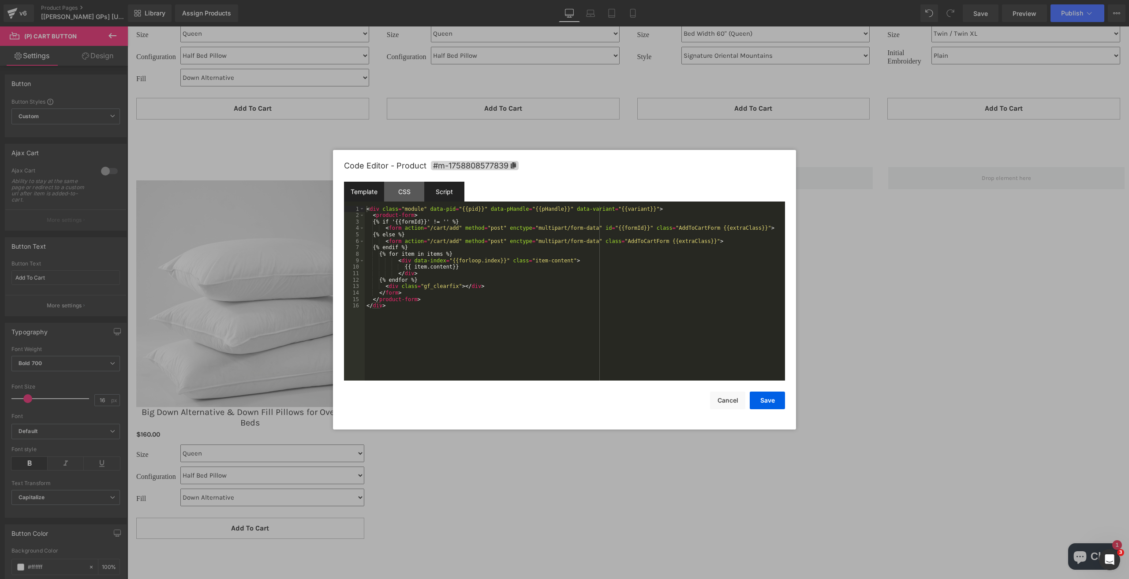
click at [442, 200] on div "Script" at bounding box center [444, 192] width 40 height 20
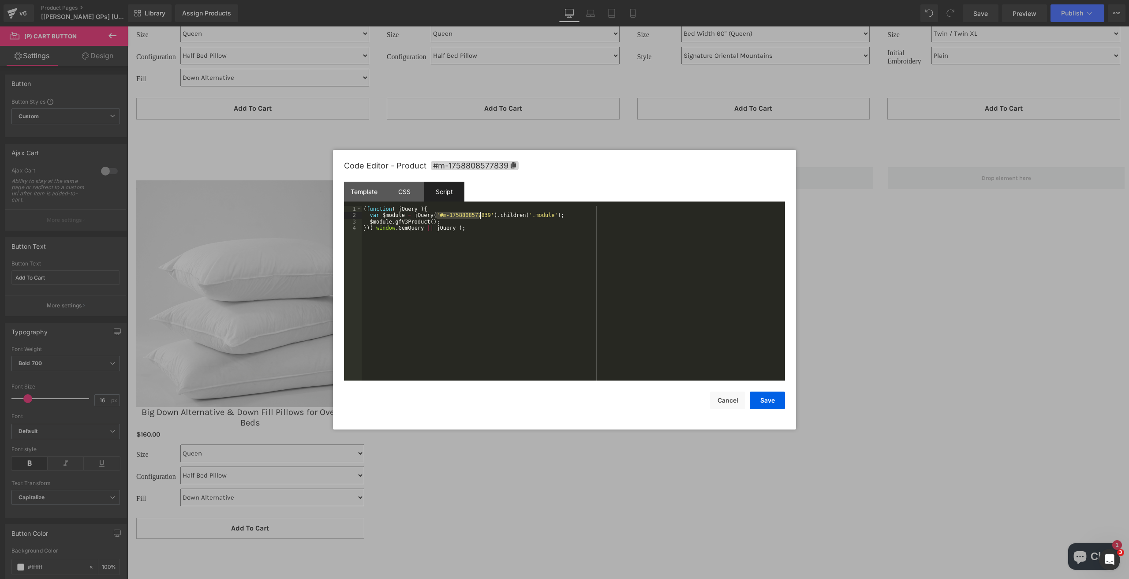
drag, startPoint x: 436, startPoint y: 214, endPoint x: 478, endPoint y: 215, distance: 42.8
click at [478, 215] on div "( function ( jQuery ) { var $module = jQuery ( '#m-1758808577839' ) . children …" at bounding box center [573, 299] width 423 height 187
drag, startPoint x: 763, startPoint y: 397, endPoint x: 564, endPoint y: 380, distance: 199.7
click at [763, 397] on button "Save" at bounding box center [767, 401] width 35 height 18
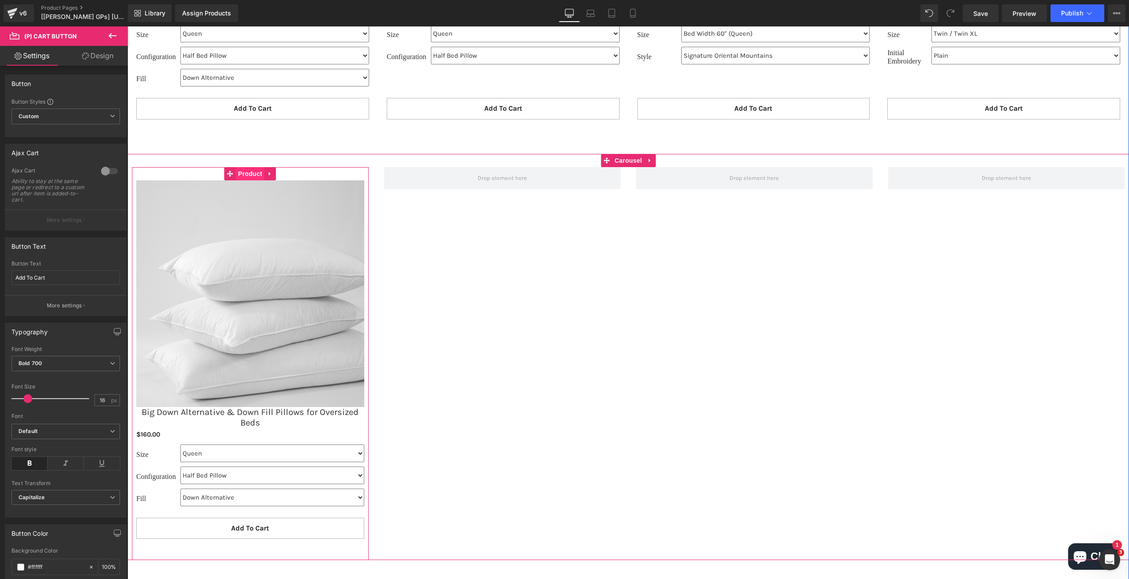
click at [236, 174] on span "Product" at bounding box center [250, 173] width 29 height 13
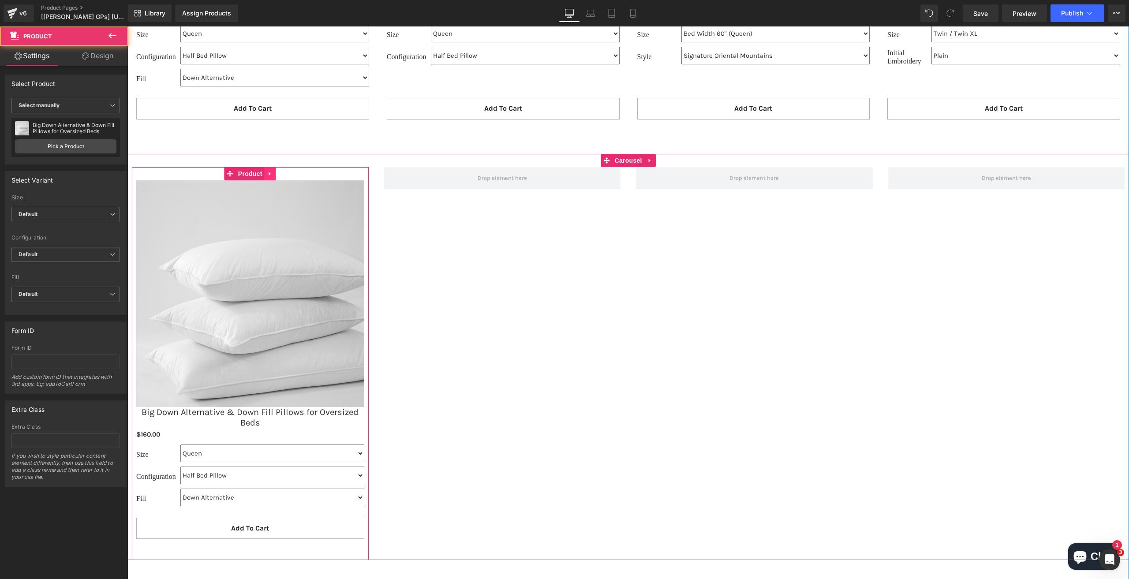
click at [267, 175] on icon at bounding box center [270, 173] width 6 height 7
click at [261, 174] on icon at bounding box center [264, 173] width 6 height 7
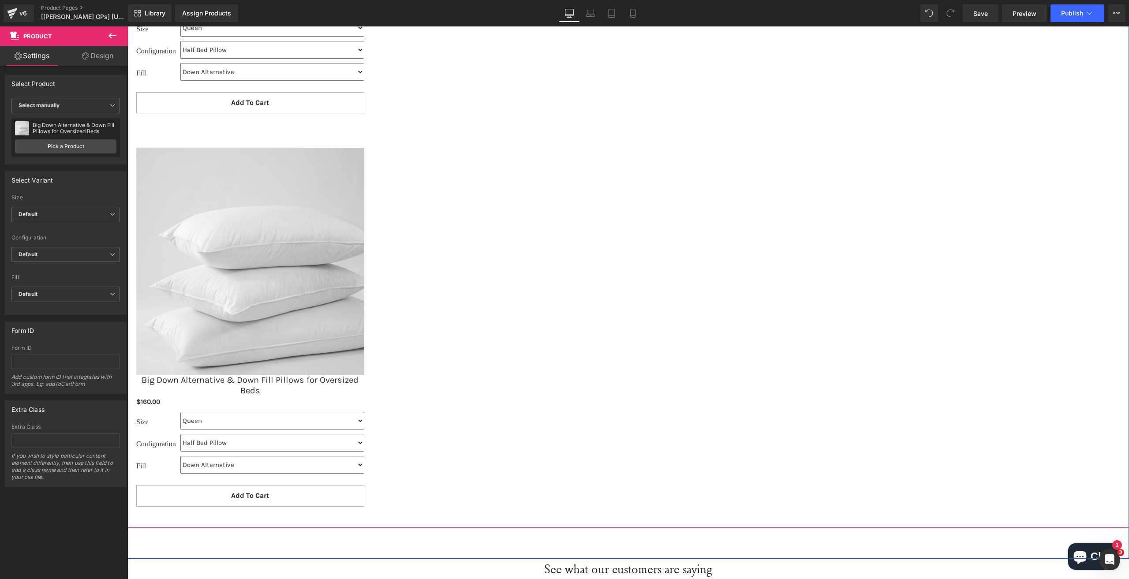
scroll to position [2282, 0]
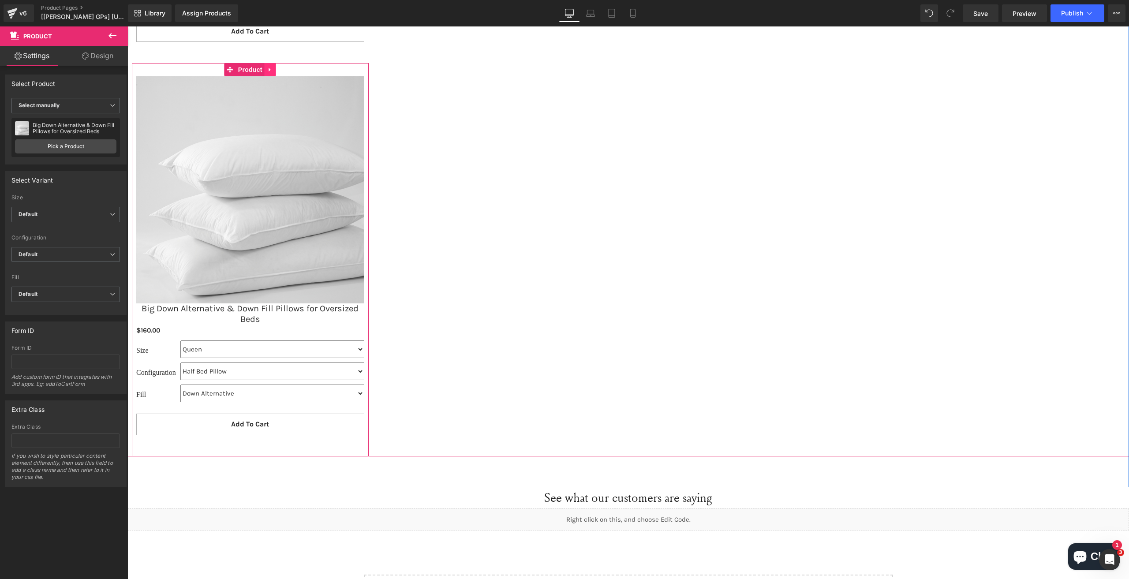
click at [268, 71] on icon at bounding box center [270, 70] width 6 height 7
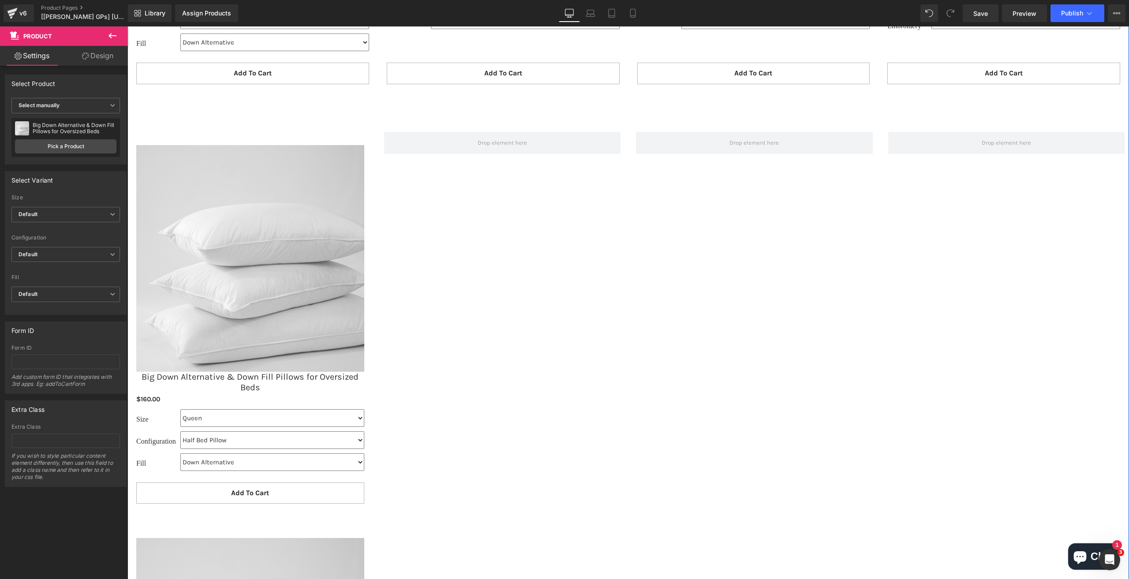
scroll to position [1797, 0]
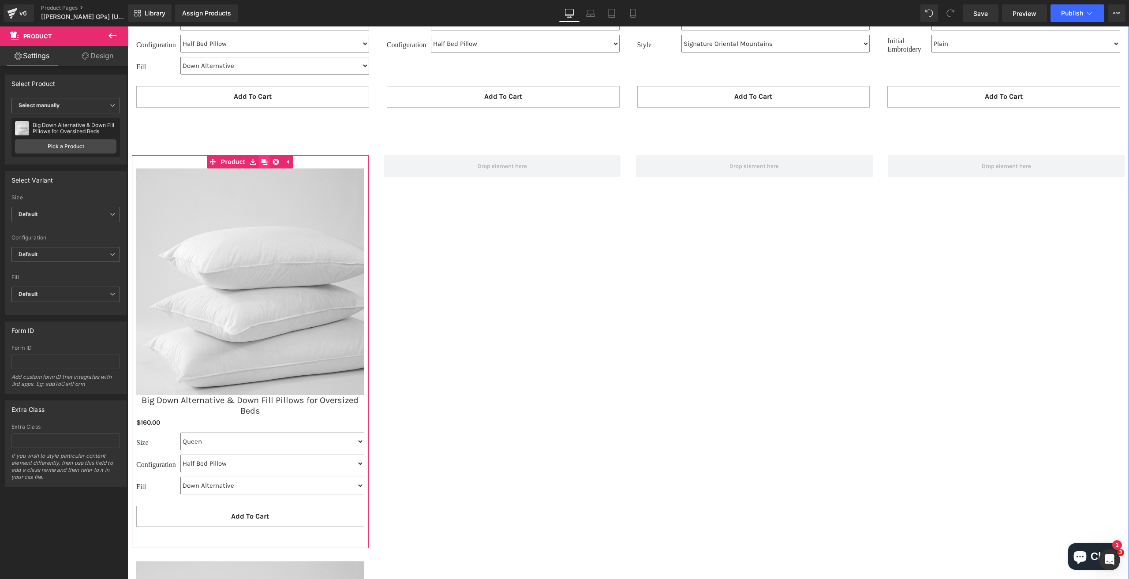
click at [261, 159] on icon at bounding box center [264, 162] width 6 height 6
click at [261, 164] on link at bounding box center [264, 161] width 11 height 13
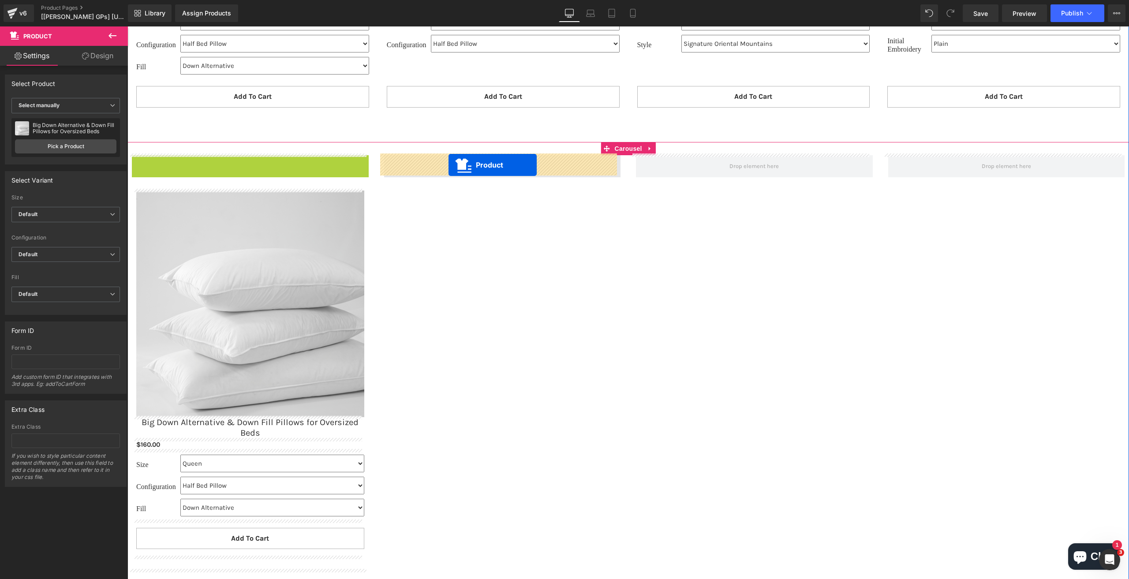
drag, startPoint x: 231, startPoint y: 164, endPoint x: 448, endPoint y: 165, distance: 217.4
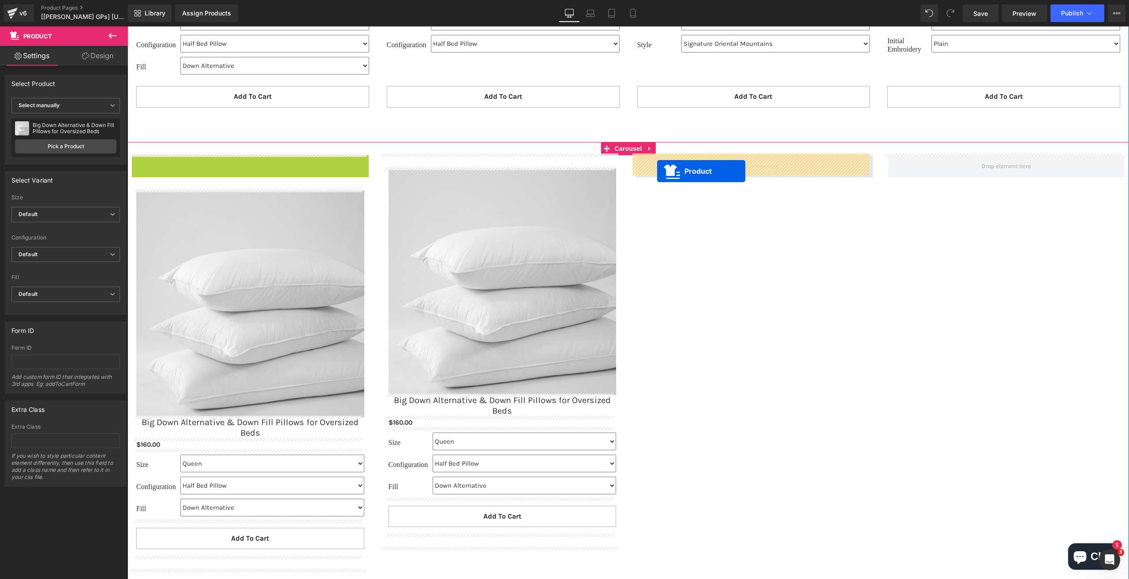
drag, startPoint x: 239, startPoint y: 161, endPoint x: 657, endPoint y: 171, distance: 418.2
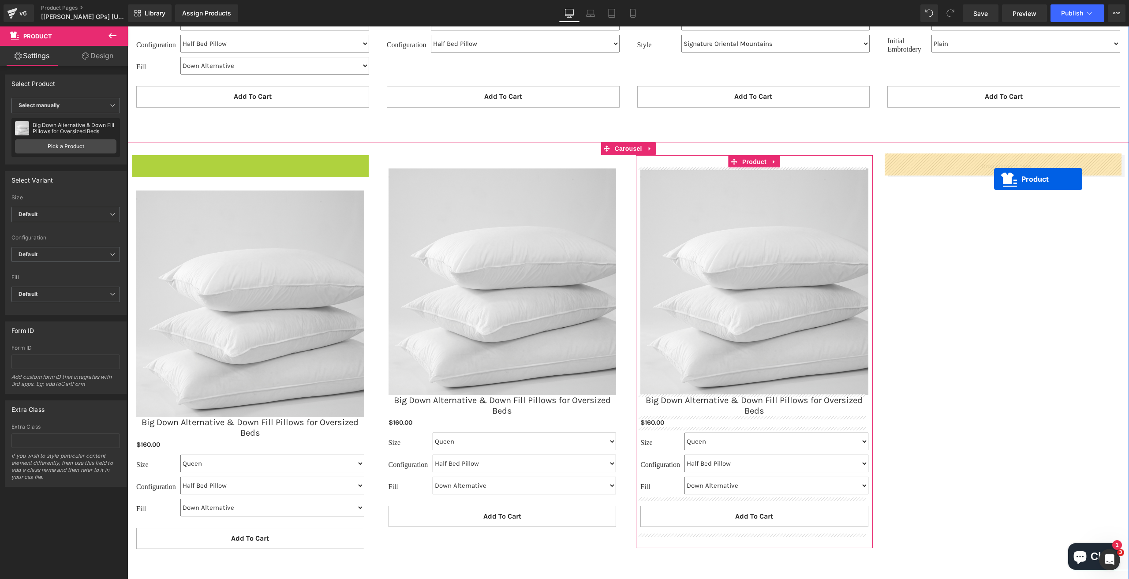
drag, startPoint x: 258, startPoint y: 164, endPoint x: 995, endPoint y: 178, distance: 737.4
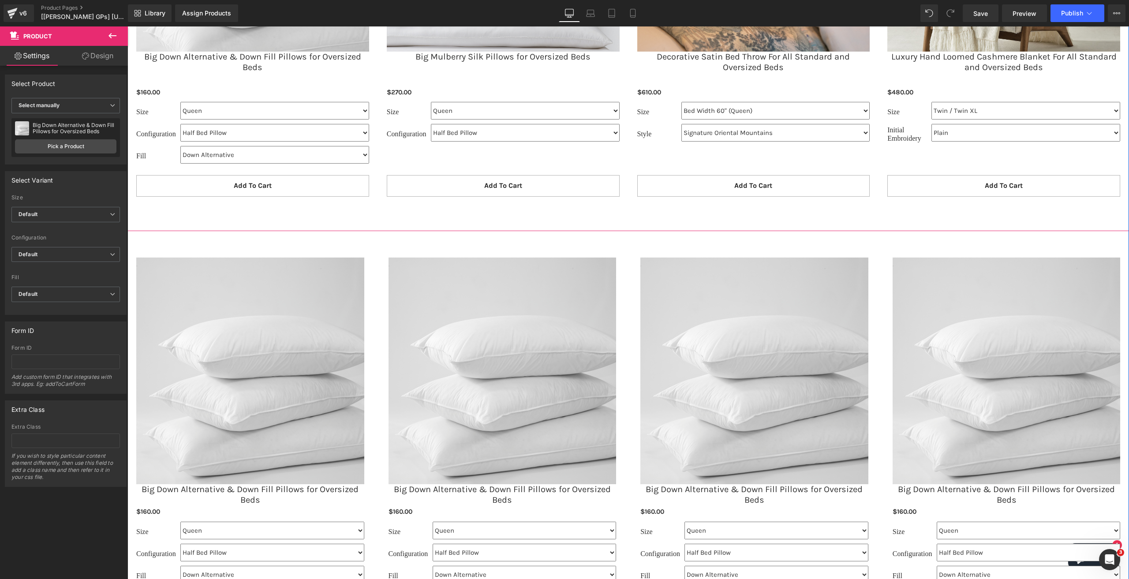
scroll to position [1753, 0]
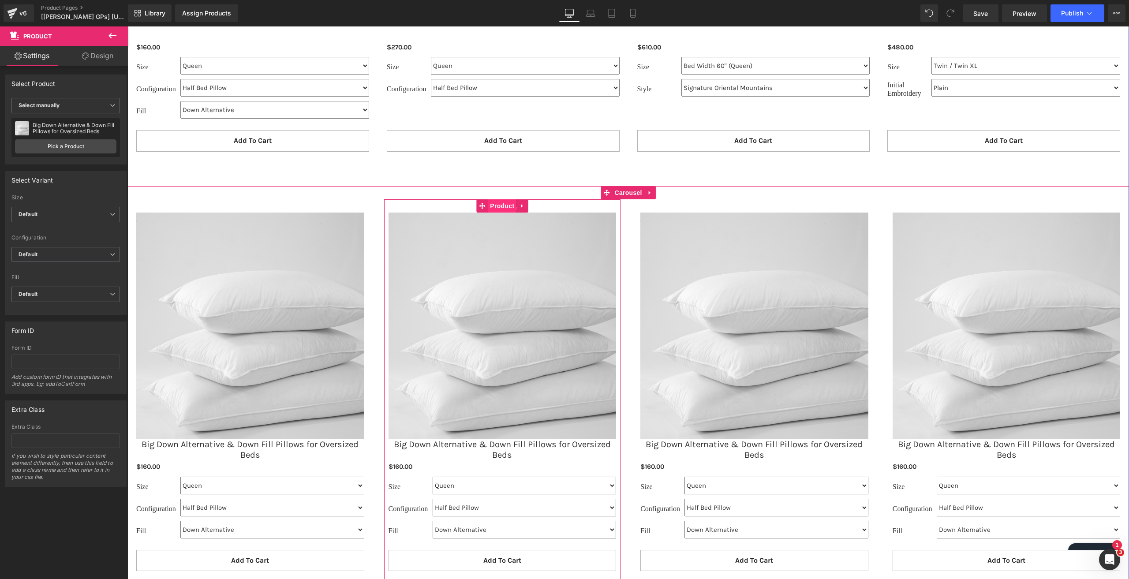
click at [489, 206] on span "Product" at bounding box center [502, 205] width 29 height 13
click at [41, 148] on link "Pick a Product" at bounding box center [65, 146] width 101 height 14
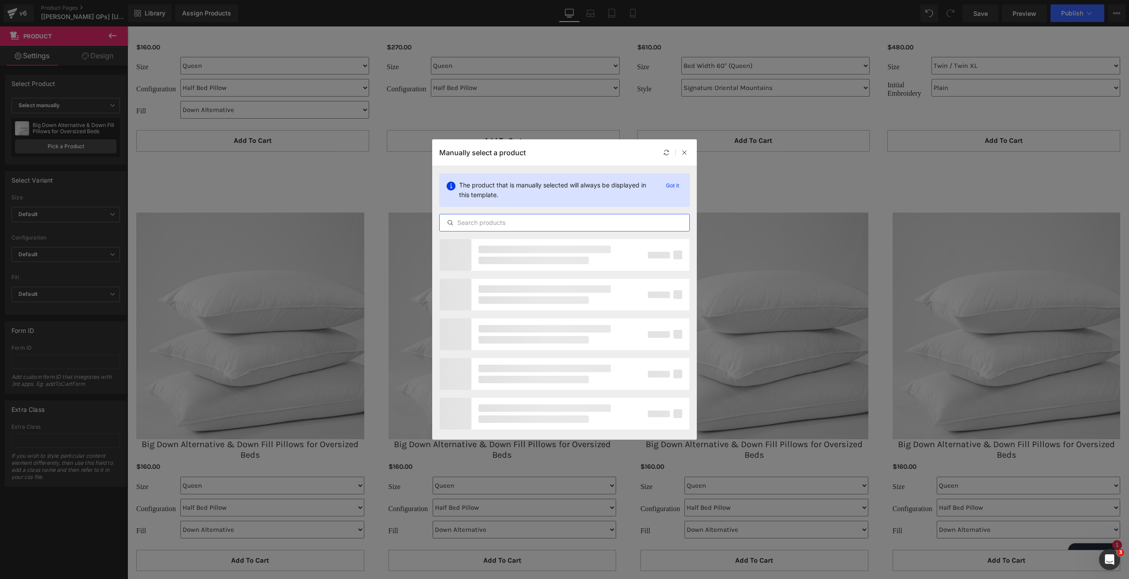
click at [498, 219] on input "text" at bounding box center [565, 222] width 250 height 11
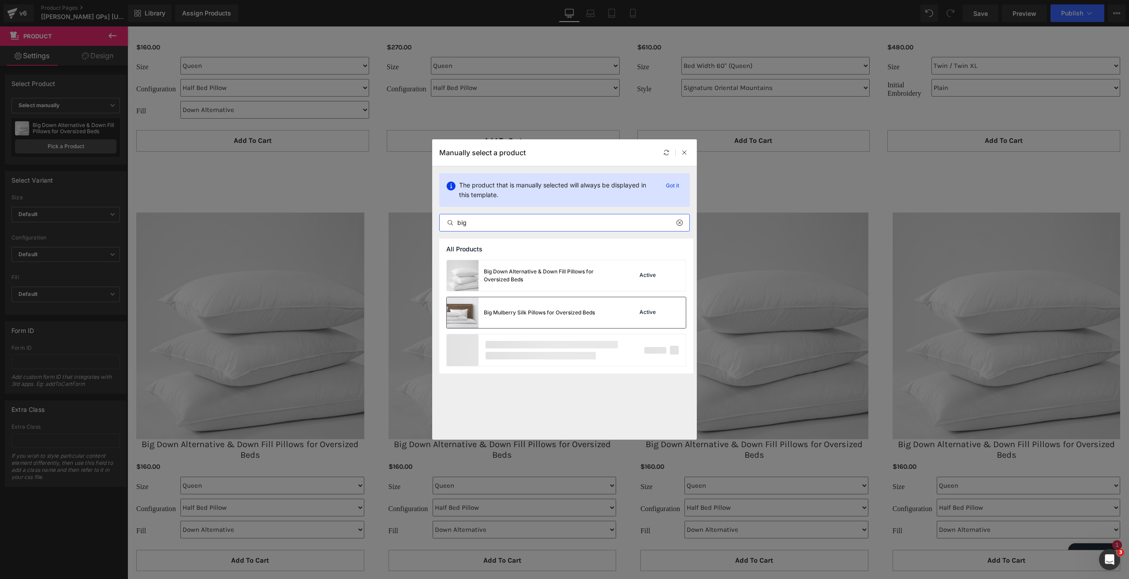
type input "big"
click at [517, 311] on div "Big Mulberry Silk Pillows for Oversized Beds" at bounding box center [539, 313] width 111 height 8
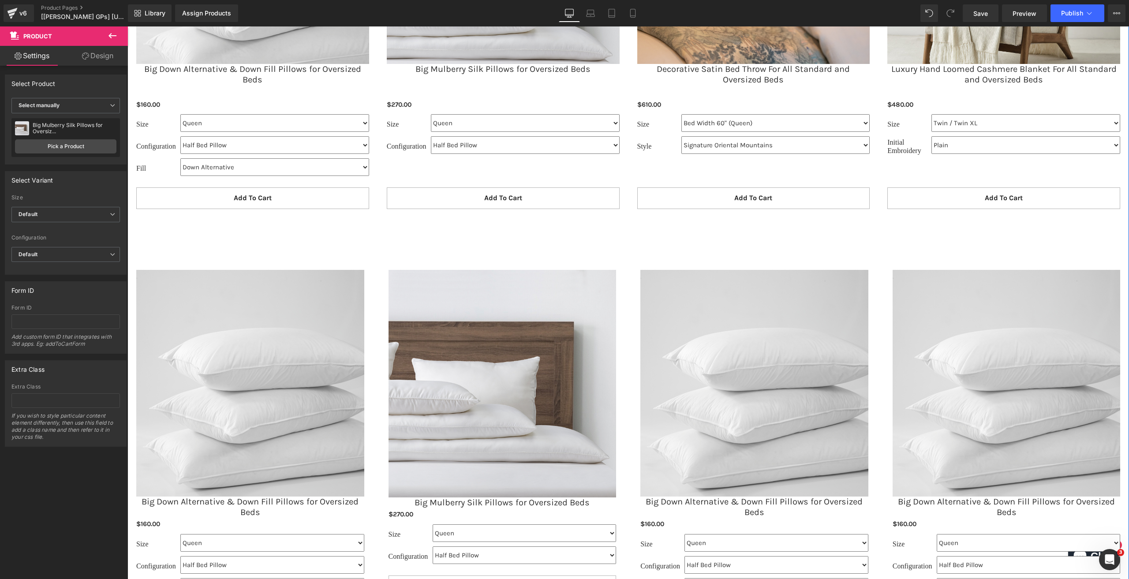
scroll to position [1709, 0]
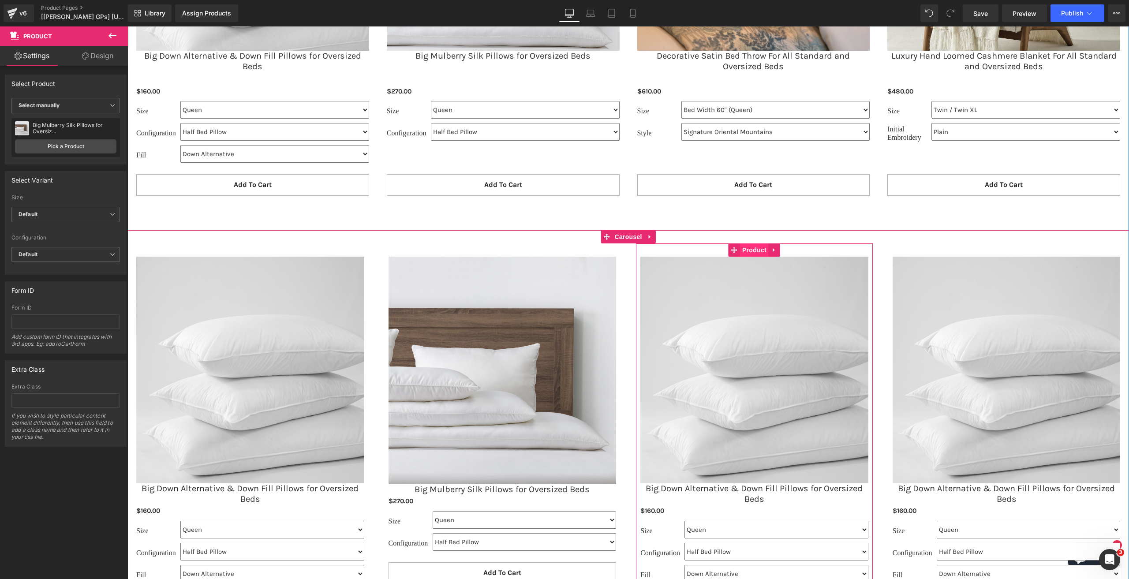
click at [743, 243] on span "Product" at bounding box center [754, 249] width 29 height 13
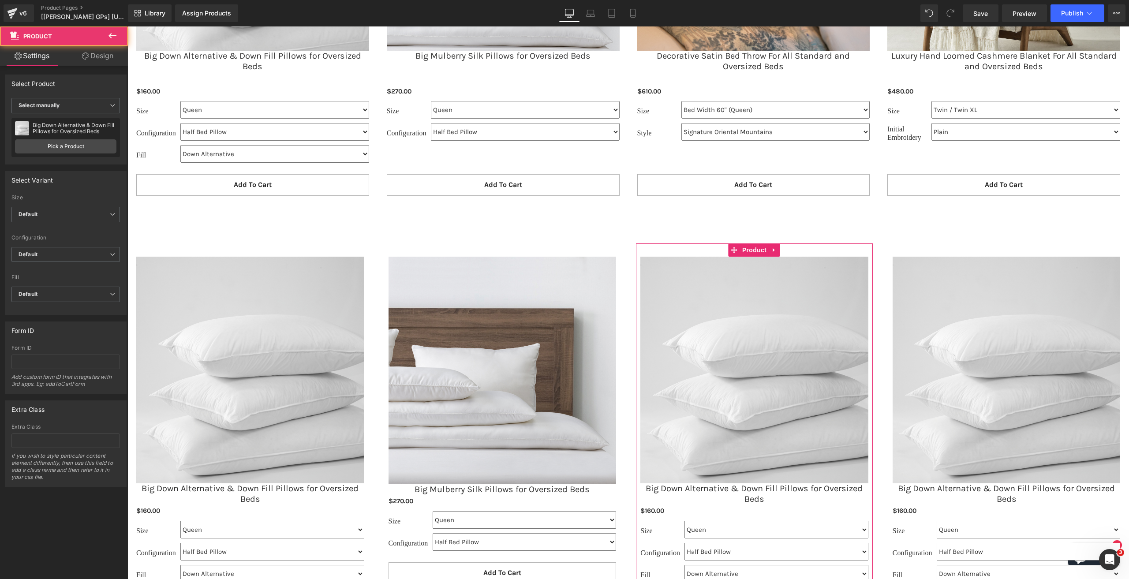
click at [46, 137] on div "Big Down Alternative & Down Fill Pillows for Oversized Beds Big Down Alternativ…" at bounding box center [65, 137] width 108 height 39
click at [58, 146] on link "Pick a Product" at bounding box center [65, 146] width 101 height 14
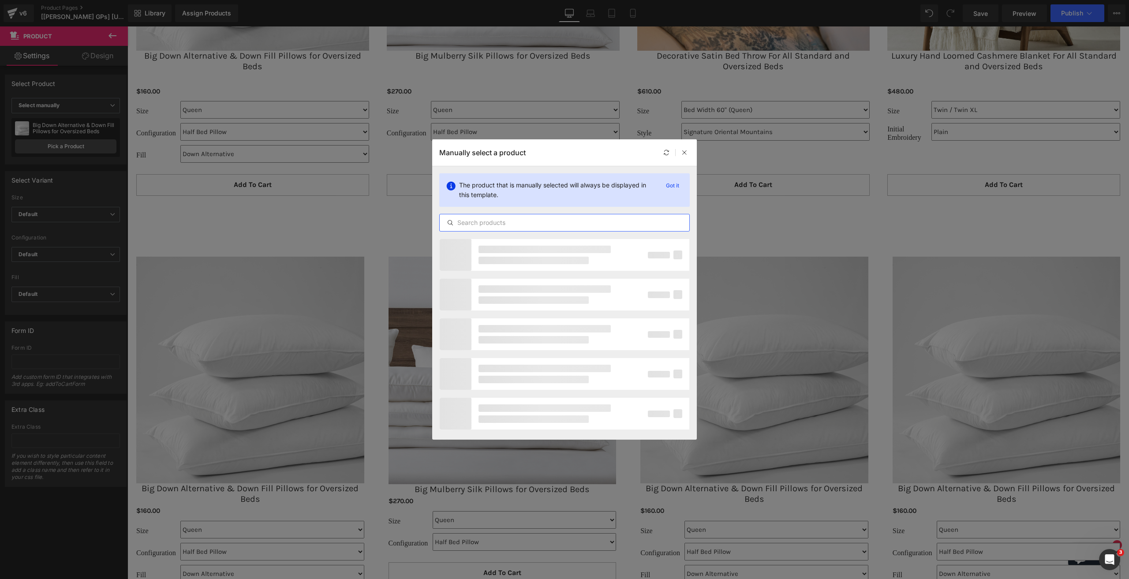
click at [505, 221] on input "text" at bounding box center [565, 222] width 250 height 11
type input "Decora"
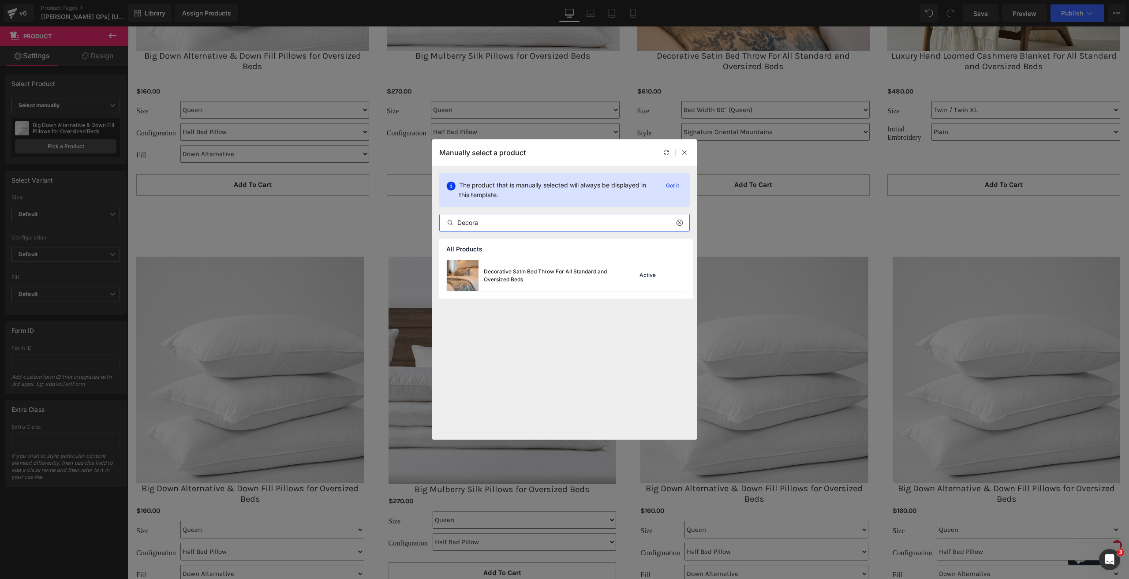
click at [514, 265] on div "Decorative Satin Bed Throw For All Standard and Oversized Beds" at bounding box center [531, 275] width 169 height 31
drag, startPoint x: 641, startPoint y: 291, endPoint x: 524, endPoint y: 263, distance: 120.6
click at [515, 265] on img at bounding box center [502, 371] width 228 height 228
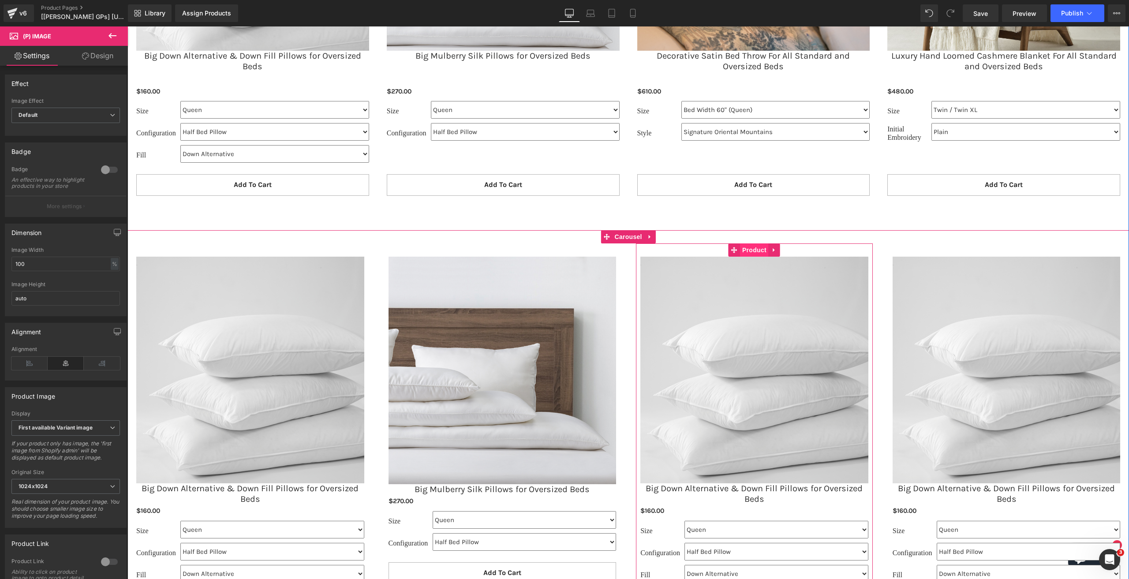
click at [749, 250] on span "Product" at bounding box center [754, 249] width 29 height 13
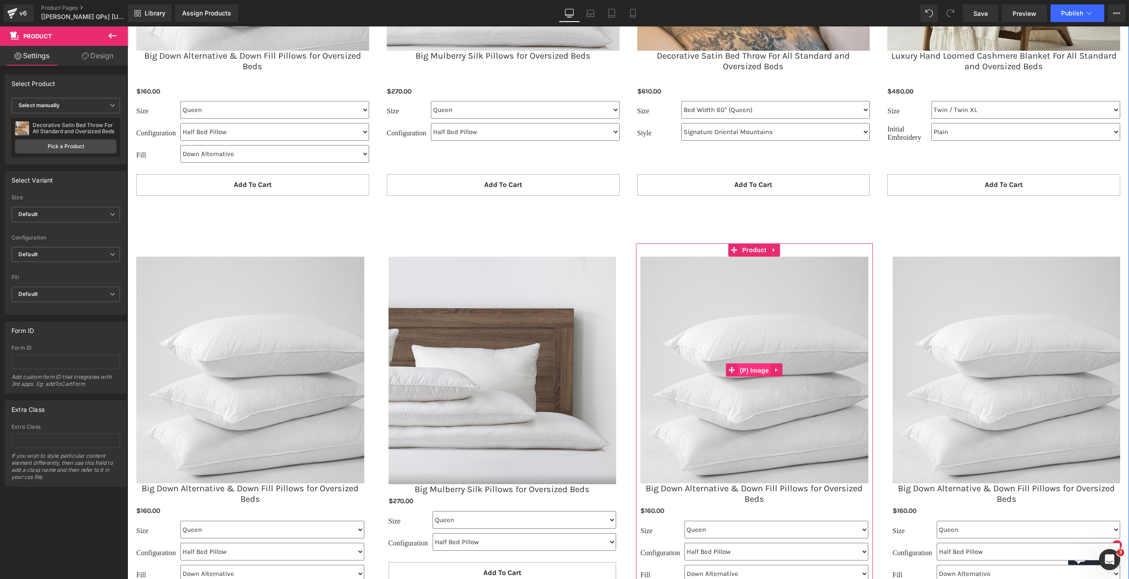
click at [751, 370] on span "(P) Image" at bounding box center [755, 370] width 34 height 13
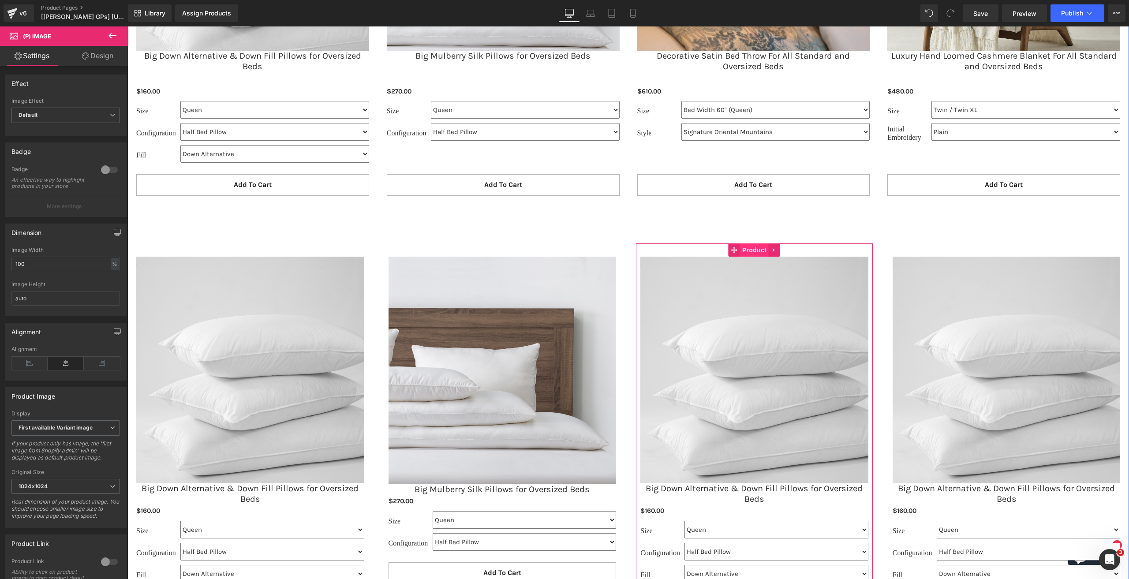
click at [745, 249] on span "Product" at bounding box center [754, 249] width 29 height 13
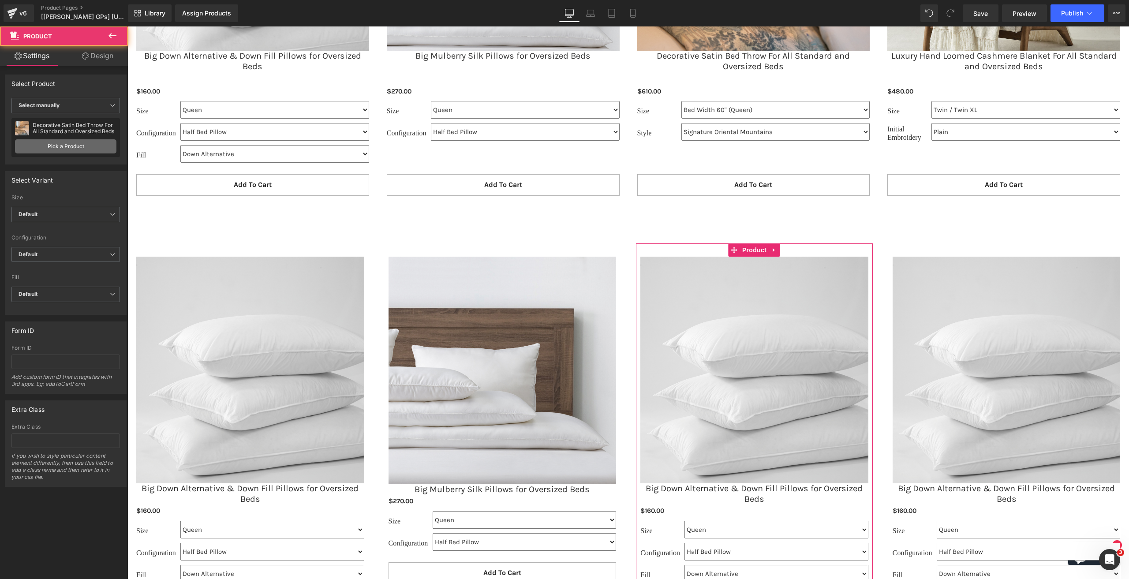
click at [93, 139] on link "Pick a Product" at bounding box center [65, 146] width 101 height 14
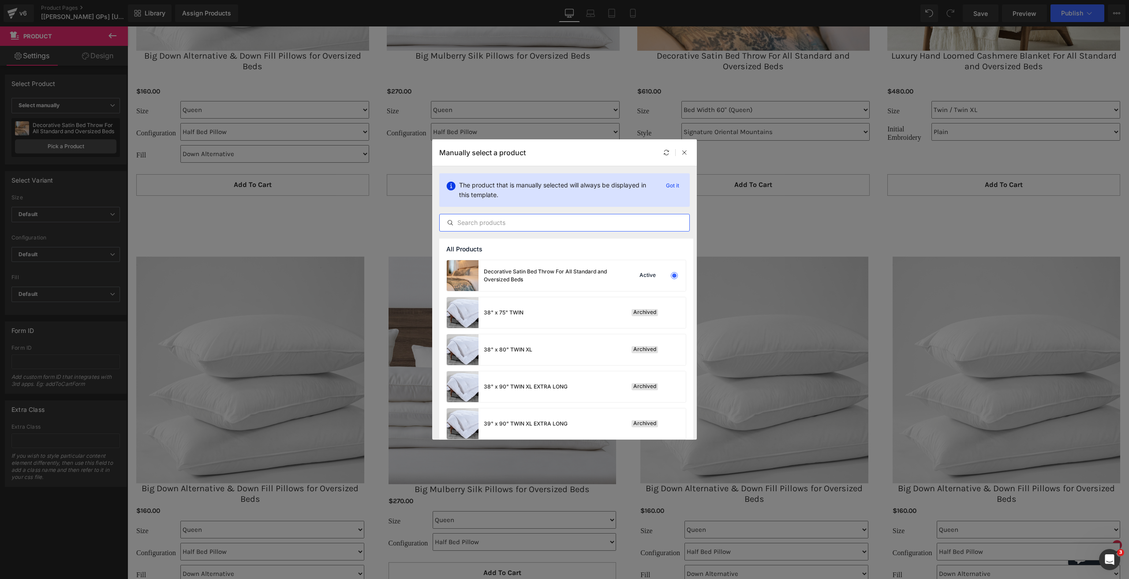
click at [522, 224] on input "text" at bounding box center [565, 222] width 250 height 11
click at [507, 282] on div "Decorative Satin Bed Throw For All Standard and Oversized Beds" at bounding box center [550, 276] width 132 height 16
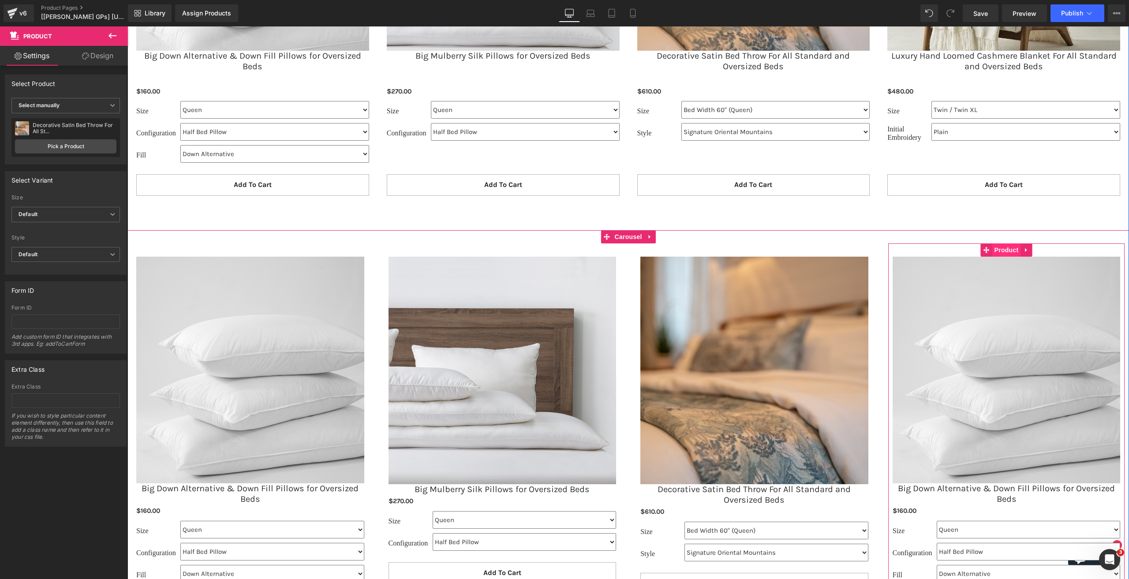
click at [1007, 249] on span "Product" at bounding box center [1006, 249] width 29 height 13
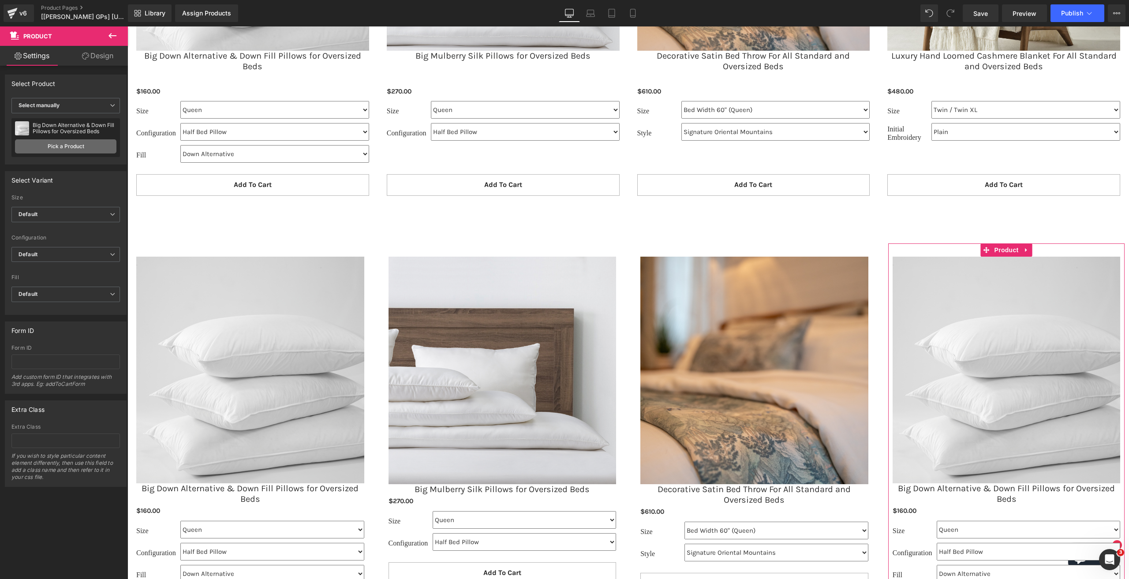
click at [58, 152] on link "Pick a Product" at bounding box center [65, 146] width 101 height 14
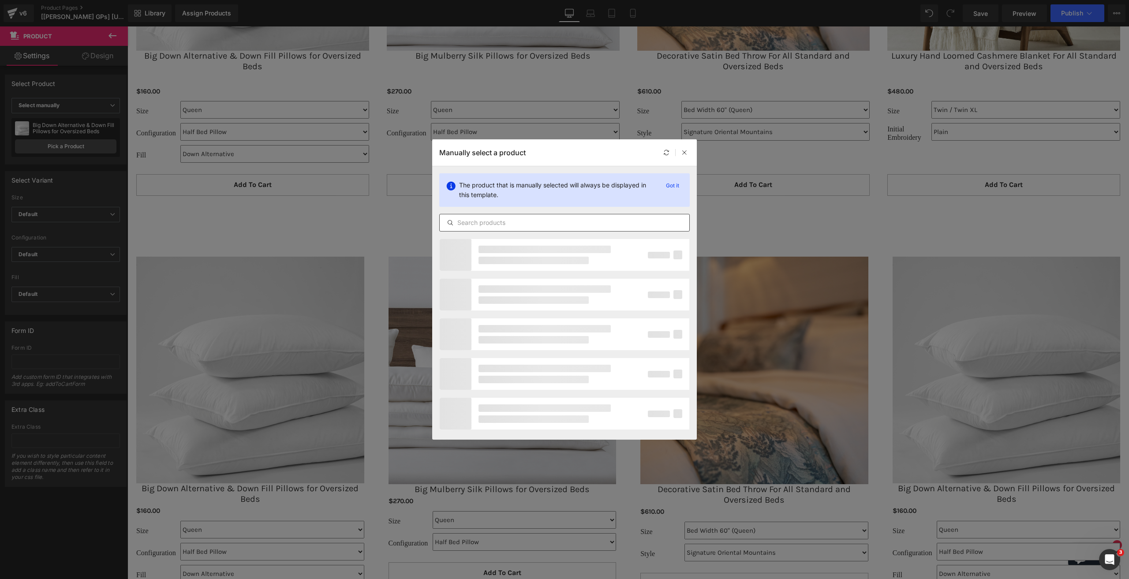
click at [480, 214] on div at bounding box center [564, 223] width 250 height 18
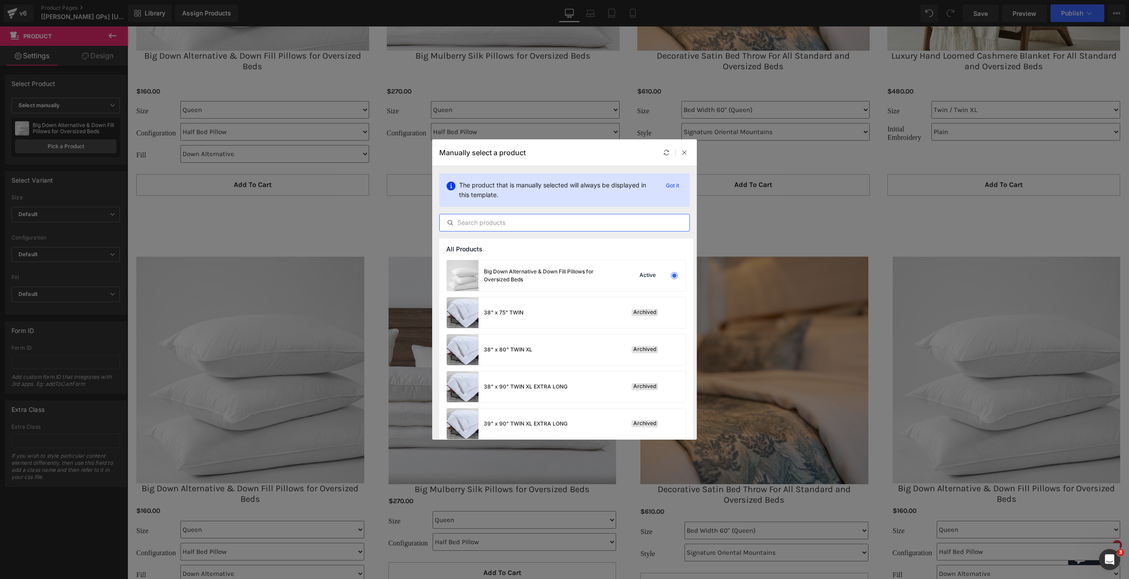
click at [500, 224] on input "text" at bounding box center [565, 222] width 250 height 11
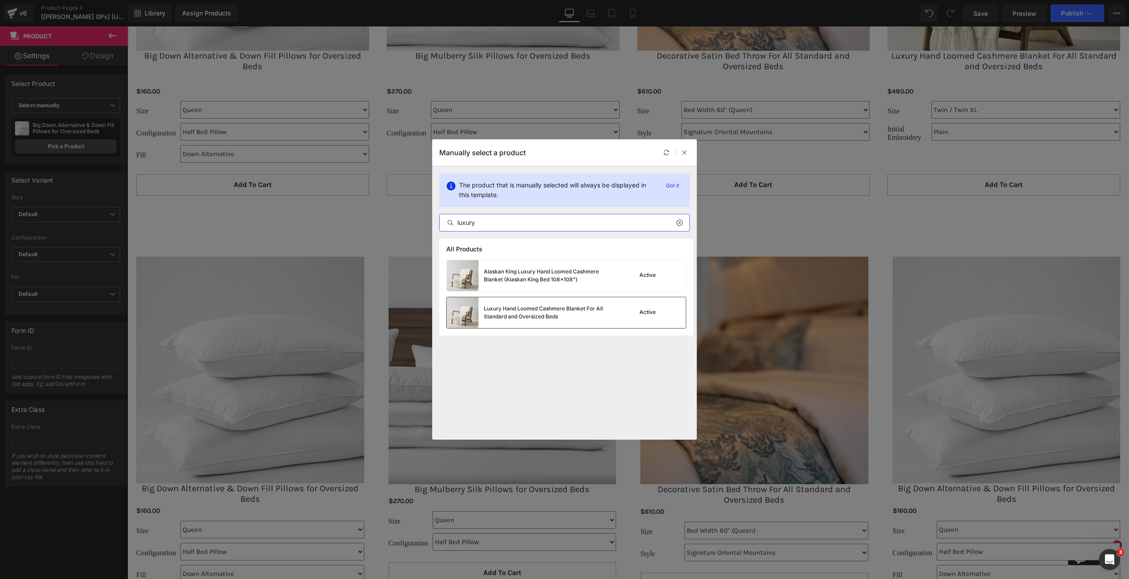
type input "luxury"
click at [530, 301] on div "Luxury Hand Loomed Cashmere Blanket For All Standard and Oversized Beds" at bounding box center [531, 312] width 169 height 31
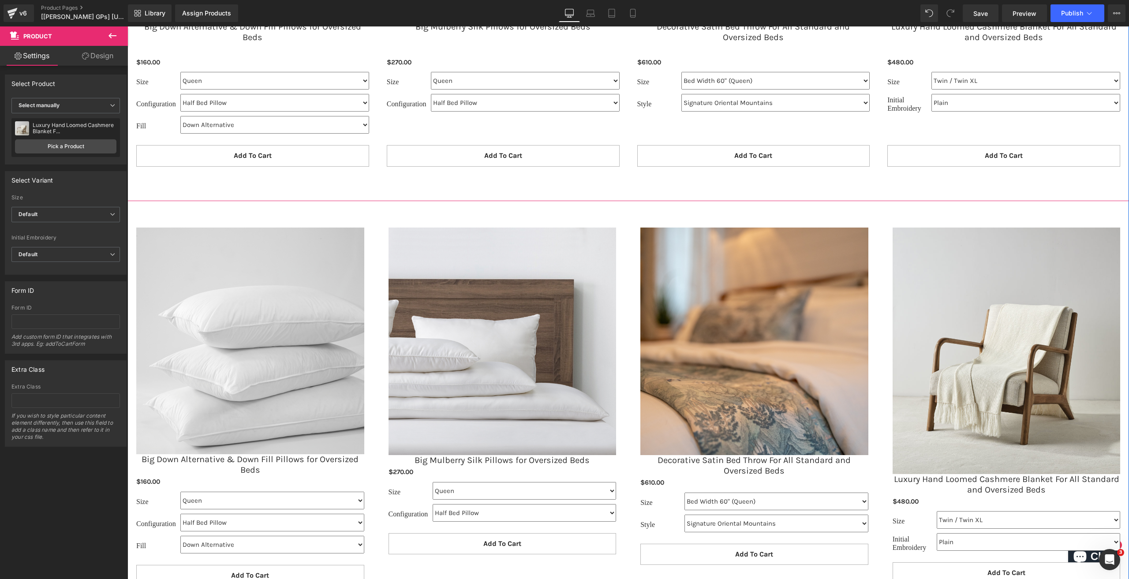
scroll to position [1841, 0]
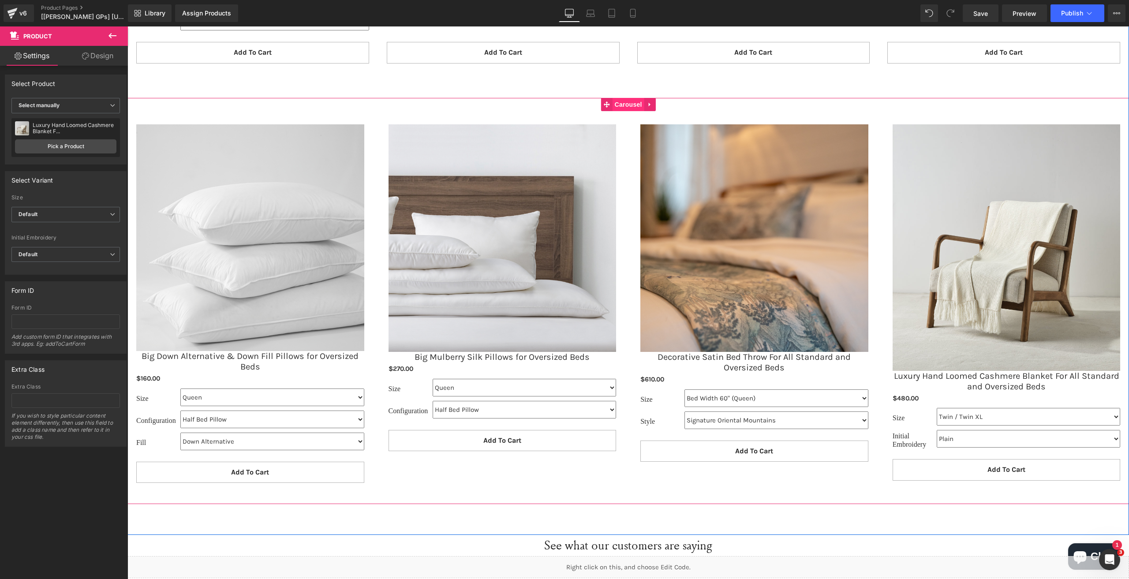
click at [616, 104] on span "Carousel" at bounding box center [629, 104] width 32 height 13
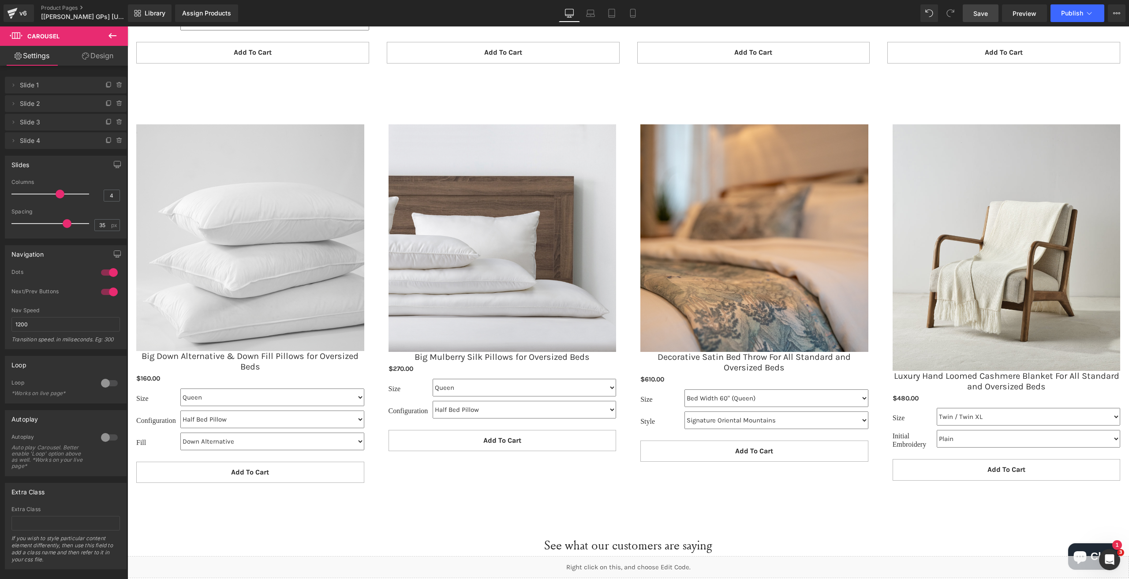
click at [987, 13] on span "Save" at bounding box center [980, 13] width 15 height 9
click at [623, 108] on span "Carousel" at bounding box center [629, 104] width 32 height 13
click at [1015, 16] on span "Preview" at bounding box center [1024, 13] width 24 height 9
